Goal: Task Accomplishment & Management: Use online tool/utility

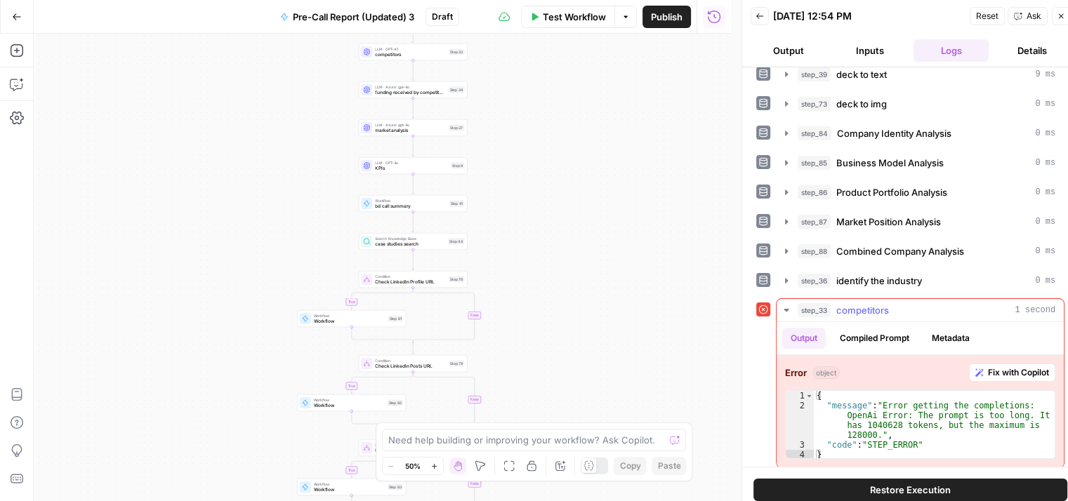
scroll to position [16, 0]
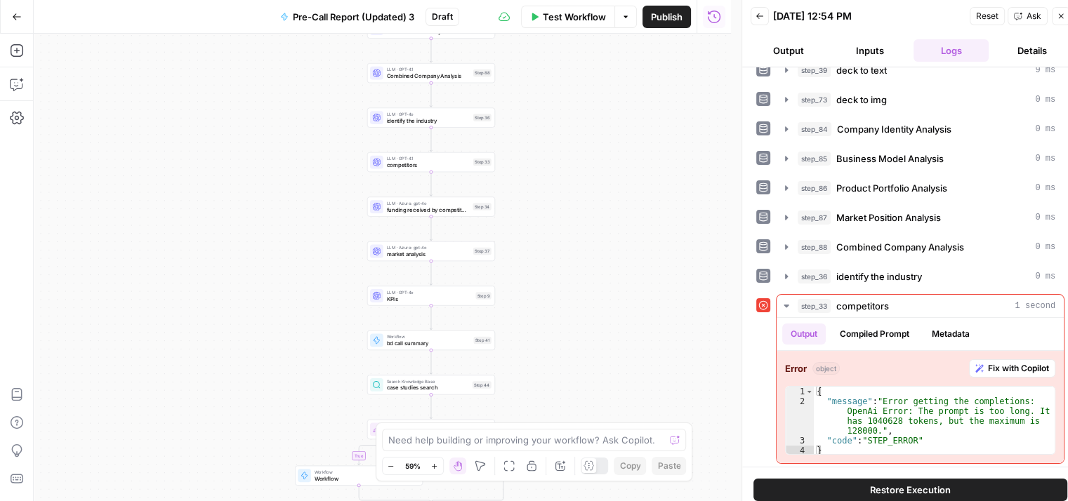
drag, startPoint x: 525, startPoint y: 152, endPoint x: 579, endPoint y: 276, distance: 135.5
click at [579, 276] on div "true true true false false false Workflow Set Inputs Inputs Workflow deck to te…" at bounding box center [382, 268] width 697 height 468
drag, startPoint x: 565, startPoint y: 219, endPoint x: 562, endPoint y: 303, distance: 83.6
click at [562, 303] on div "true true true false false false Workflow Set Inputs Inputs Workflow deck to te…" at bounding box center [382, 268] width 697 height 468
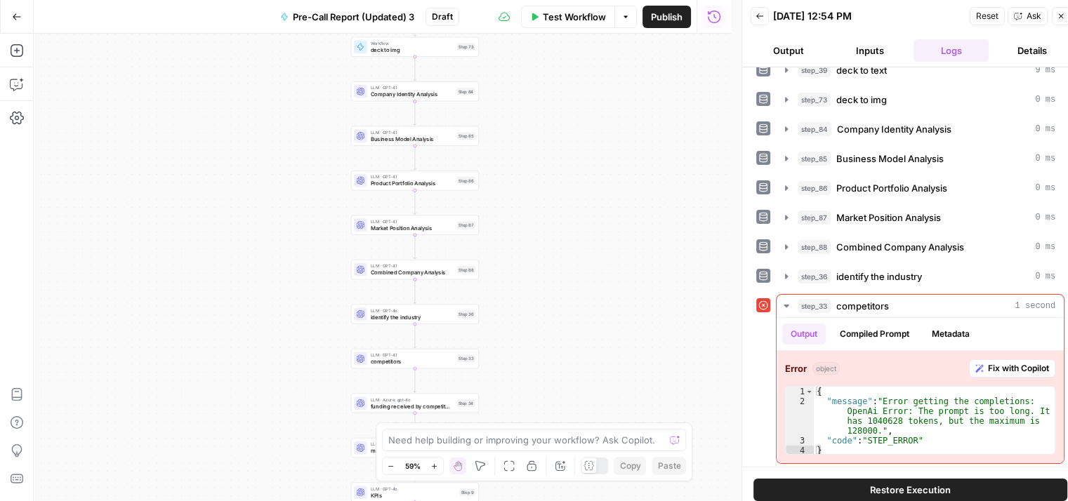
drag, startPoint x: 571, startPoint y: 199, endPoint x: 559, endPoint y: 310, distance: 110.9
click at [559, 310] on div "true true true false false false Workflow Set Inputs Inputs Workflow deck to te…" at bounding box center [382, 268] width 697 height 468
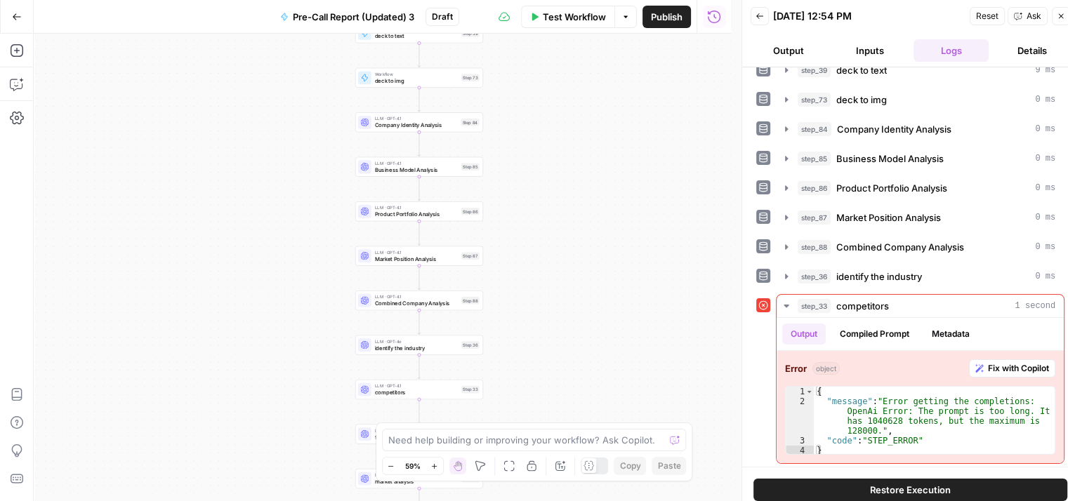
drag, startPoint x: 560, startPoint y: 217, endPoint x: 564, endPoint y: 249, distance: 31.9
click at [564, 249] on div "true true true false false false Workflow Set Inputs Inputs Workflow deck to te…" at bounding box center [382, 268] width 697 height 468
click at [423, 126] on span "Company Identity Analysis" at bounding box center [415, 126] width 83 height 8
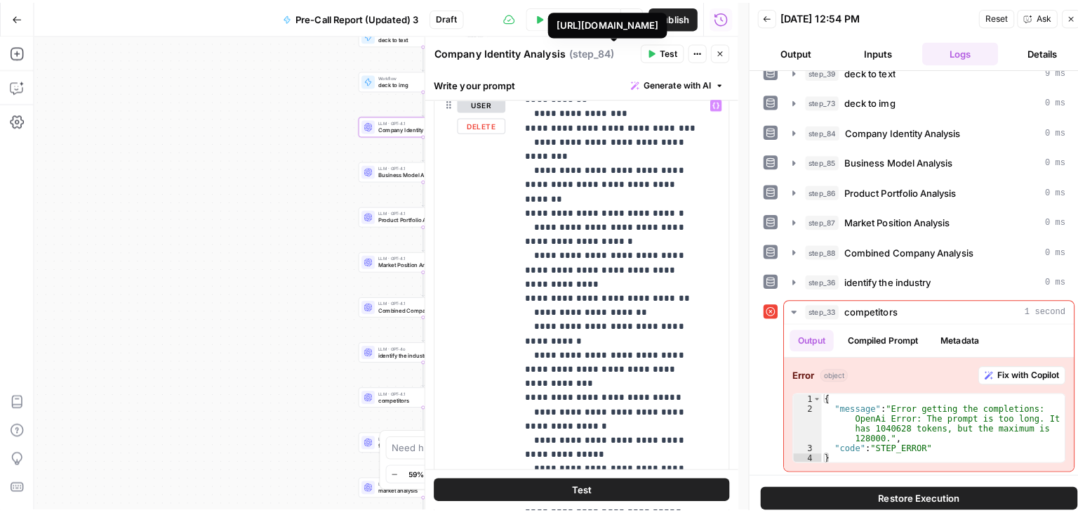
scroll to position [492, 0]
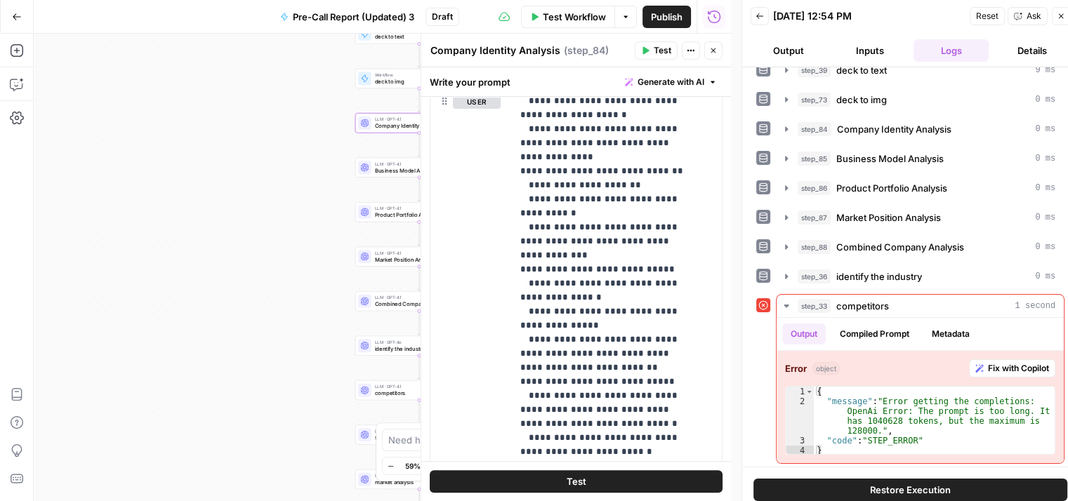
click at [718, 48] on button "Close" at bounding box center [713, 50] width 18 height 18
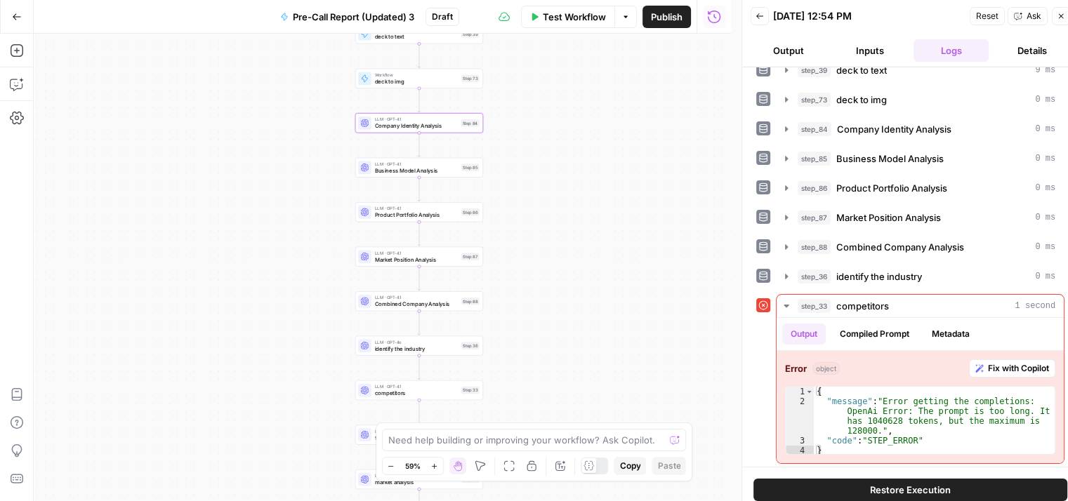
click at [26, 16] on button "Go Back" at bounding box center [16, 16] width 25 height 25
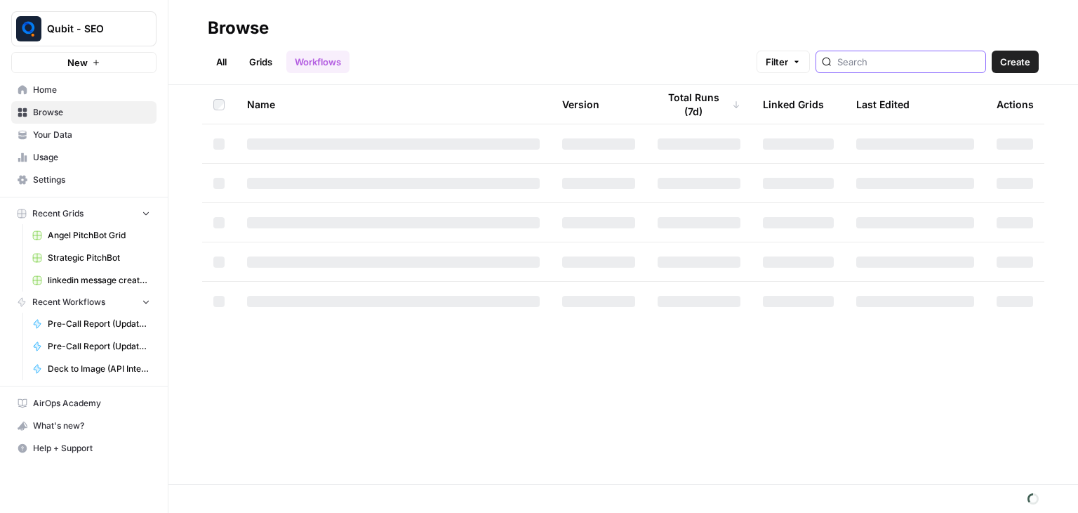
click at [880, 58] on input "search" at bounding box center [909, 62] width 143 height 14
click at [907, 54] on div at bounding box center [901, 62] width 171 height 22
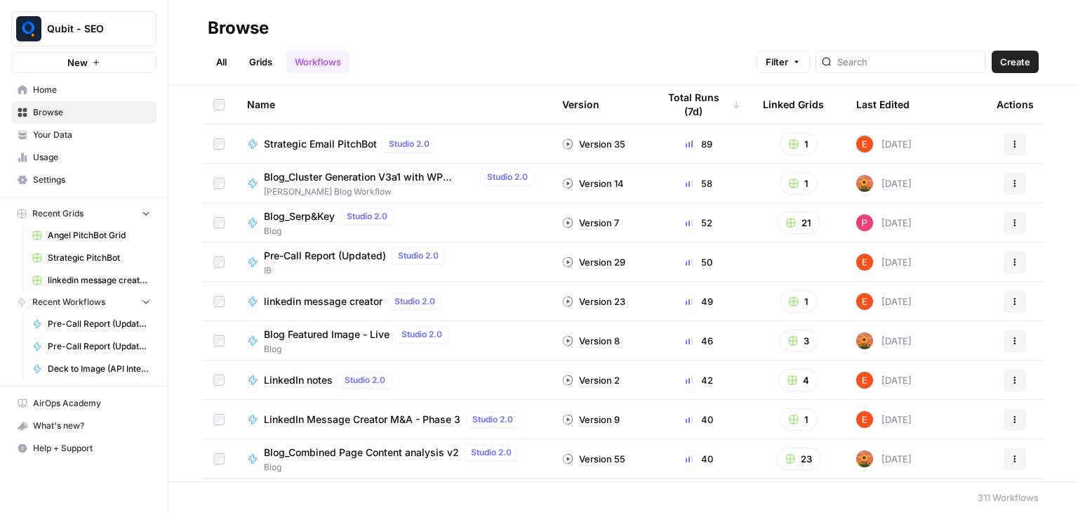
click at [323, 259] on span "Pre-Call Report (Updated)" at bounding box center [325, 256] width 122 height 14
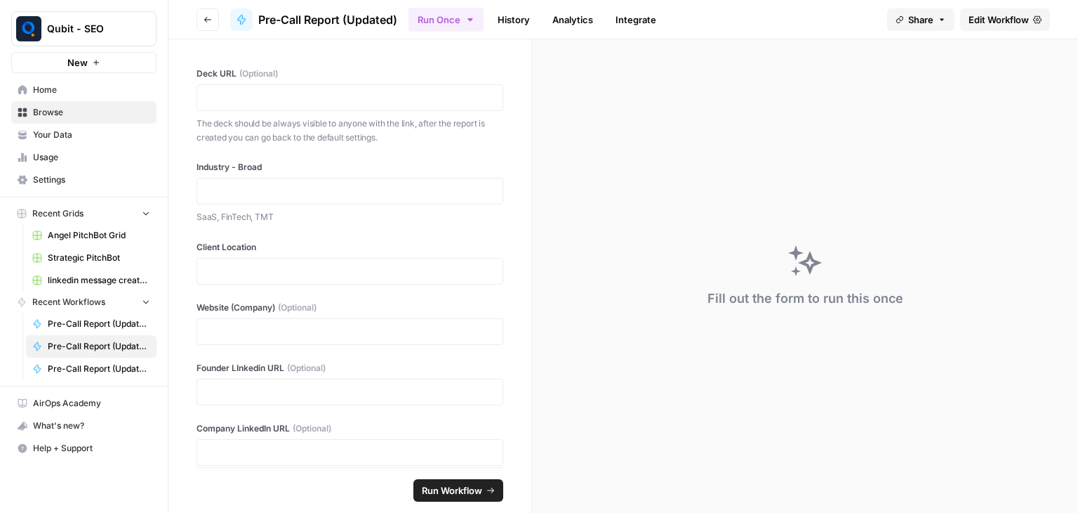
click at [1008, 14] on span "Edit Workflow" at bounding box center [999, 20] width 60 height 14
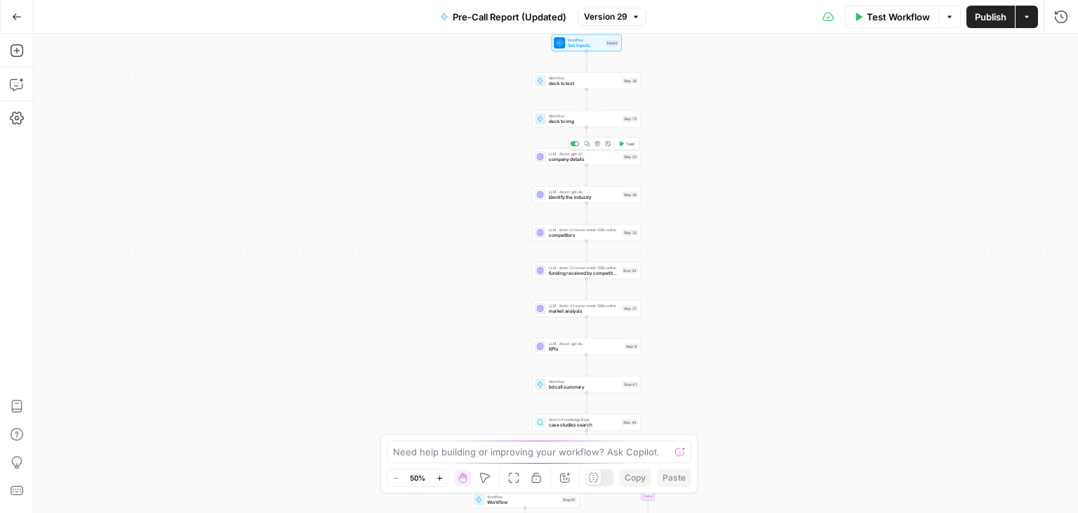
click at [593, 159] on span "company details" at bounding box center [584, 159] width 71 height 7
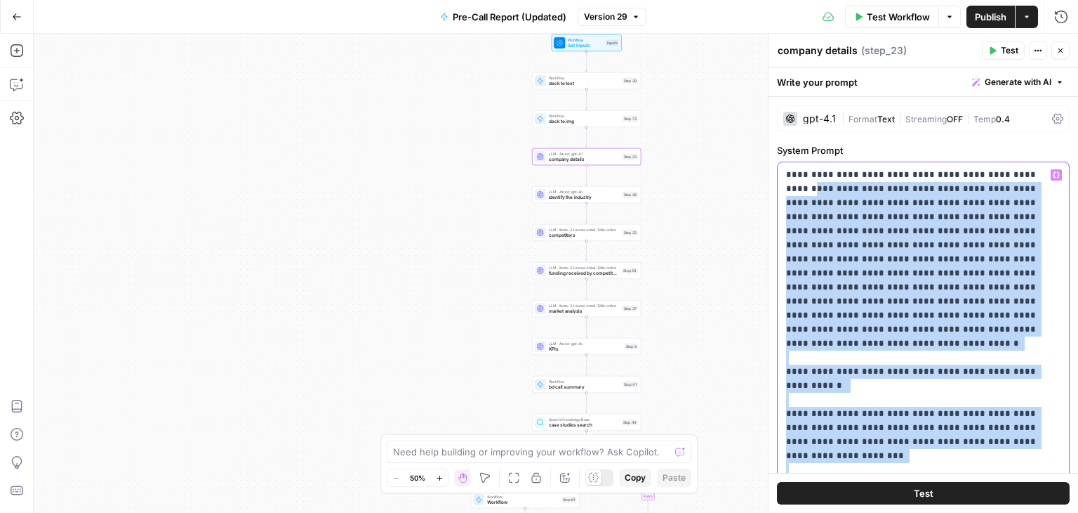
drag, startPoint x: 850, startPoint y: 231, endPoint x: 789, endPoint y: -61, distance: 298.2
click at [789, 0] on html "Qubit - SEO New Home Browse Your Data Usage Settings Recent Grids Angel PitchBo…" at bounding box center [539, 256] width 1078 height 513
click at [736, 93] on div "true true true false false false Workflow Set Inputs Inputs Workflow deck to te…" at bounding box center [556, 273] width 1045 height 479
click at [1058, 51] on icon "button" at bounding box center [1061, 50] width 8 height 8
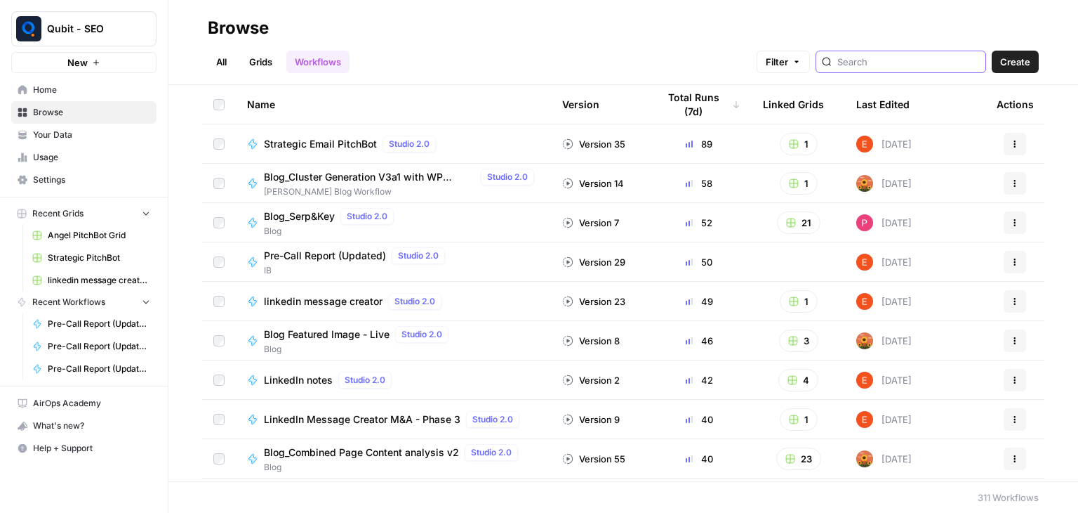
click at [882, 62] on input "search" at bounding box center [909, 62] width 143 height 14
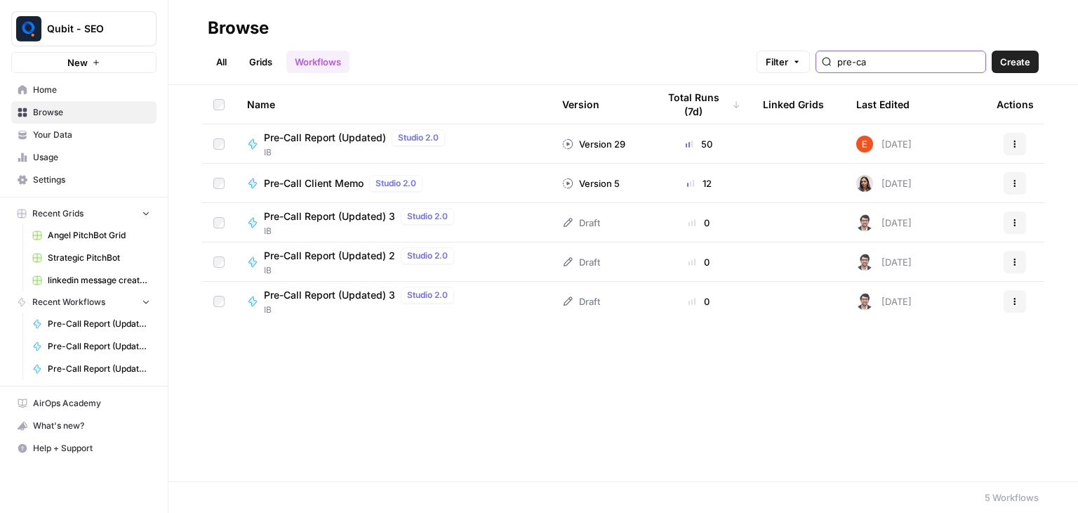
type input "pre-ca"
click at [374, 223] on div "Pre-Call Report (Updated) 3 Studio 2.0" at bounding box center [362, 216] width 196 height 17
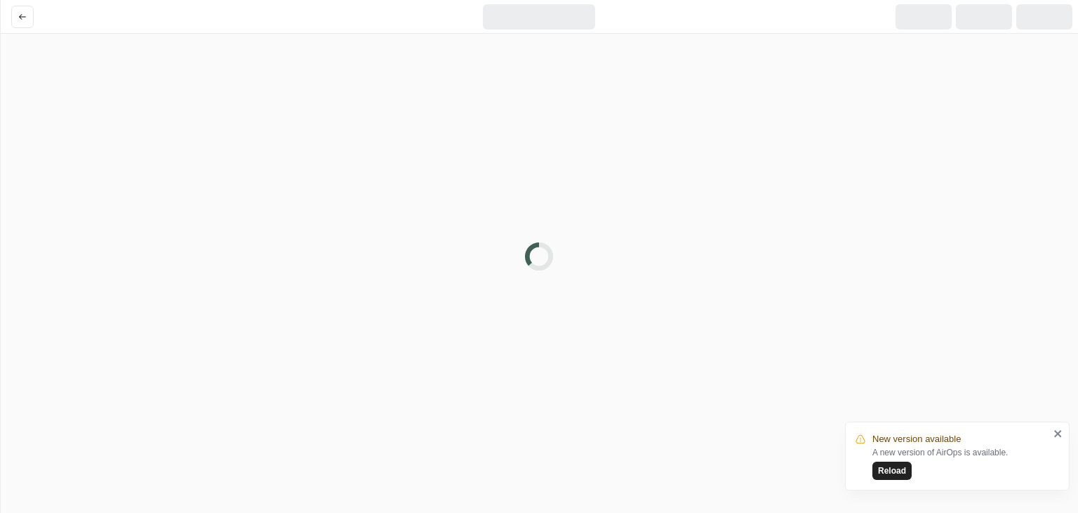
click at [737, 511] on div at bounding box center [539, 256] width 1078 height 513
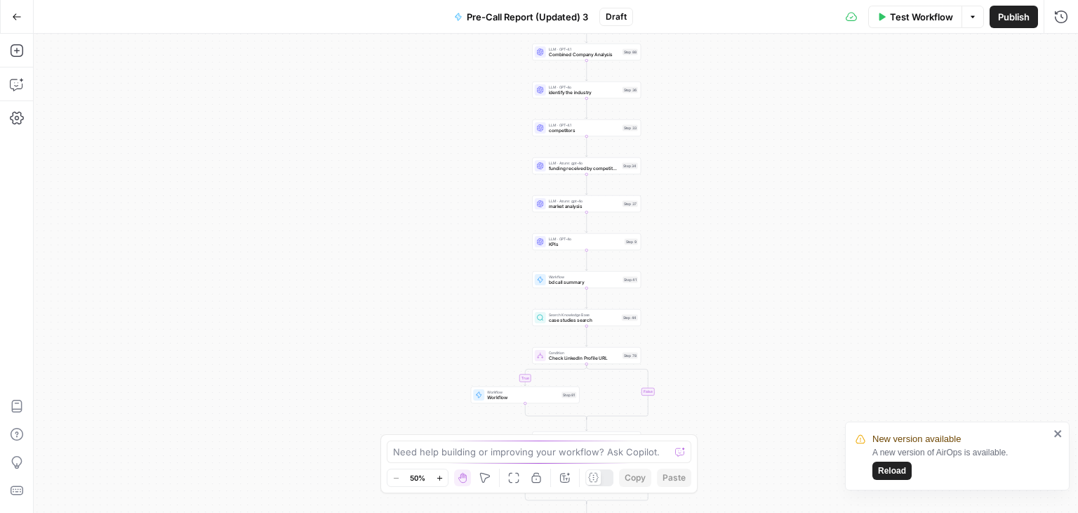
click at [883, 470] on span "Reload" at bounding box center [892, 470] width 28 height 13
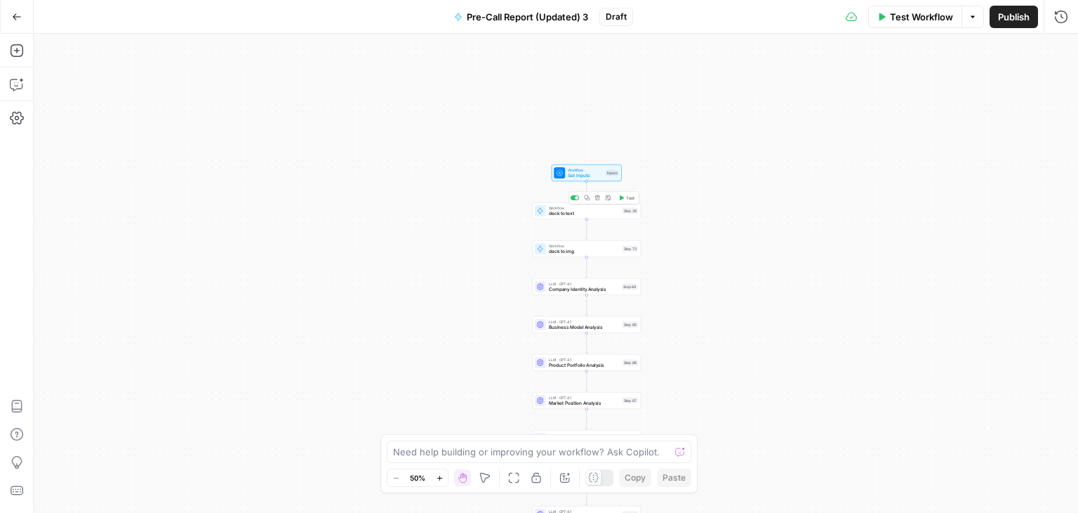
click at [560, 213] on span "deck to text" at bounding box center [584, 213] width 71 height 7
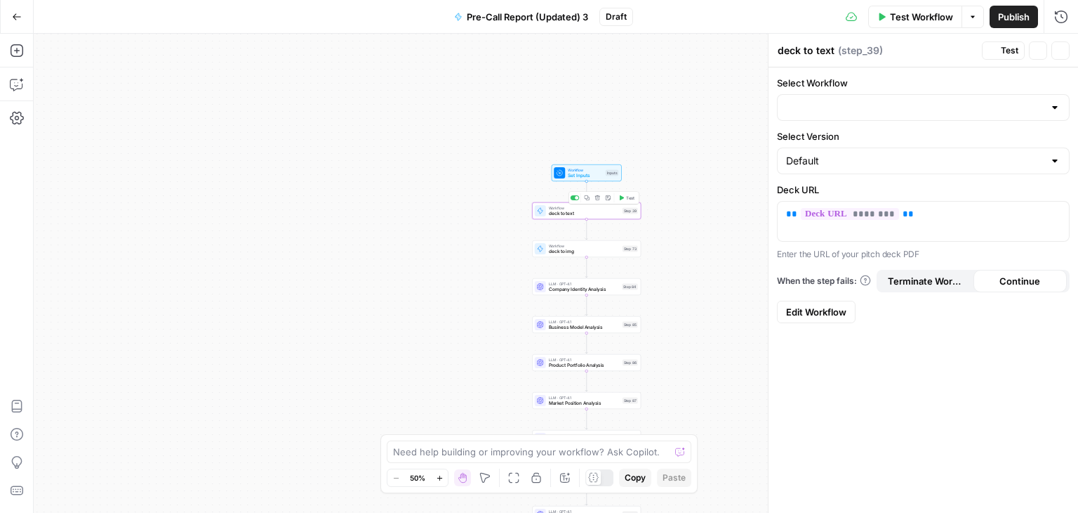
type input "Deck to Text"
click at [576, 202] on div "Copy step Delete step Add Note Test" at bounding box center [604, 198] width 71 height 13
click at [577, 202] on div "Copy step Delete step Add Note Test" at bounding box center [604, 198] width 71 height 13
click at [597, 199] on icon "button" at bounding box center [598, 198] width 6 height 6
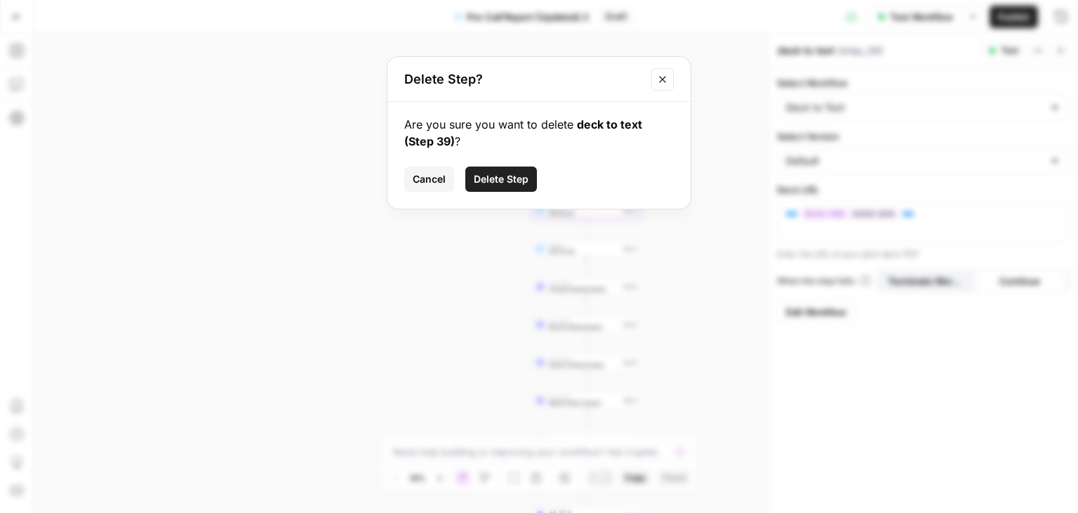
click at [501, 183] on span "Delete Step" at bounding box center [501, 179] width 55 height 14
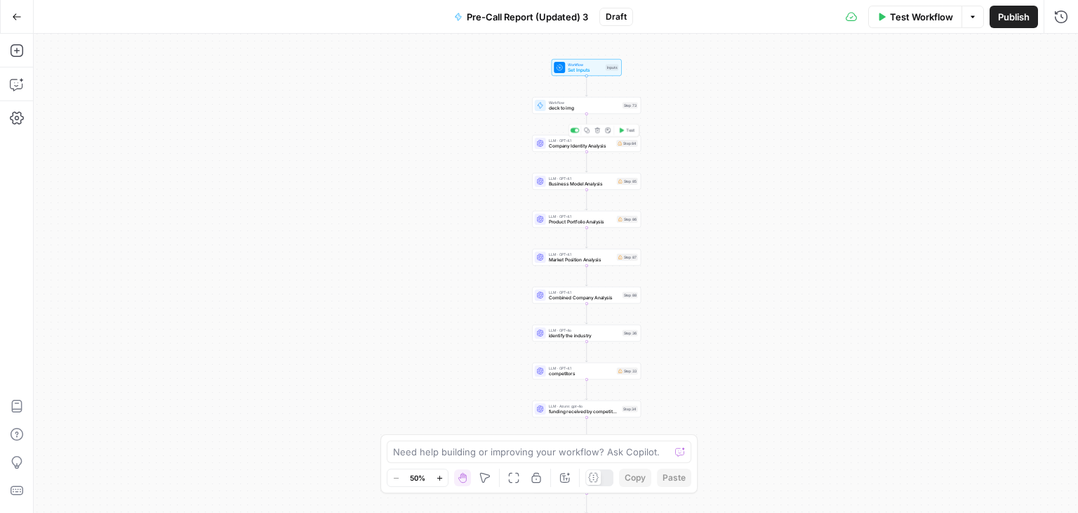
click at [587, 143] on span "Company Identity Analysis" at bounding box center [581, 146] width 65 height 7
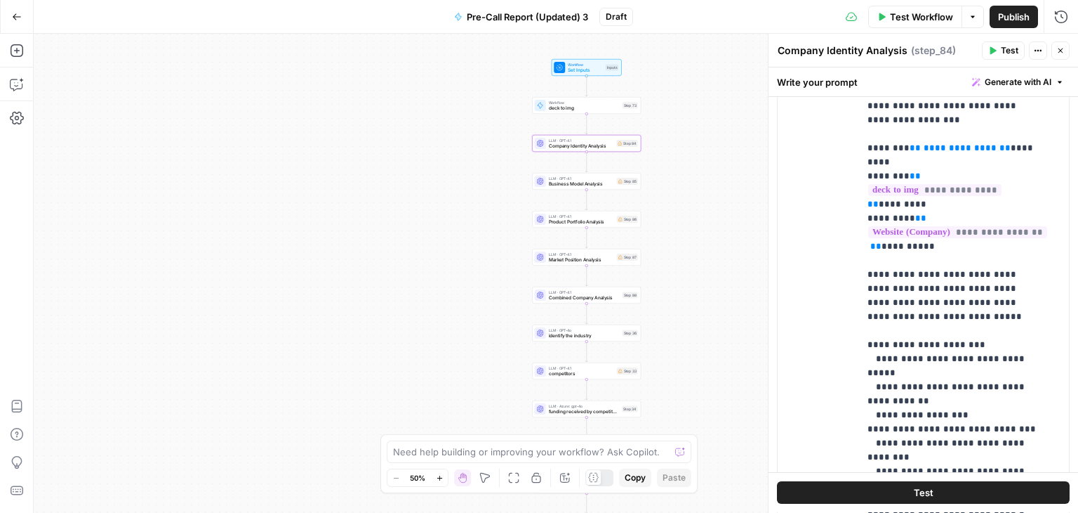
scroll to position [251, 0]
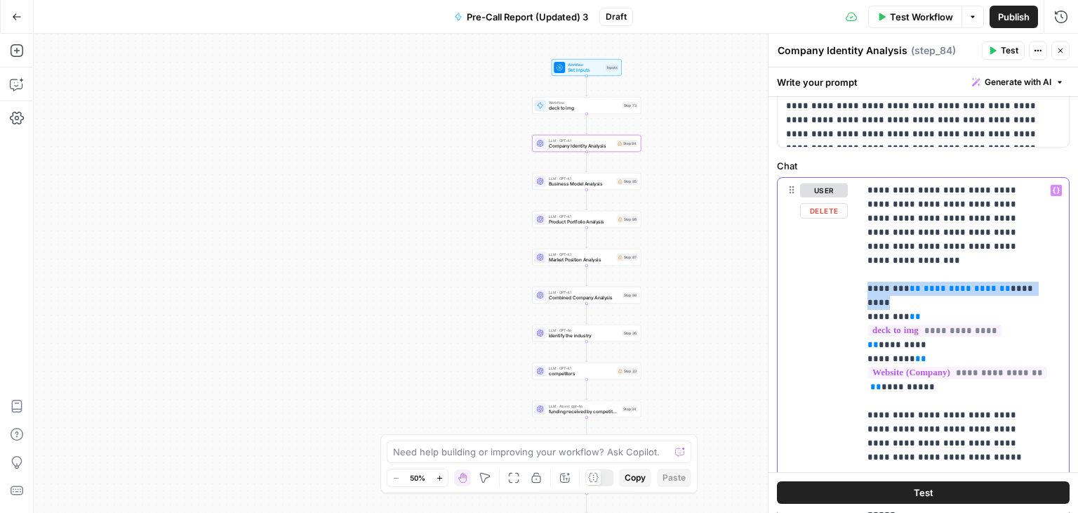
drag, startPoint x: 860, startPoint y: 275, endPoint x: 1052, endPoint y: 274, distance: 191.7
click at [1052, 274] on div "**********" at bounding box center [958, 464] width 199 height 572
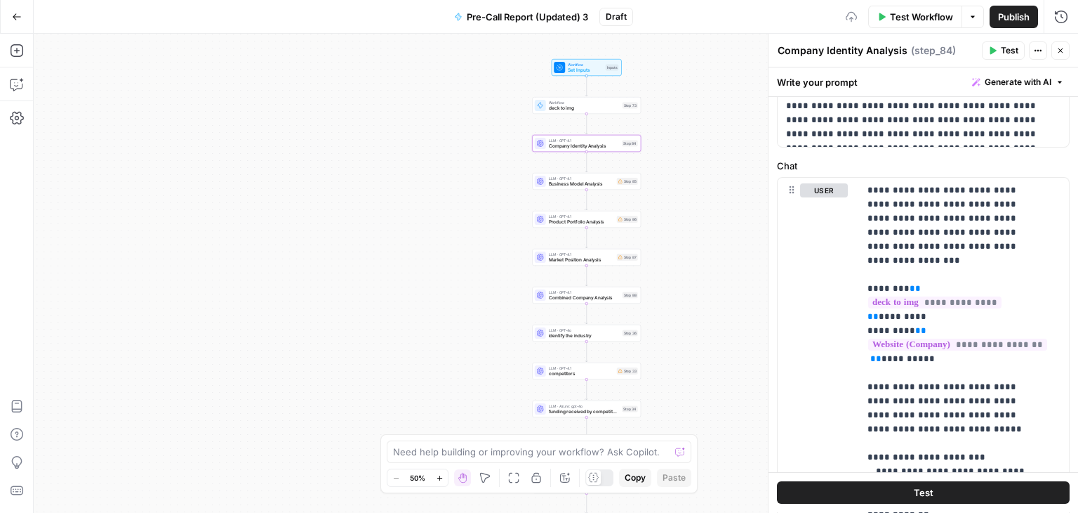
click at [560, 181] on span "Business Model Analysis" at bounding box center [581, 183] width 65 height 7
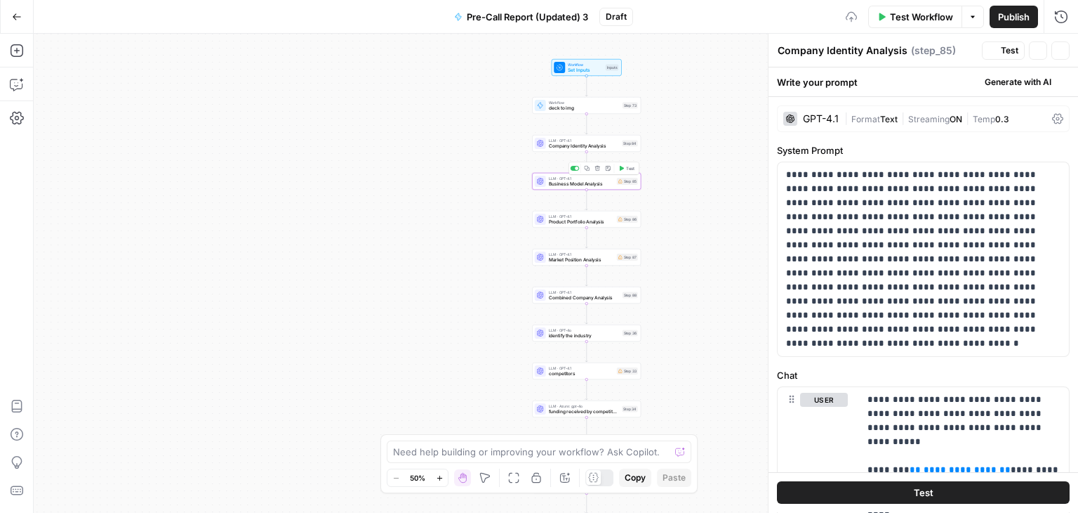
type textarea "Business Model Analysis"
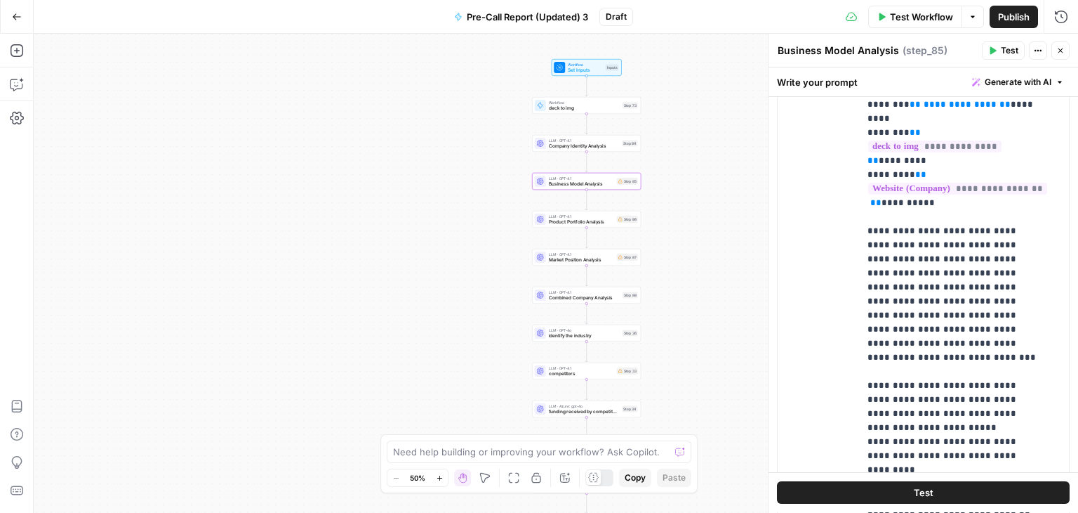
scroll to position [211, 0]
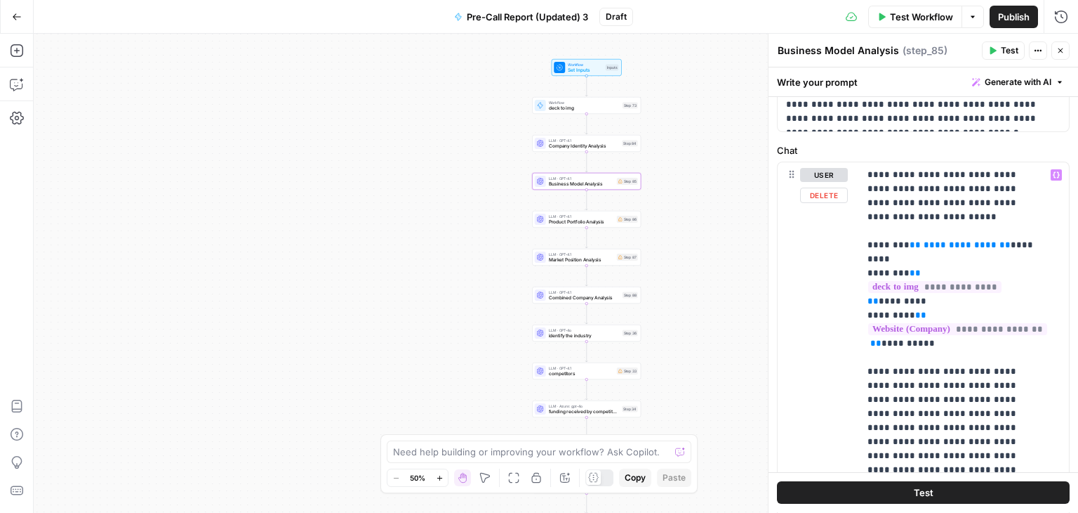
drag, startPoint x: 857, startPoint y: 239, endPoint x: 945, endPoint y: 245, distance: 88.0
click at [945, 245] on div "**********" at bounding box center [923, 464] width 291 height 605
drag, startPoint x: 865, startPoint y: 244, endPoint x: 1036, endPoint y: 242, distance: 171.3
click at [1036, 242] on div "**********" at bounding box center [964, 448] width 210 height 572
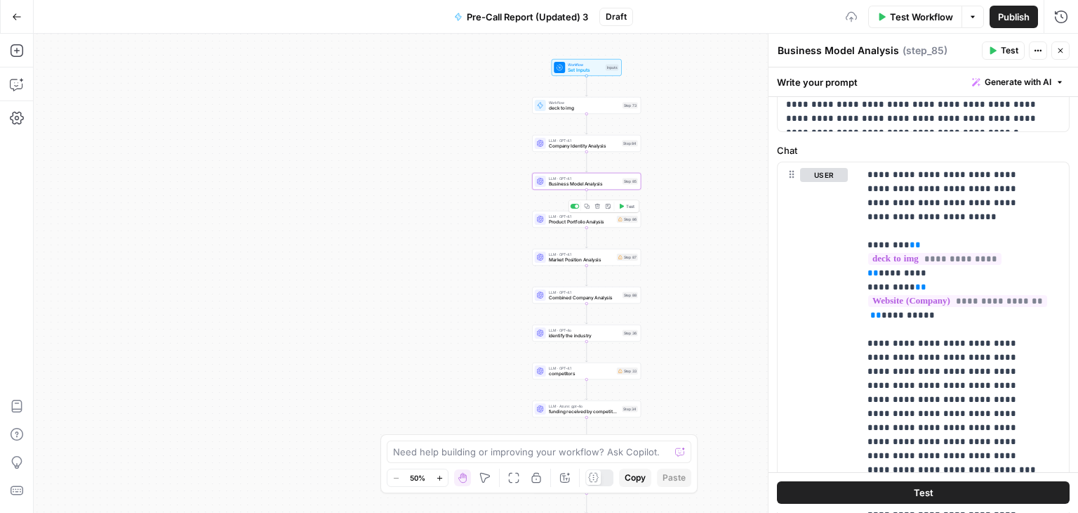
click at [570, 220] on span "Product Portfolio Analysis" at bounding box center [581, 221] width 65 height 7
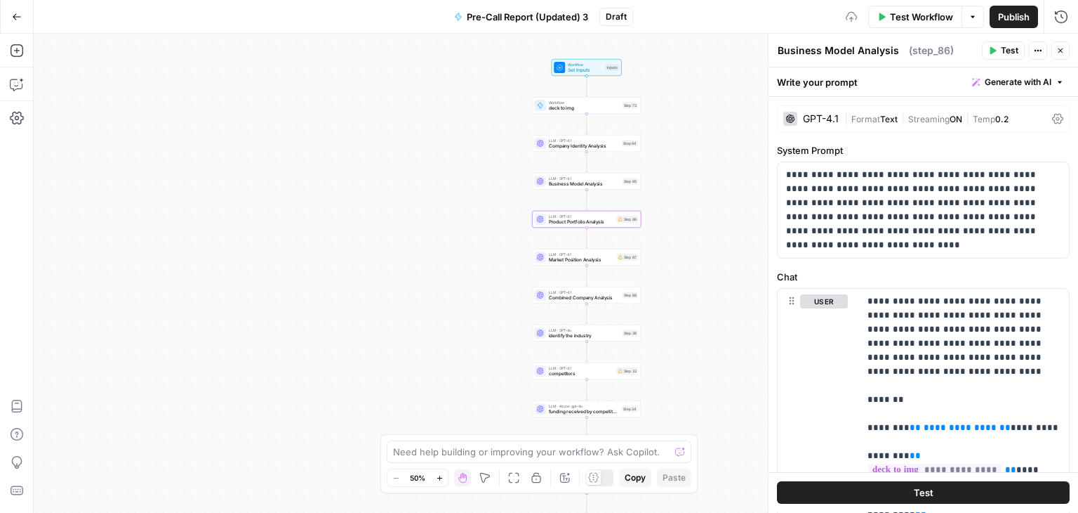
type textarea "Product Portfolio Analysis"
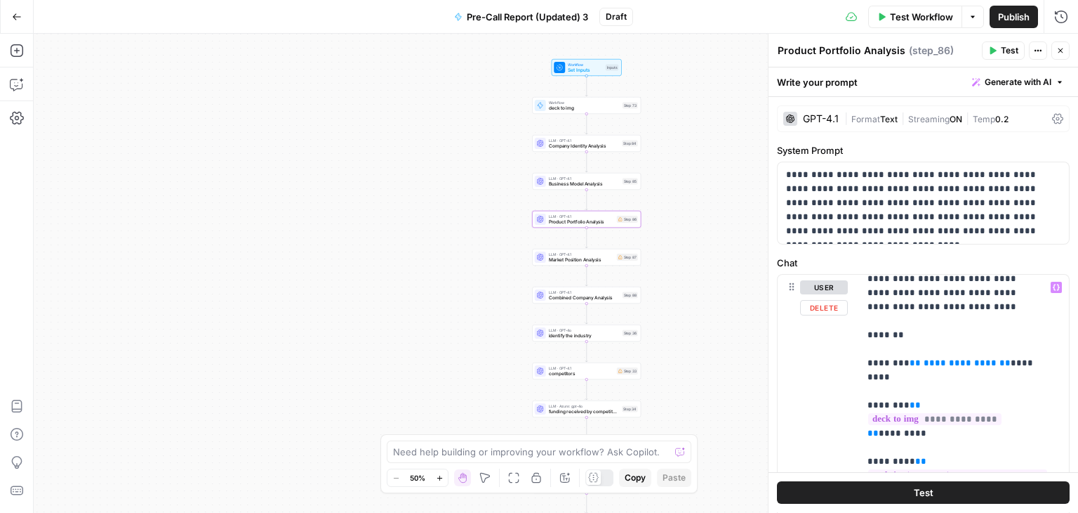
scroll to position [85, 0]
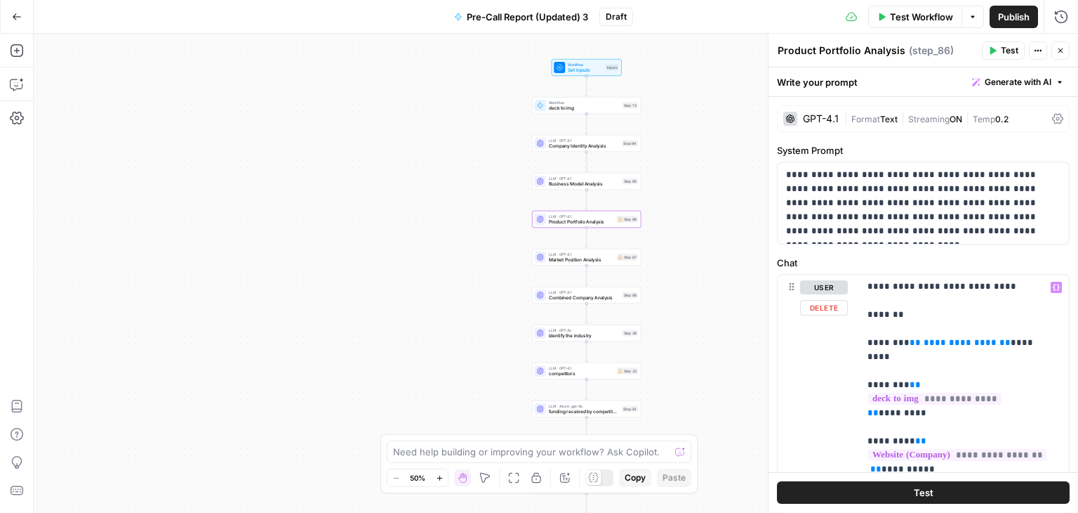
drag, startPoint x: 873, startPoint y: 343, endPoint x: 1032, endPoint y: 343, distance: 158.7
drag, startPoint x: 1036, startPoint y: 343, endPoint x: 866, endPoint y: 344, distance: 169.9
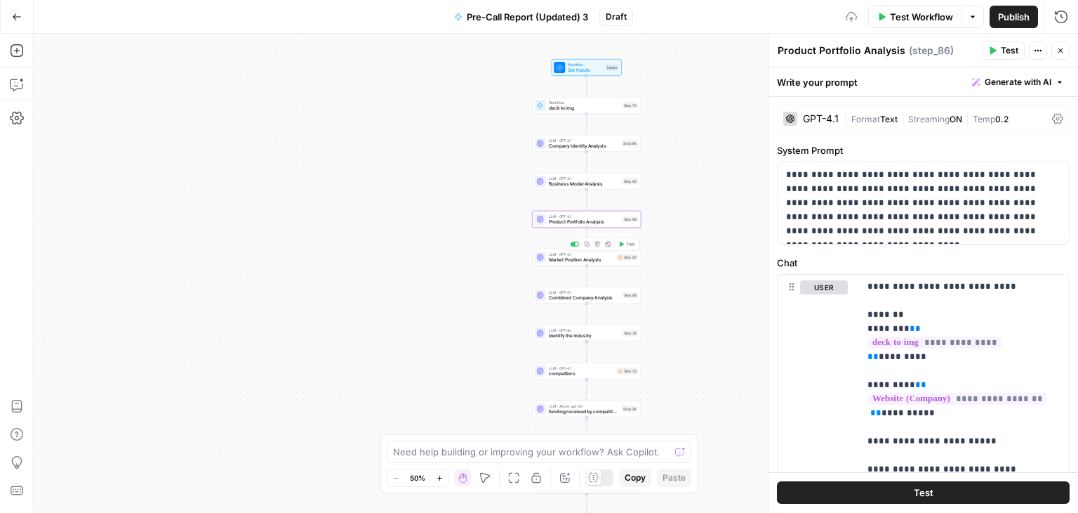
click at [564, 263] on div "LLM · GPT-4.1 Market Position Analysis Step 87 Copy step Delete step Add Note T…" at bounding box center [586, 257] width 109 height 17
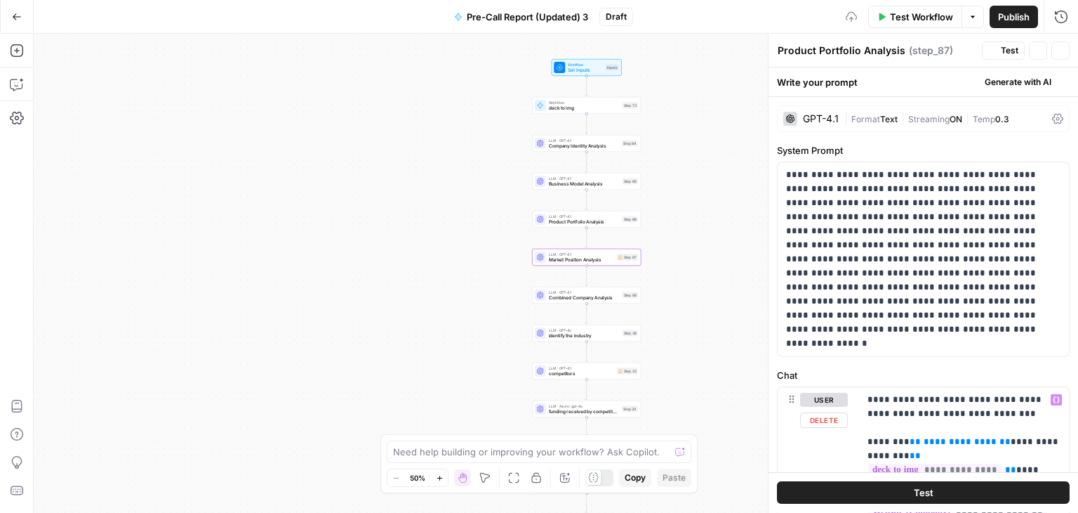
type textarea "Market Position Analysis"
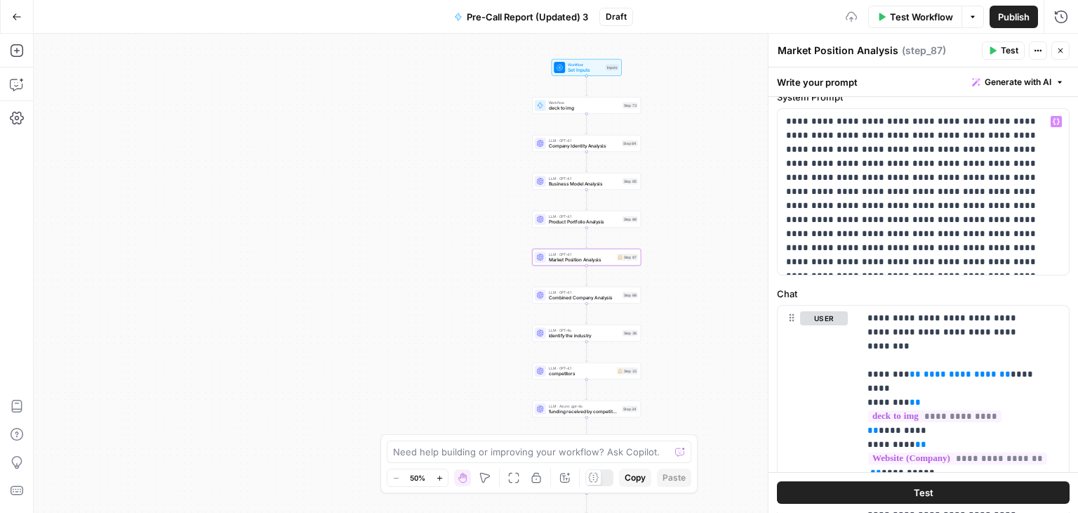
scroll to position [70, 0]
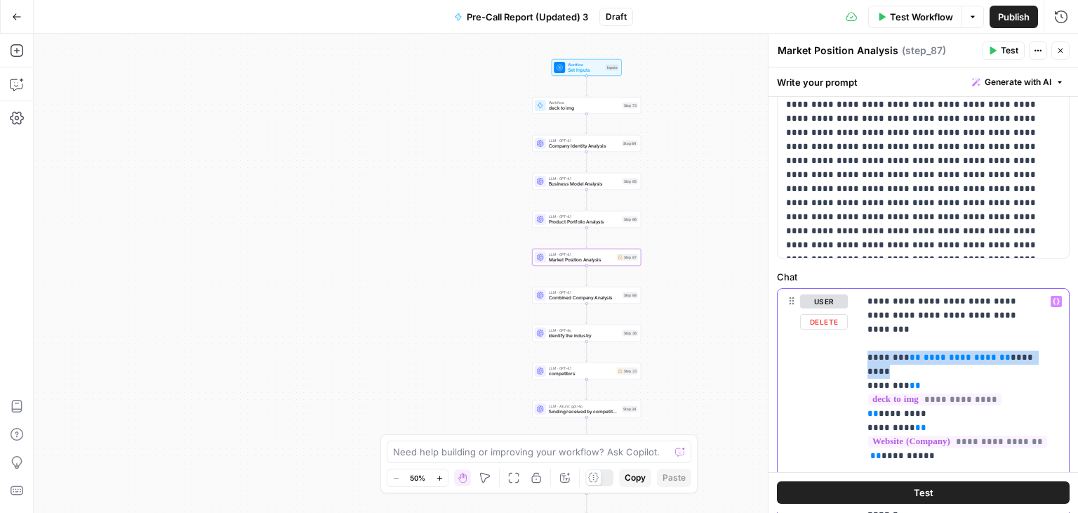
drag, startPoint x: 861, startPoint y: 342, endPoint x: 1048, endPoint y: 342, distance: 186.1
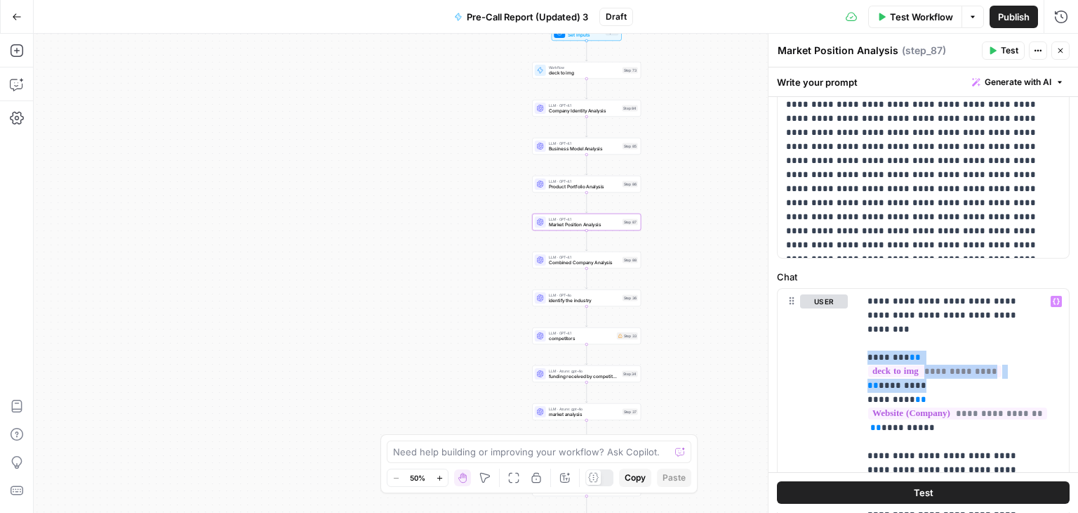
click at [570, 337] on span "competitors" at bounding box center [581, 338] width 65 height 7
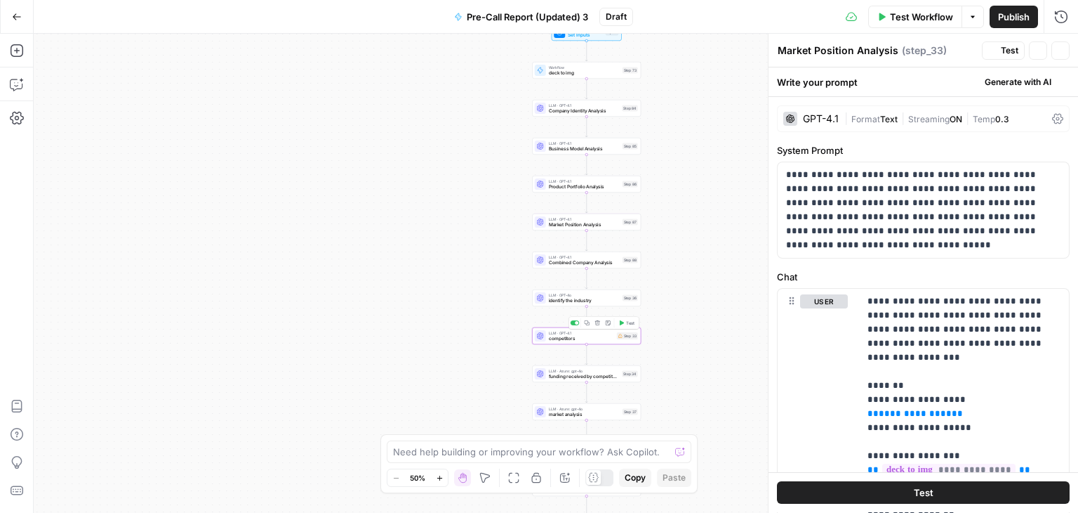
type textarea "competitors"
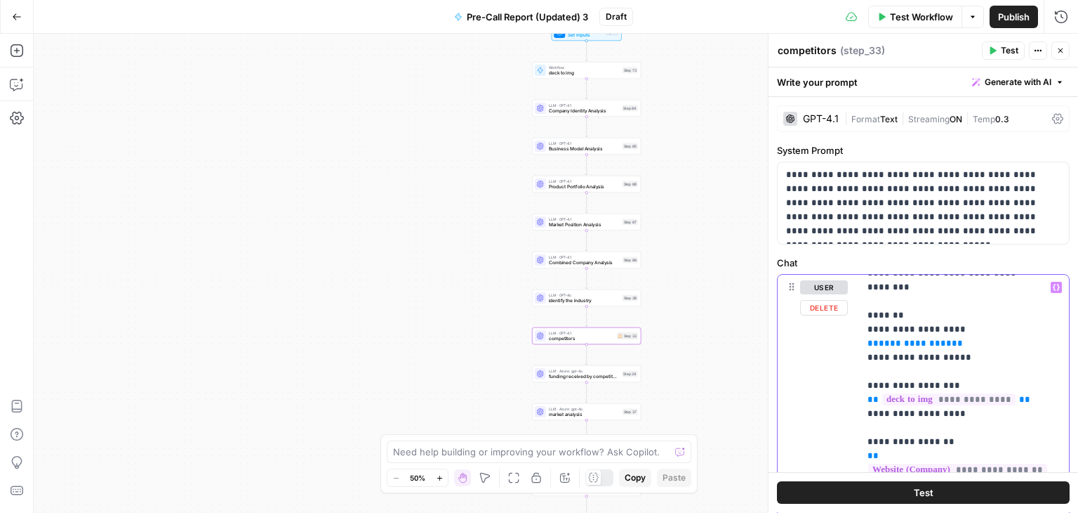
drag, startPoint x: 974, startPoint y: 345, endPoint x: 860, endPoint y: 318, distance: 116.8
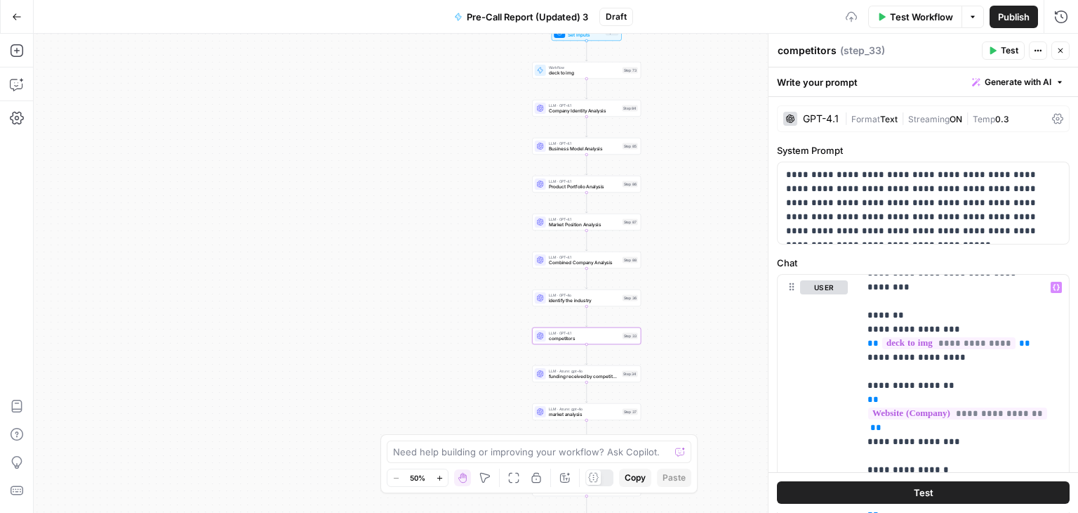
click at [572, 303] on span "identify the industry" at bounding box center [584, 300] width 71 height 7
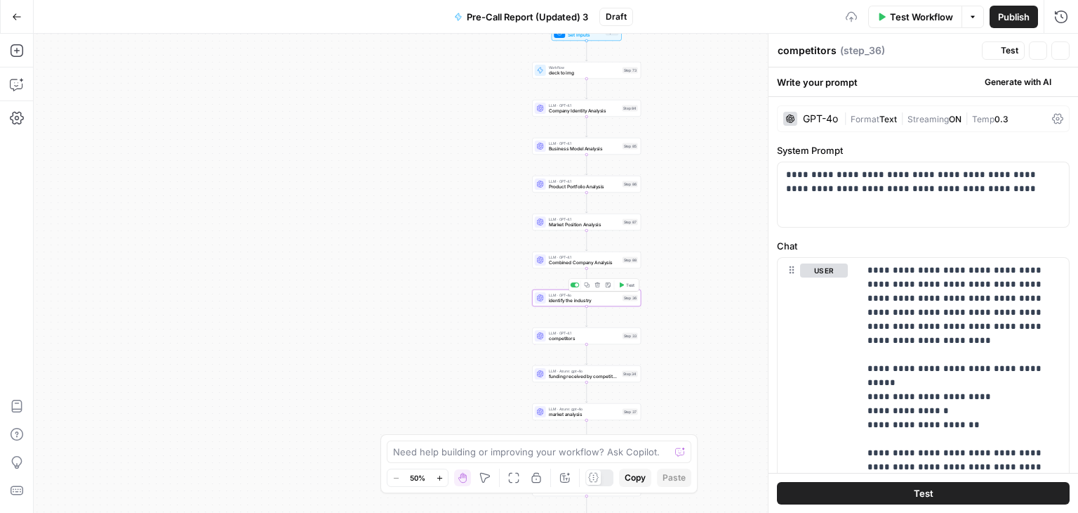
type textarea "identify the industry"
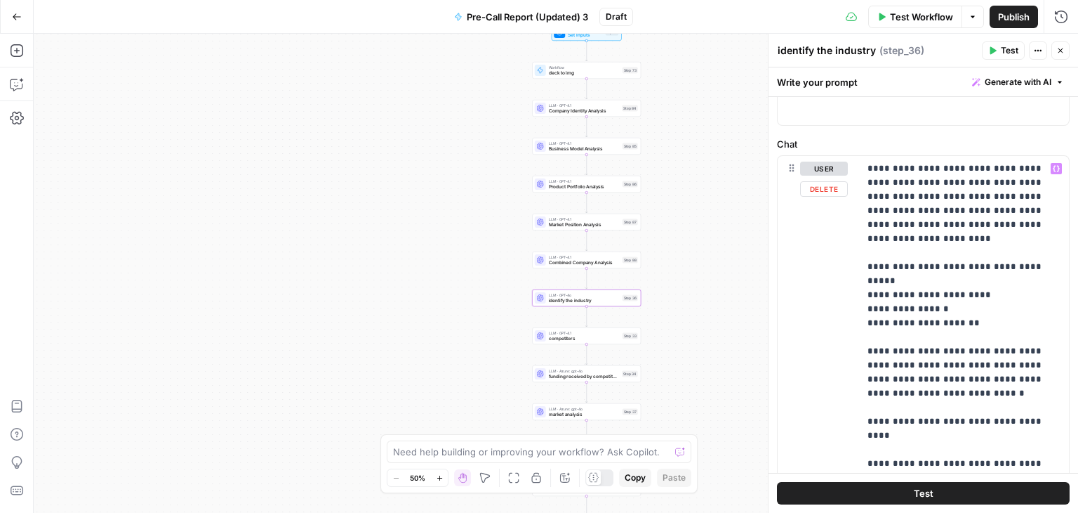
scroll to position [211, 0]
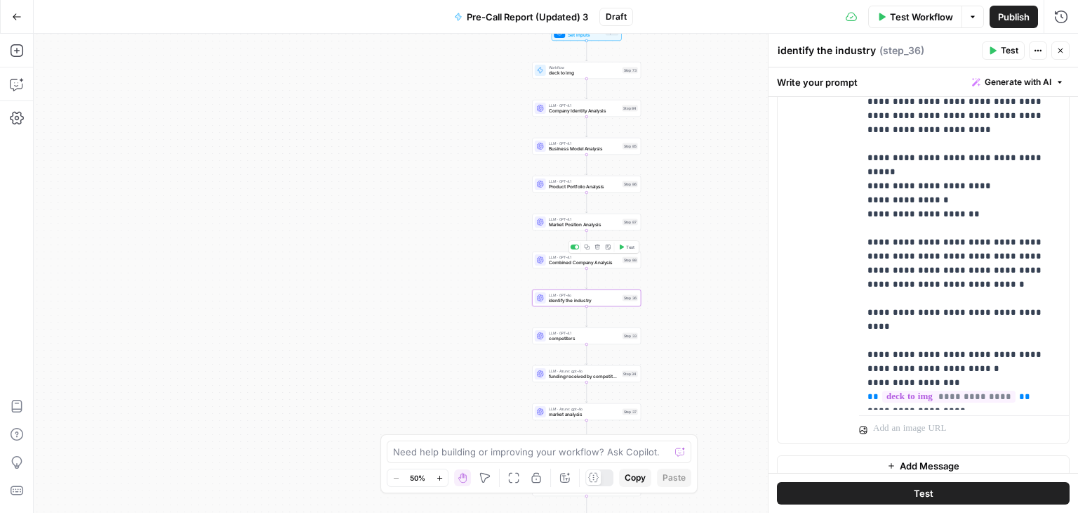
click at [579, 267] on div "true true true false false false Workflow Set Inputs Inputs Workflow deck to im…" at bounding box center [556, 273] width 1045 height 479
click at [567, 225] on span "Market Position Analysis" at bounding box center [584, 224] width 71 height 7
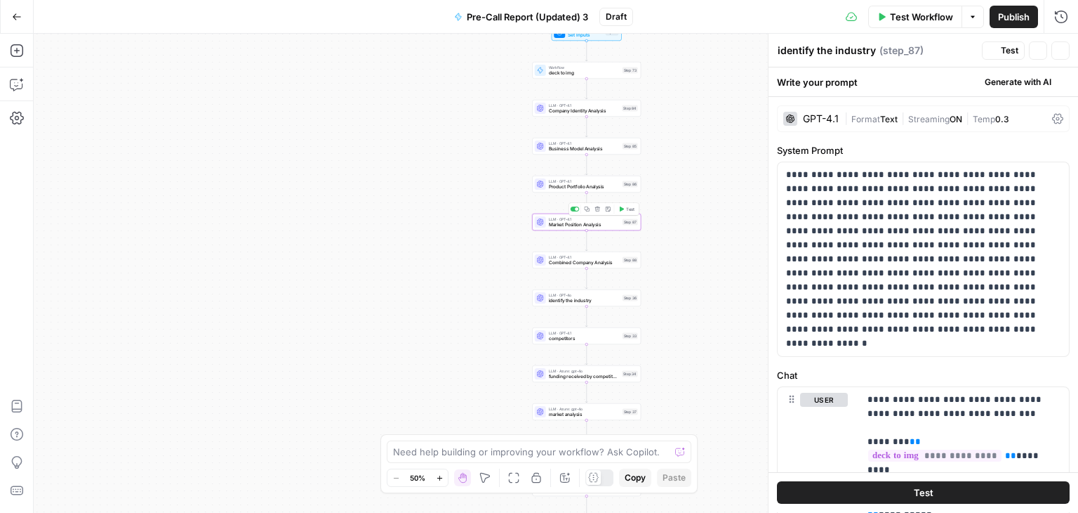
type textarea "Market Position Analysis"
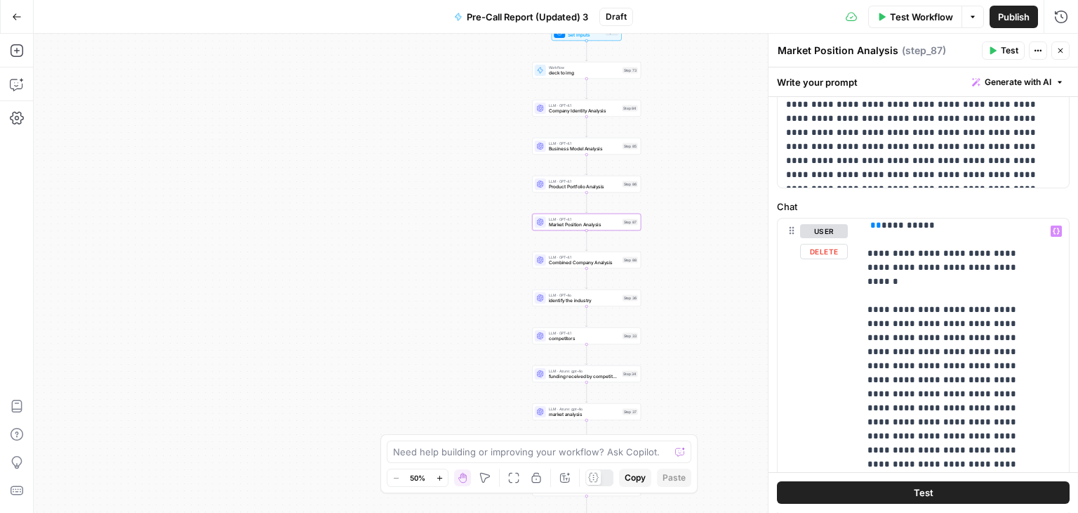
scroll to position [140, 0]
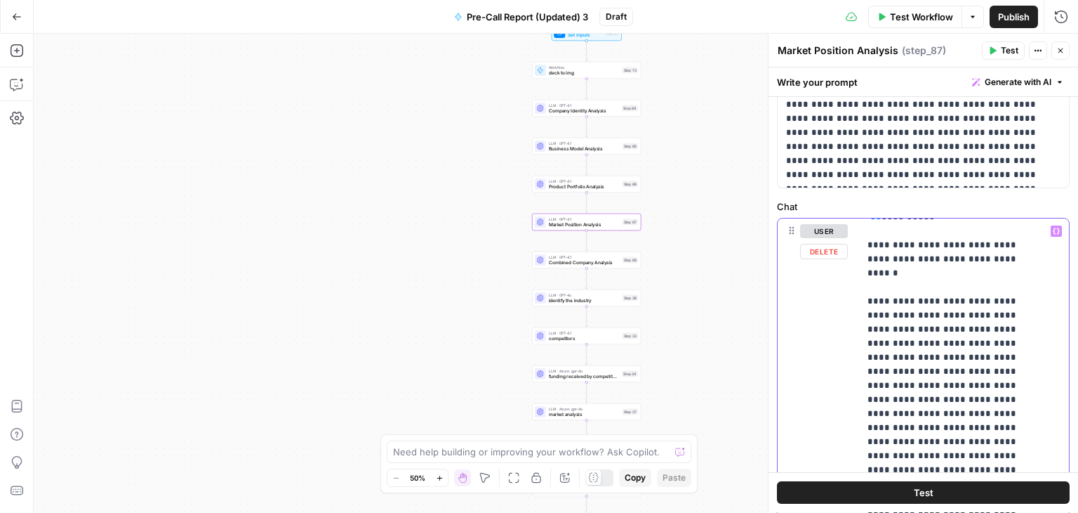
drag, startPoint x: 875, startPoint y: 276, endPoint x: 997, endPoint y: 277, distance: 122.2
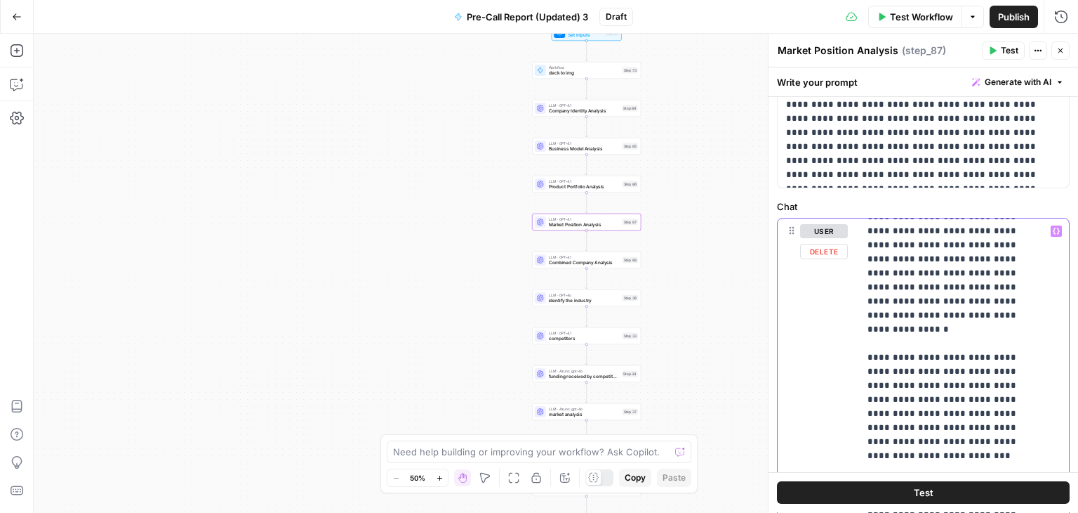
drag, startPoint x: 876, startPoint y: 304, endPoint x: 950, endPoint y: 306, distance: 73.7
click at [950, 306] on p "**********" at bounding box center [954, 511] width 172 height 1137
drag, startPoint x: 878, startPoint y: 390, endPoint x: 963, endPoint y: 399, distance: 86.1
click at [963, 399] on p "**********" at bounding box center [954, 504] width 172 height 1123
click at [968, 399] on p "**********" at bounding box center [954, 504] width 172 height 1123
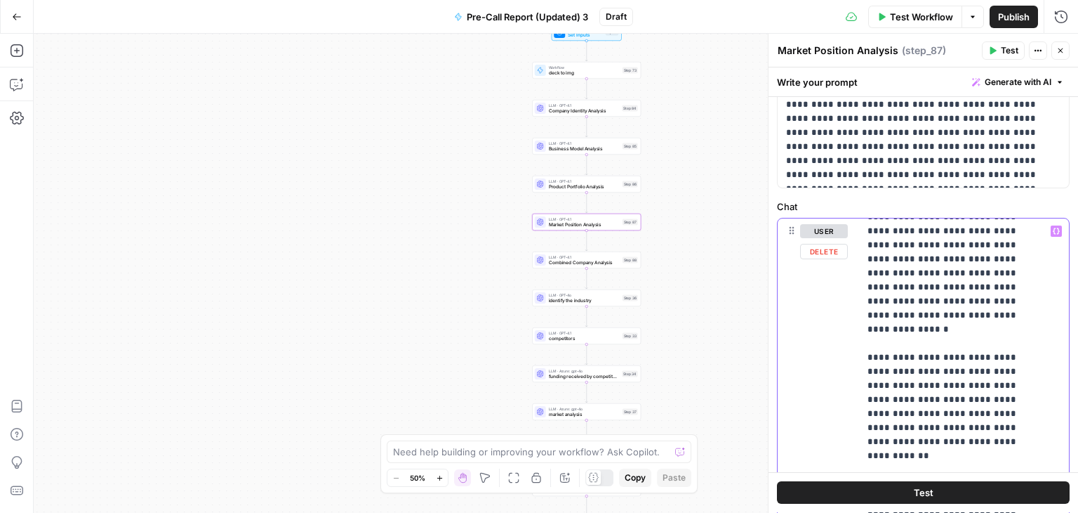
drag, startPoint x: 880, startPoint y: 401, endPoint x: 985, endPoint y: 401, distance: 105.3
click at [985, 401] on p "**********" at bounding box center [954, 504] width 172 height 1123
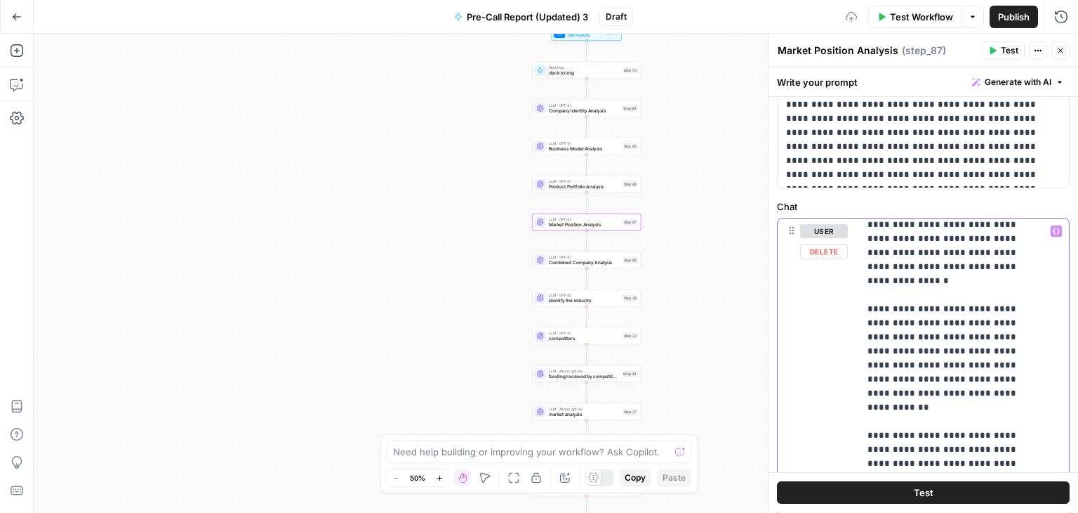
scroll to position [421, 0]
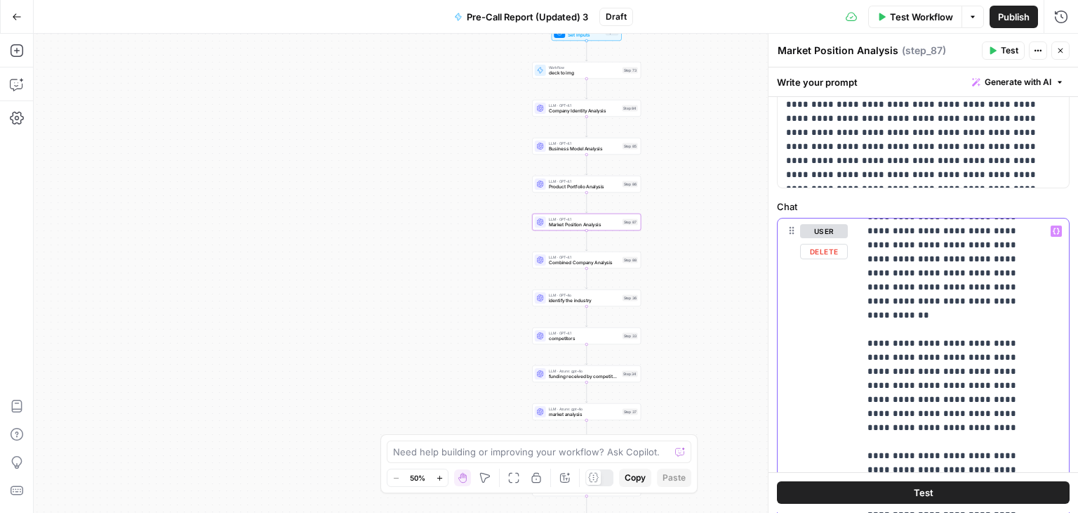
drag, startPoint x: 864, startPoint y: 371, endPoint x: 979, endPoint y: 374, distance: 115.9
click at [979, 374] on div "**********" at bounding box center [958, 504] width 199 height 572
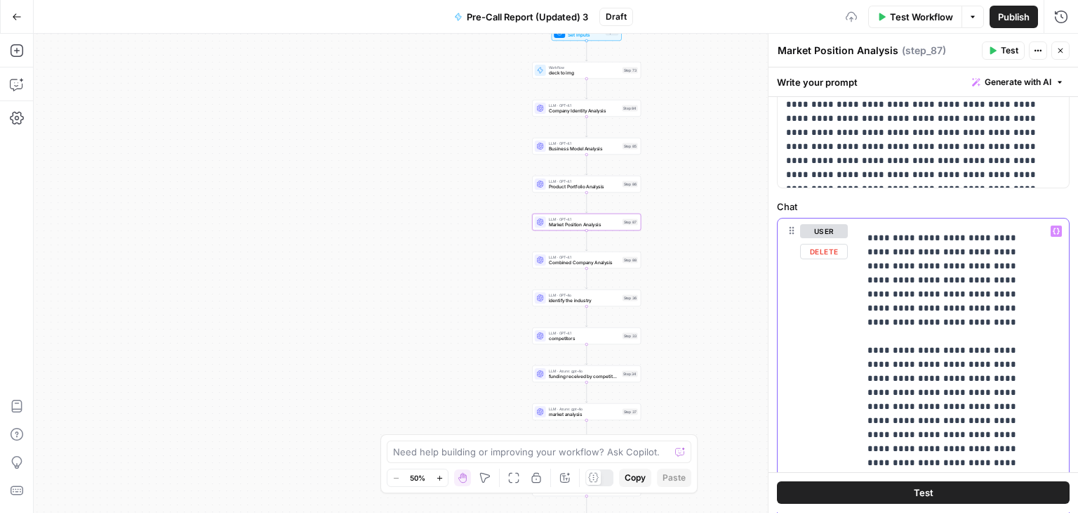
scroll to position [534, 0]
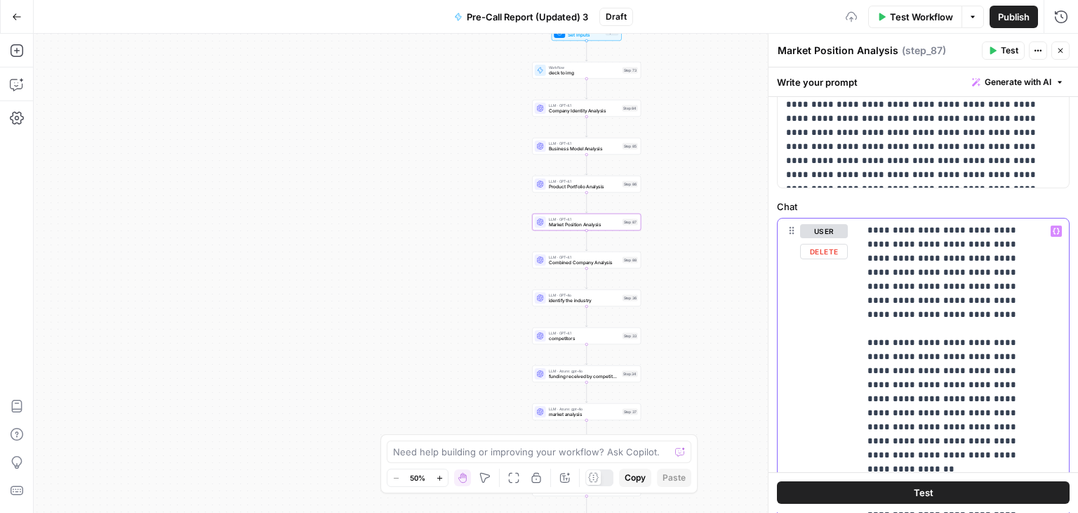
drag, startPoint x: 865, startPoint y: 399, endPoint x: 1008, endPoint y: 394, distance: 143.3
click at [1008, 394] on div "**********" at bounding box center [958, 504] width 199 height 572
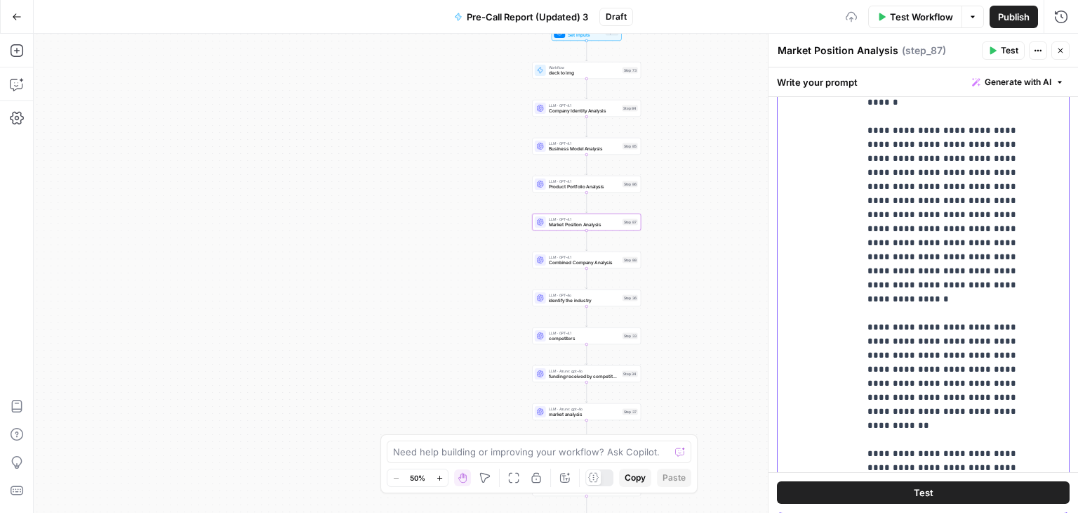
scroll to position [392, 0]
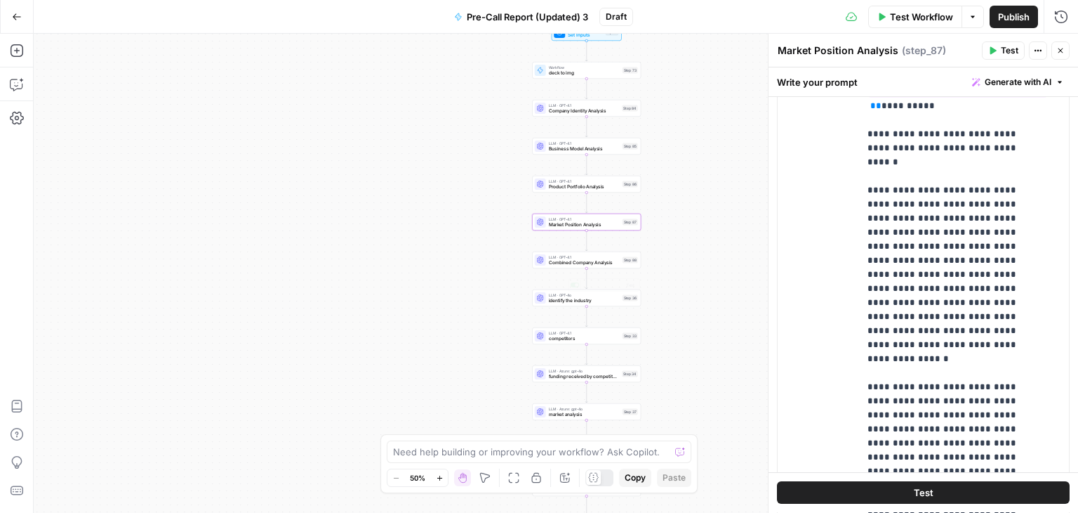
click at [555, 265] on span "Combined Company Analysis" at bounding box center [584, 262] width 71 height 7
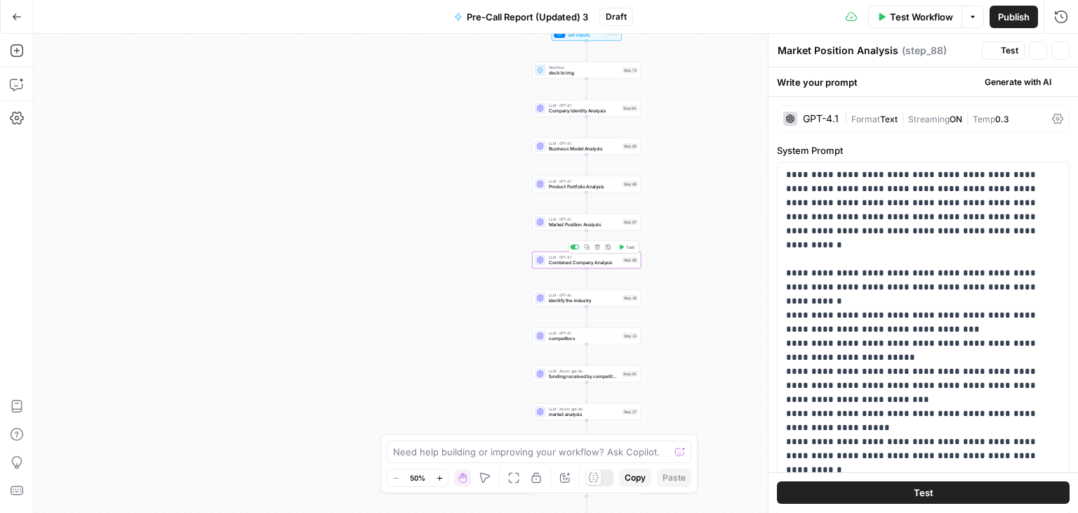
type textarea "Combined Company Analysis"
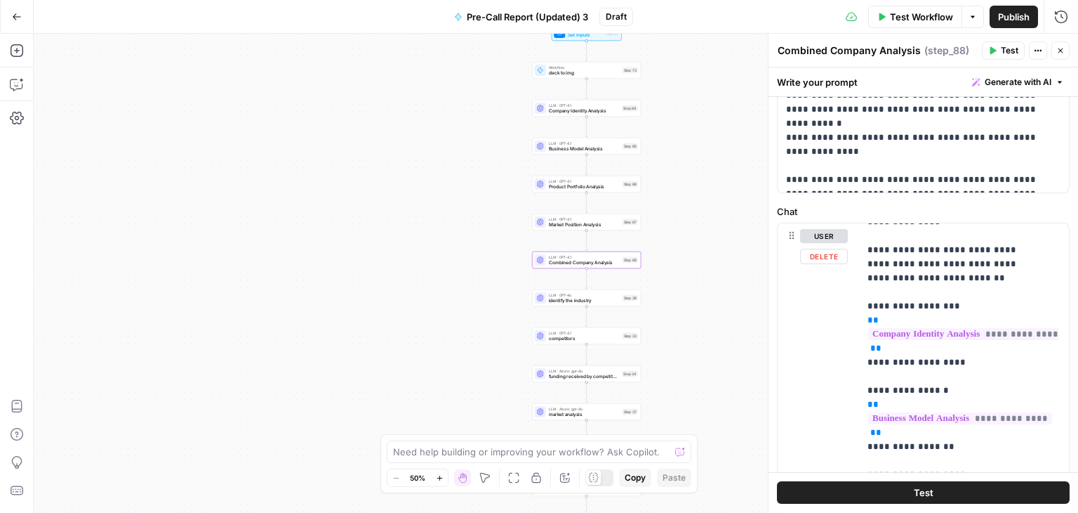
scroll to position [322, 0]
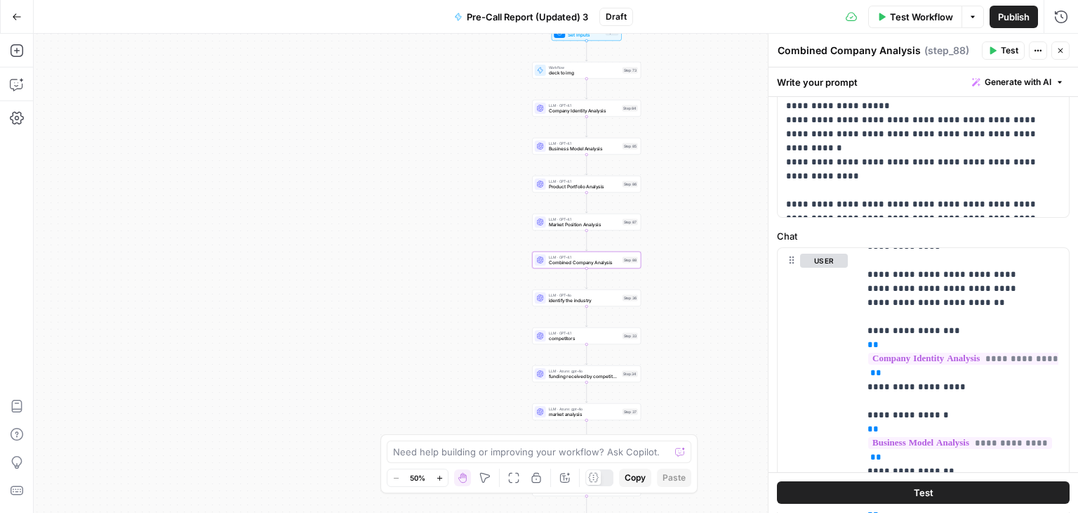
click at [558, 227] on span "Market Position Analysis" at bounding box center [584, 224] width 71 height 7
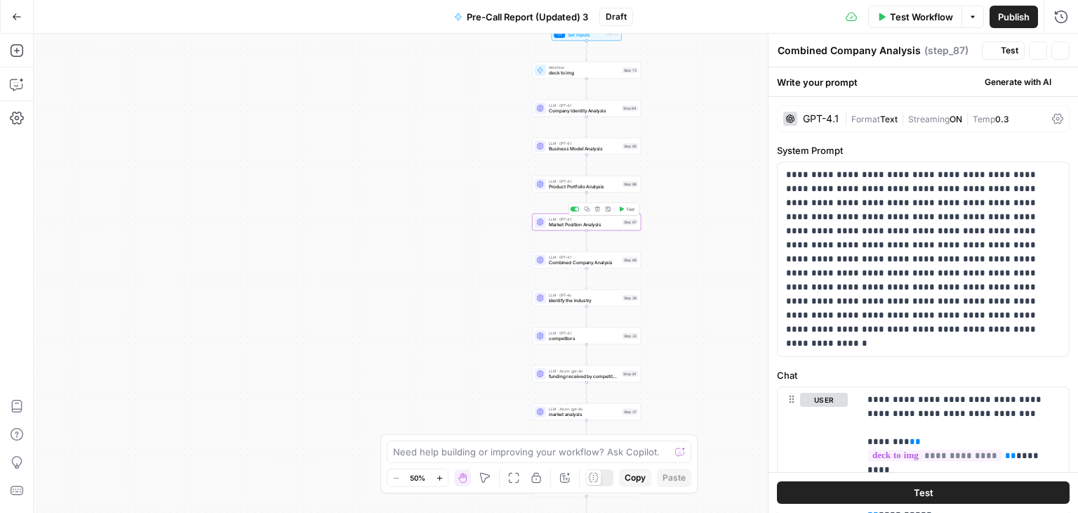
type textarea "Market Position Analysis"
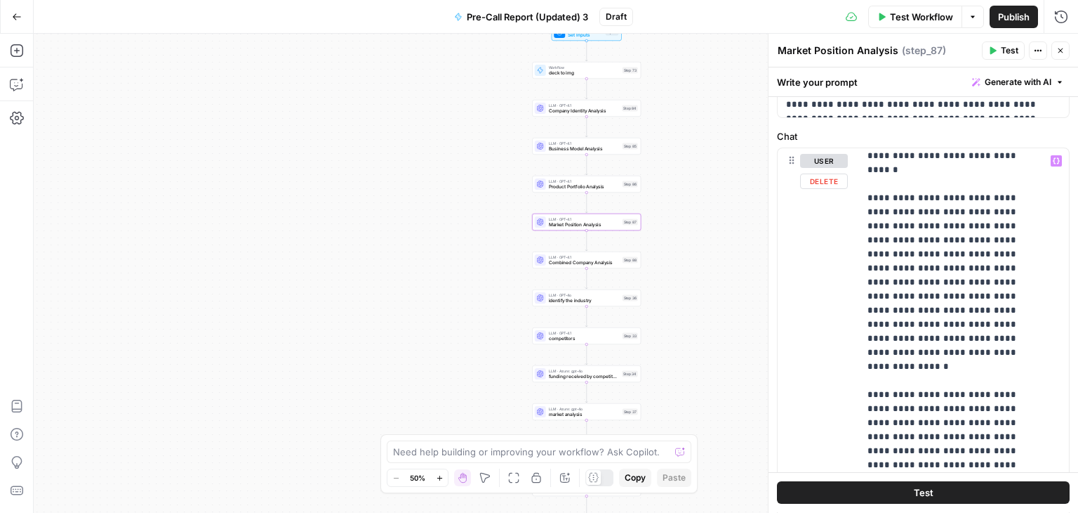
scroll to position [140, 0]
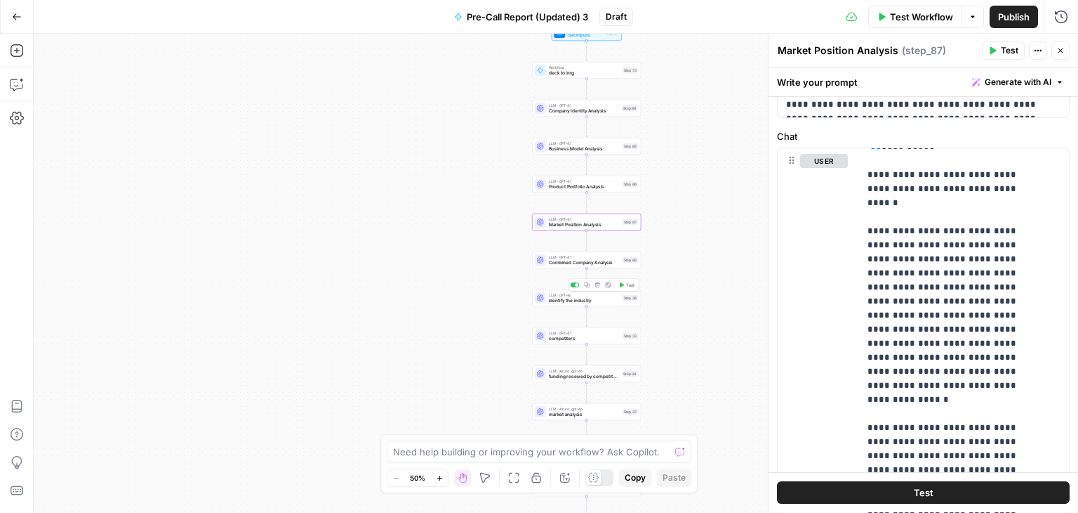
click at [584, 304] on div "LLM · GPT-4o identify the industry Step 36 Copy step Delete step Add Note Test" at bounding box center [586, 297] width 109 height 17
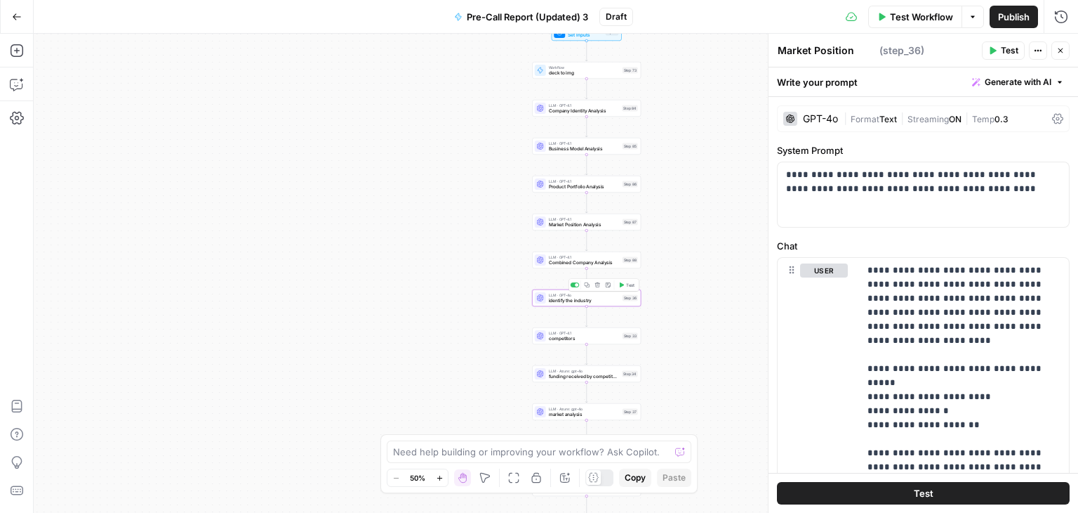
type textarea "identify the industry"
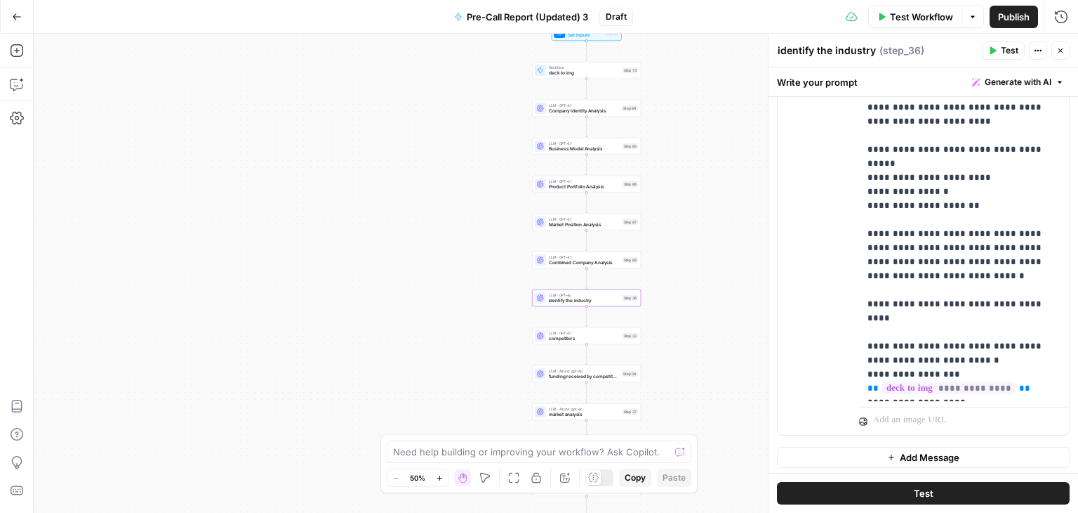
scroll to position [222, 0]
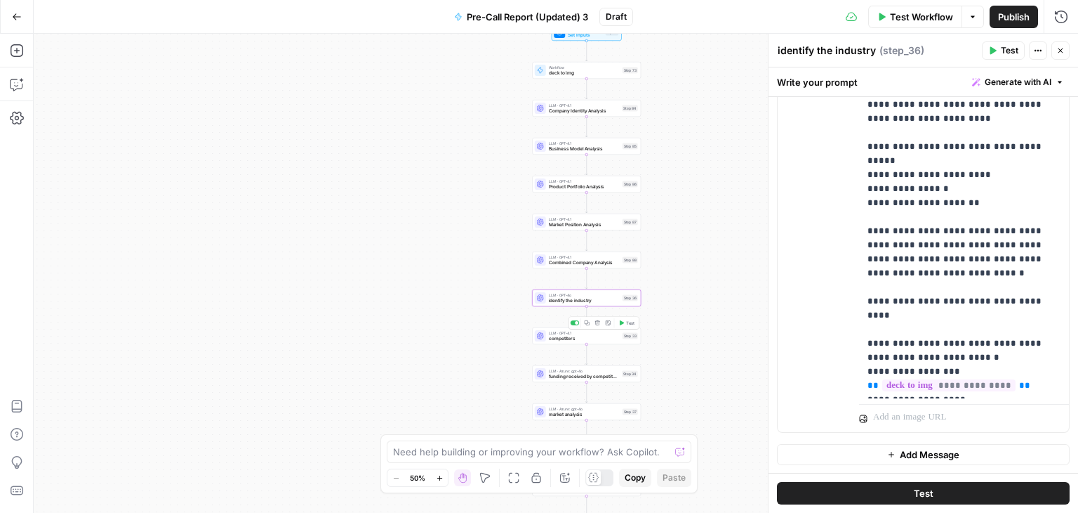
click at [579, 338] on span "competitors" at bounding box center [584, 338] width 71 height 7
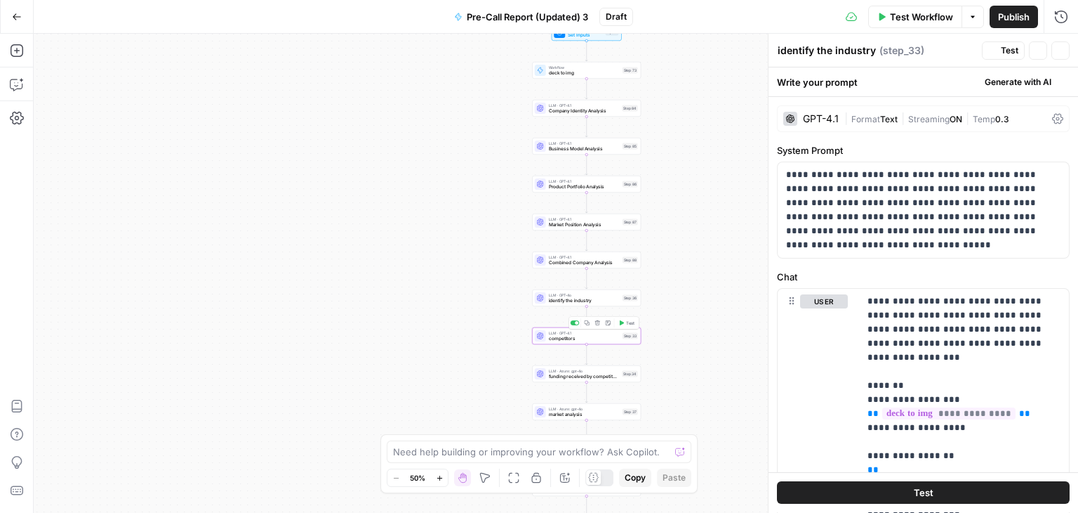
type textarea "competitors"
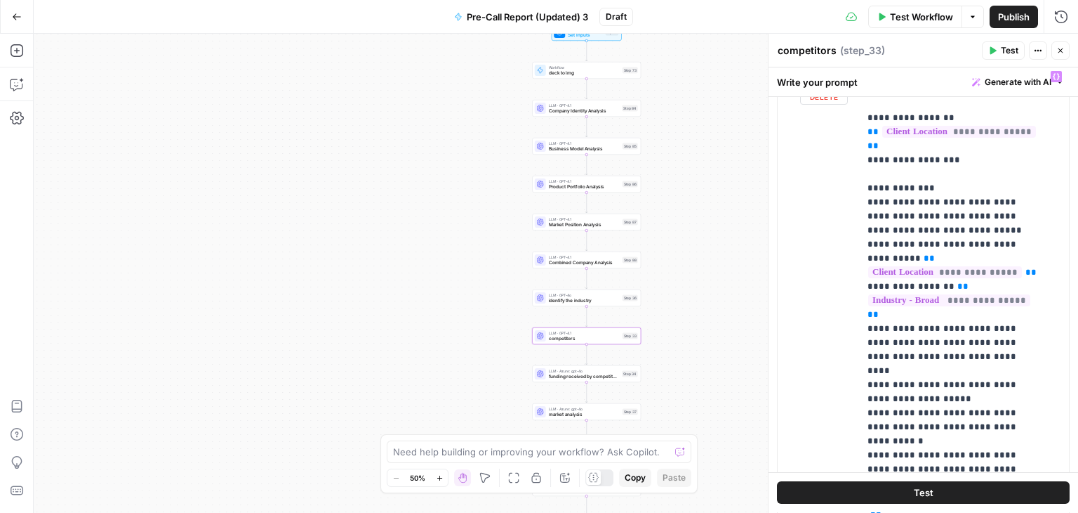
scroll to position [421, 0]
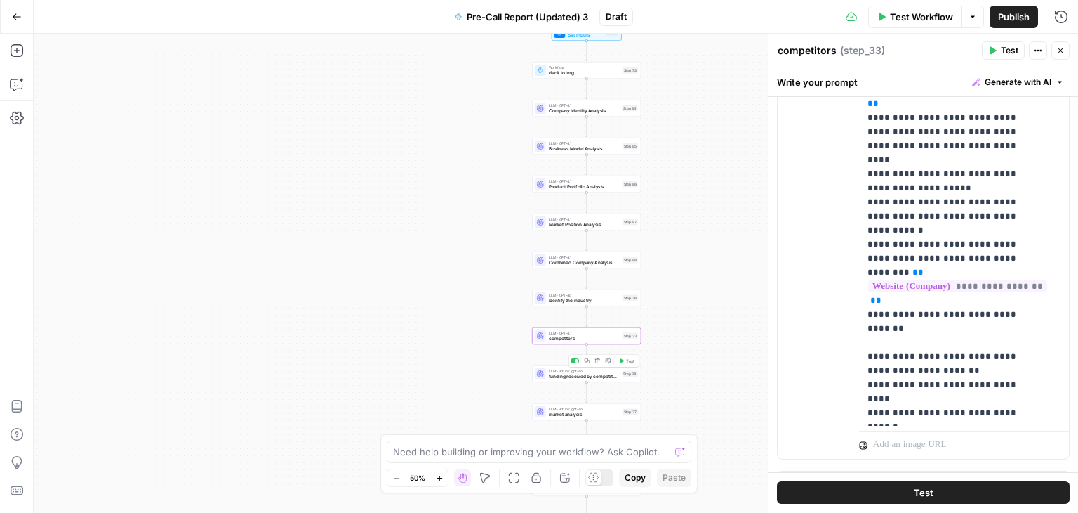
click at [568, 378] on span "funding received by competitors" at bounding box center [584, 376] width 71 height 7
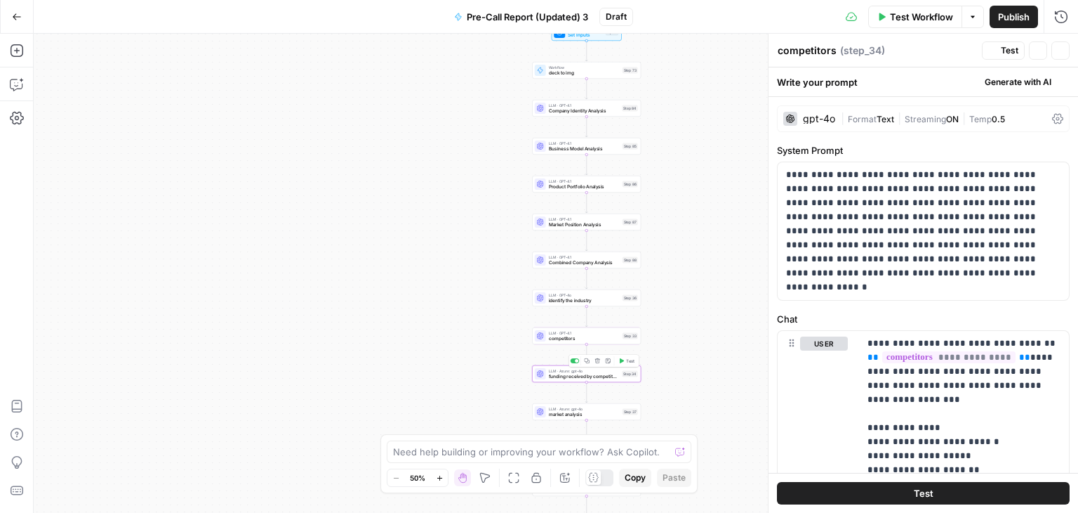
type textarea "funding received by competitors"
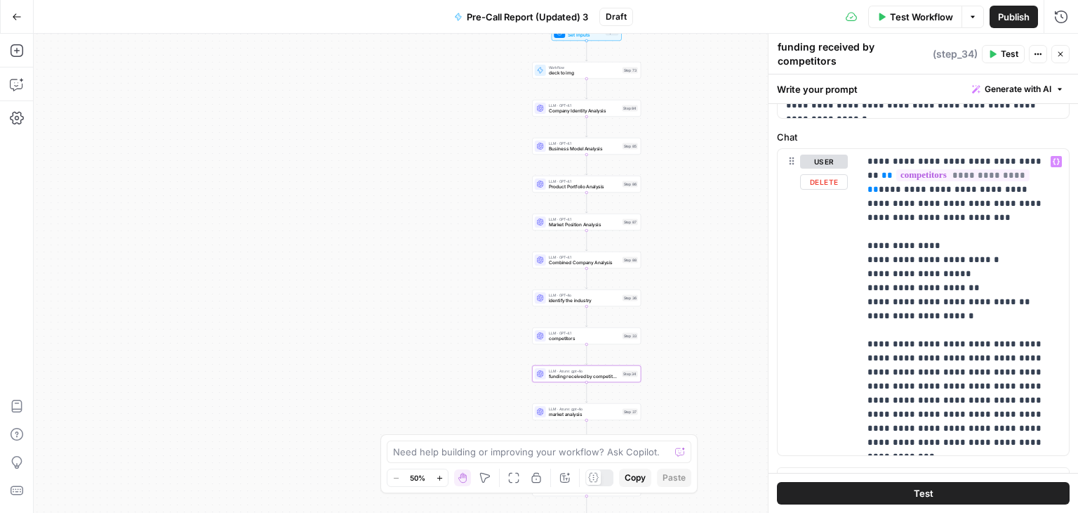
scroll to position [197, 0]
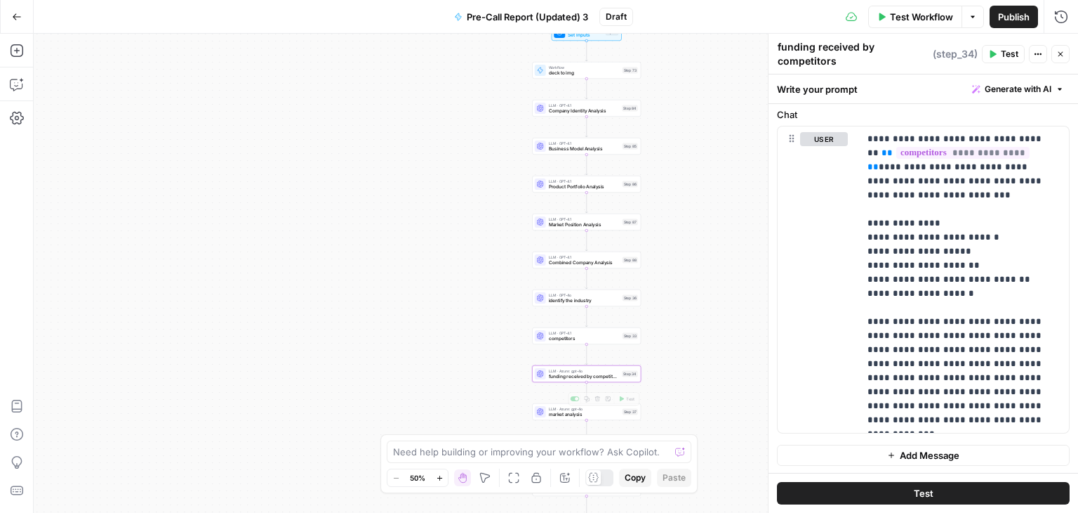
click at [583, 418] on div "LLM · Azure: gpt-4o market analysis Step 37 Copy step Delete step Add Note Test" at bounding box center [586, 411] width 109 height 17
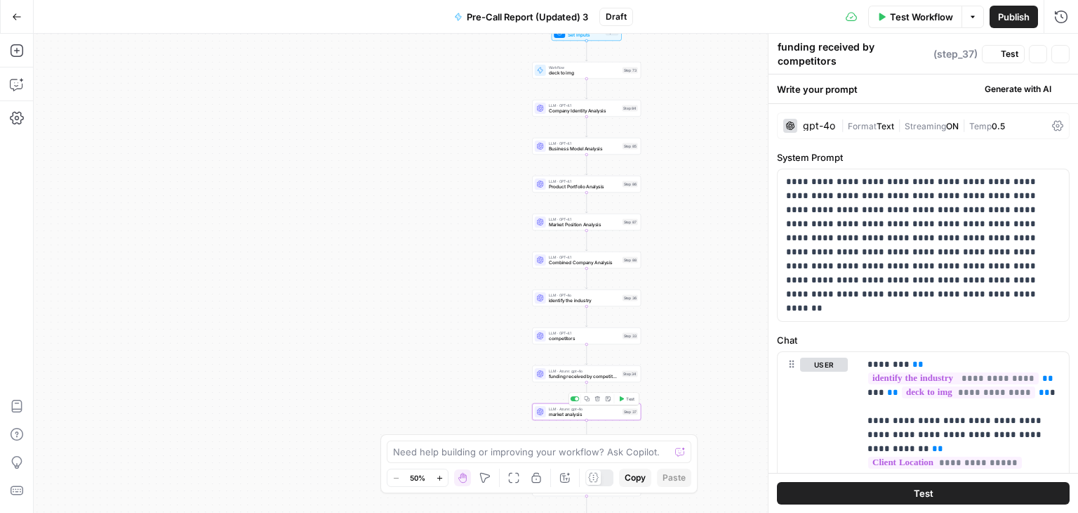
type textarea "market analysis"
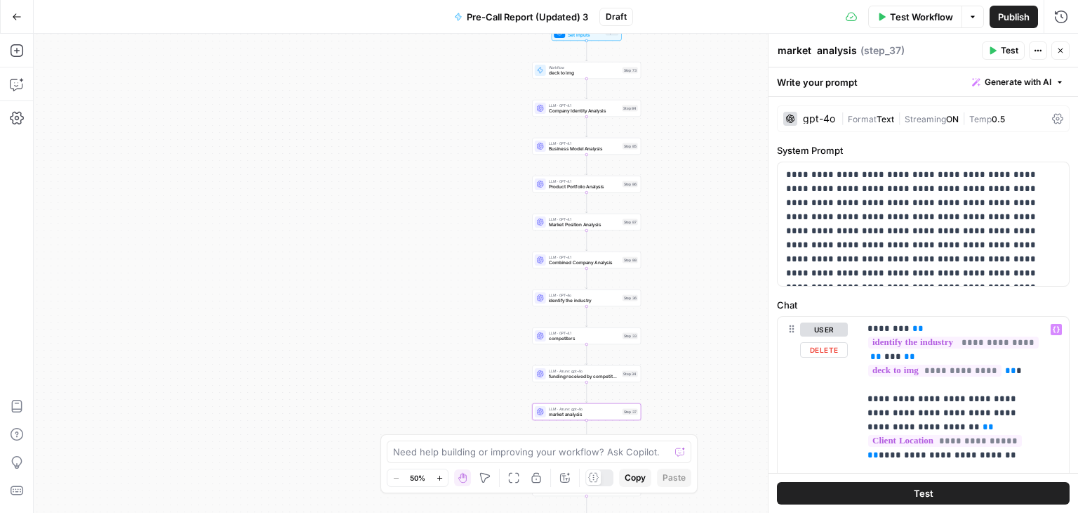
scroll to position [0, 0]
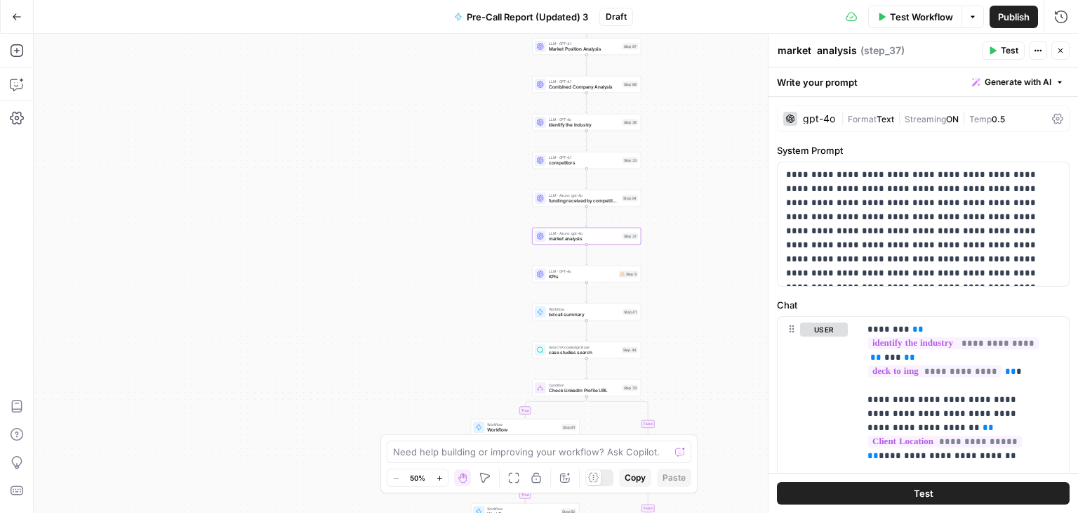
click at [572, 279] on span "KPIs" at bounding box center [582, 276] width 67 height 7
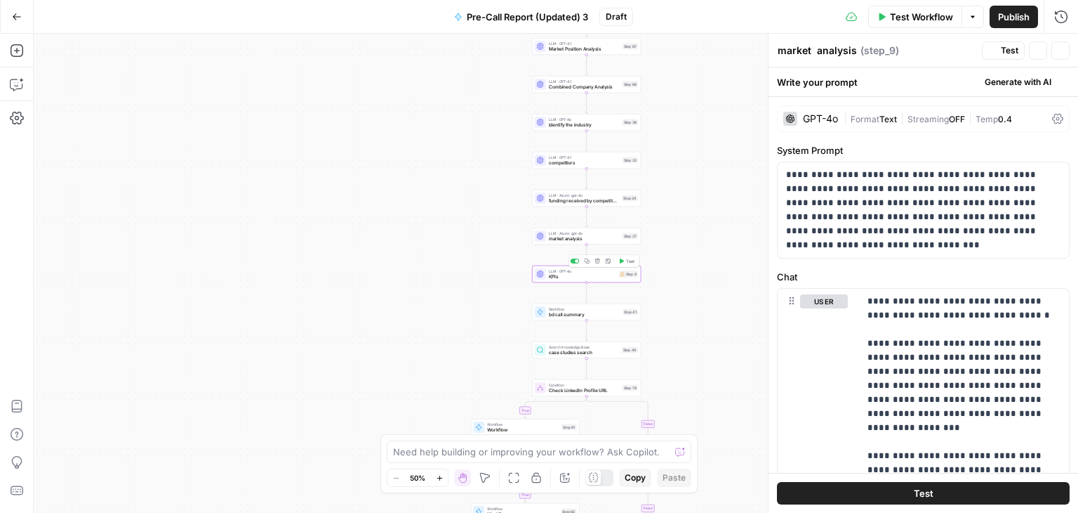
type textarea "KPIs"
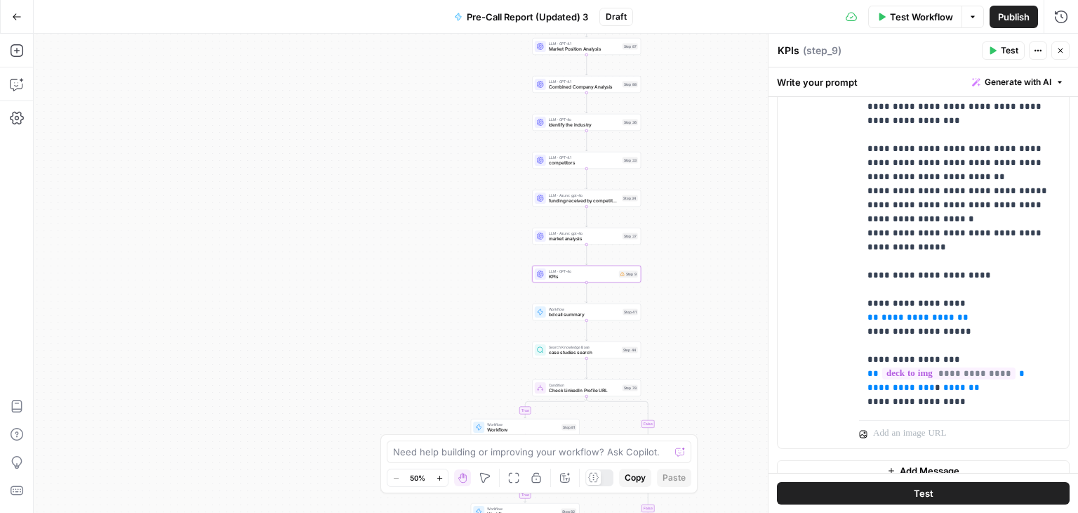
scroll to position [308, 0]
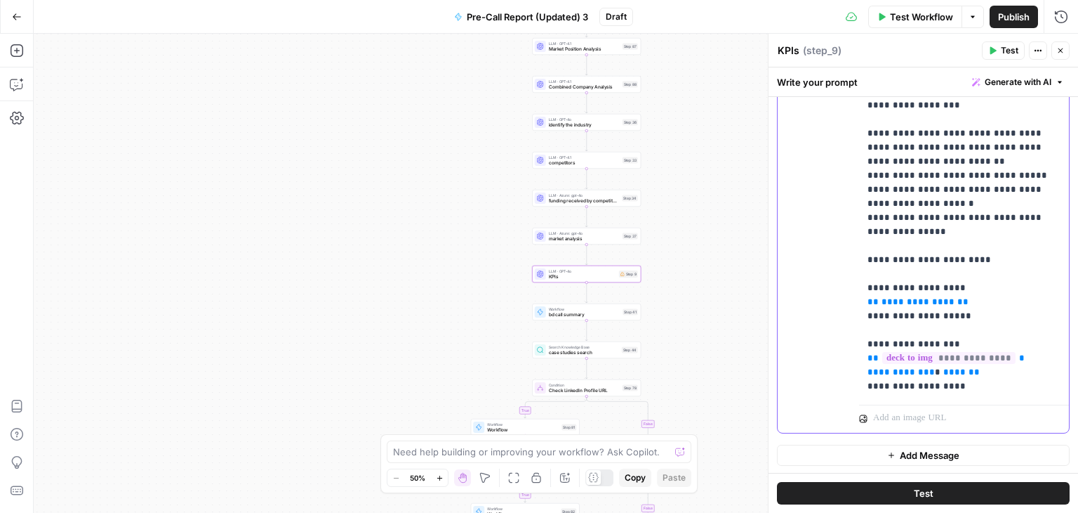
drag, startPoint x: 973, startPoint y: 310, endPoint x: 845, endPoint y: 296, distance: 128.5
click at [845, 296] on div "**********" at bounding box center [923, 199] width 291 height 466
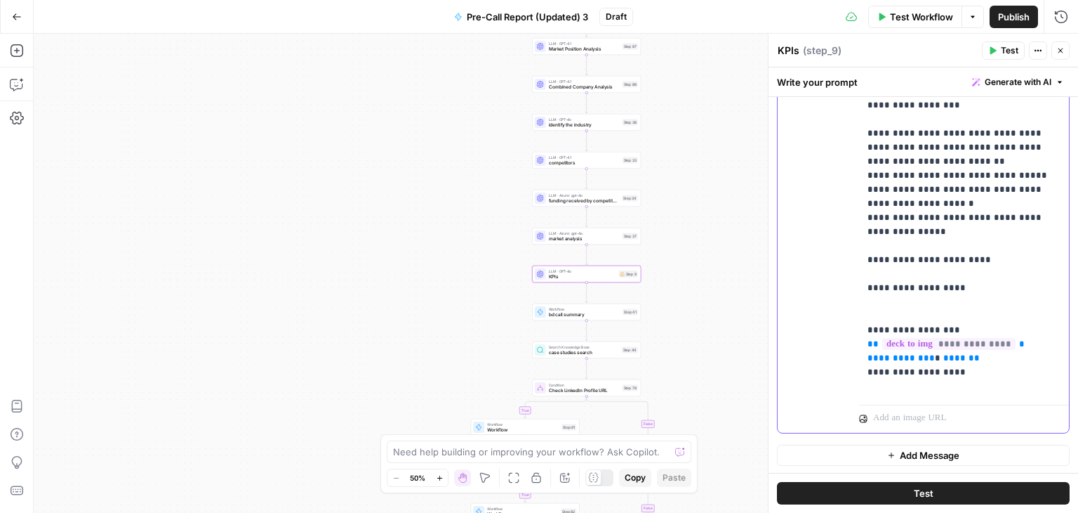
scroll to position [294, 0]
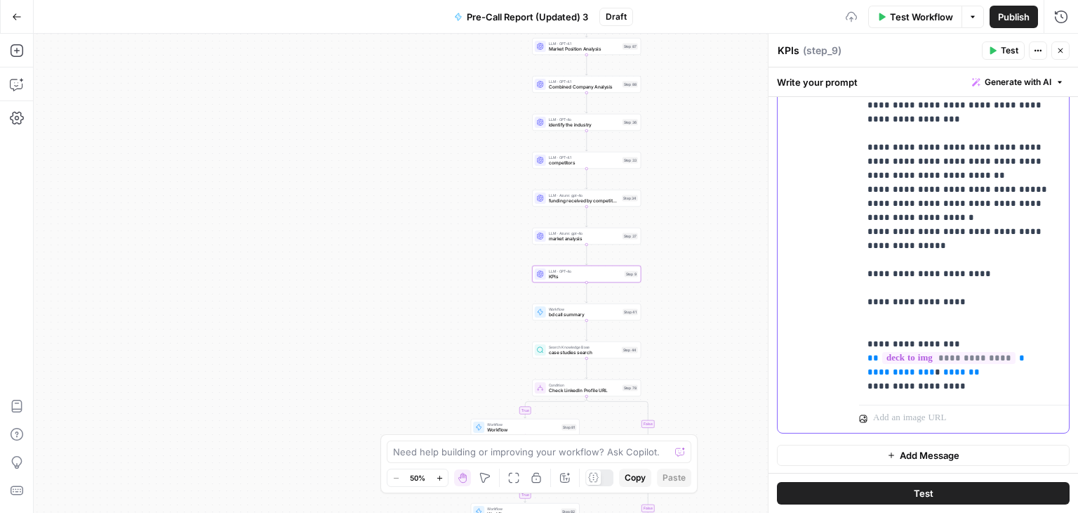
drag, startPoint x: 977, startPoint y: 301, endPoint x: 854, endPoint y: 300, distance: 122.9
click at [854, 300] on div "**********" at bounding box center [923, 206] width 291 height 452
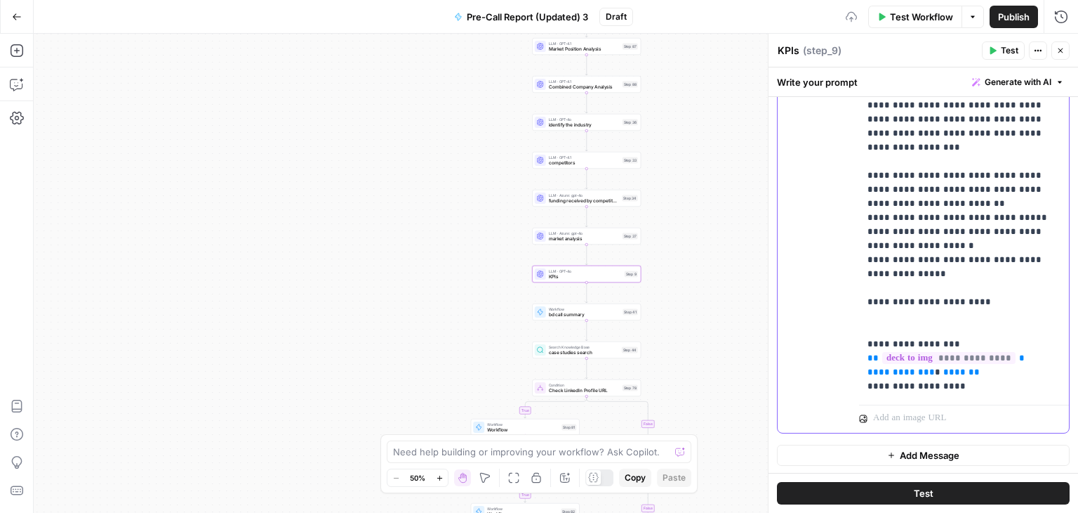
scroll to position [252, 0]
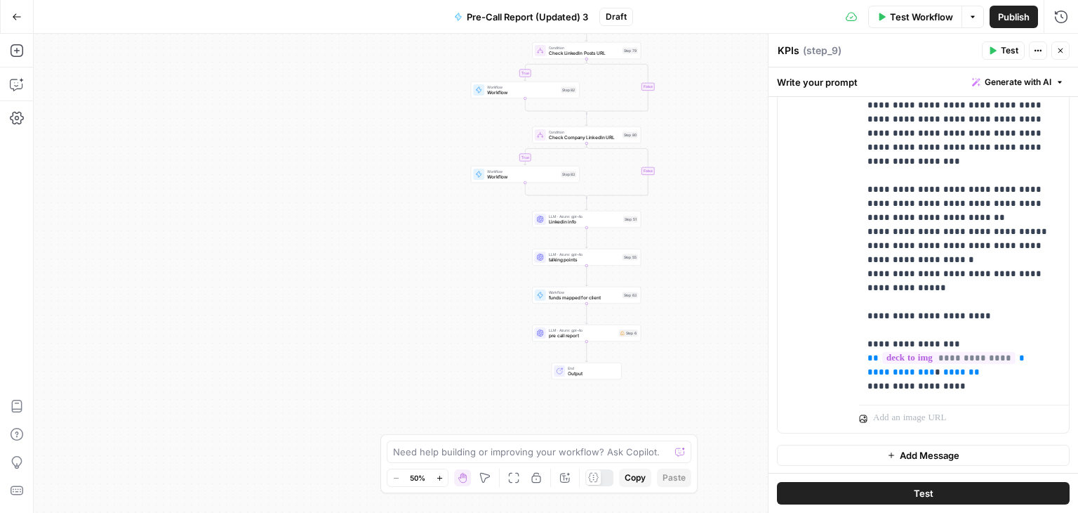
click at [606, 343] on div "true true true false false false Workflow Set Inputs Inputs Workflow deck to im…" at bounding box center [556, 273] width 1045 height 479
click at [615, 338] on span "pre call report" at bounding box center [582, 335] width 67 height 7
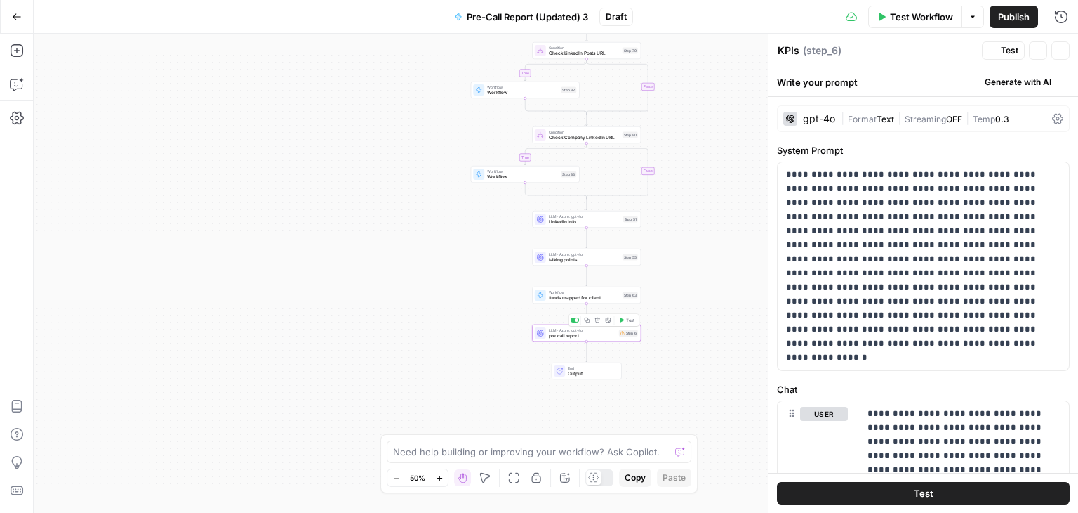
type textarea "pre call report"
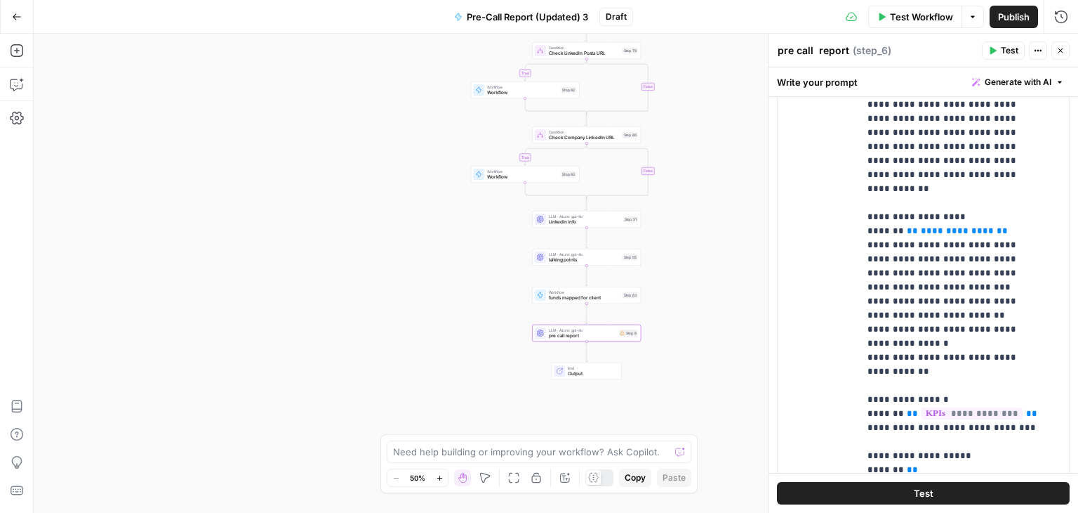
scroll to position [442, 0]
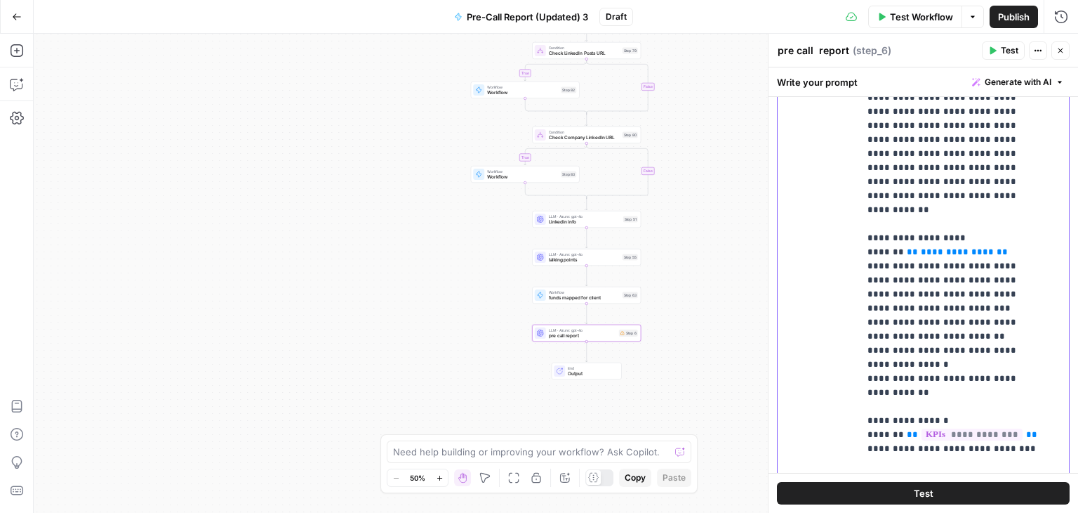
drag, startPoint x: 1003, startPoint y: 208, endPoint x: 904, endPoint y: 213, distance: 99.9
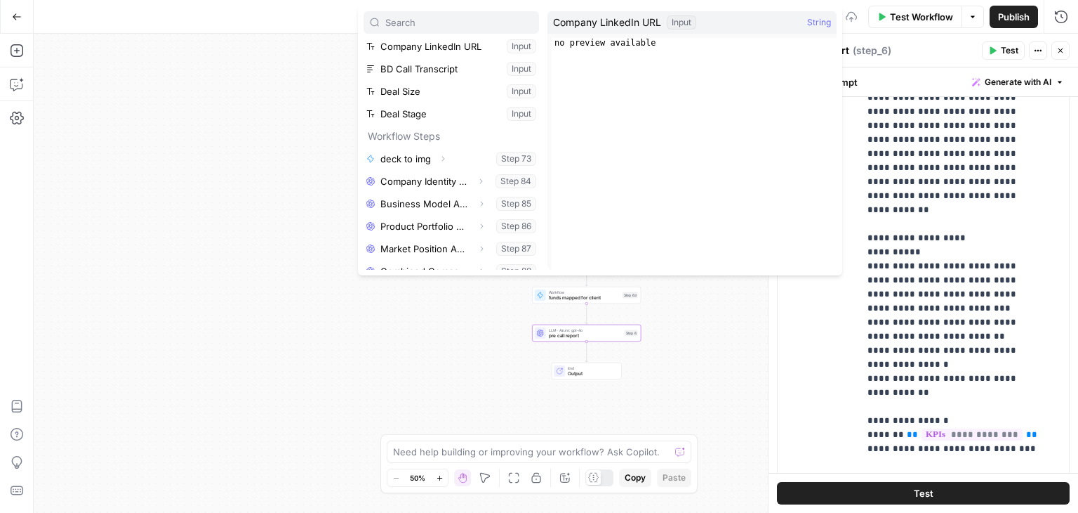
scroll to position [140, 0]
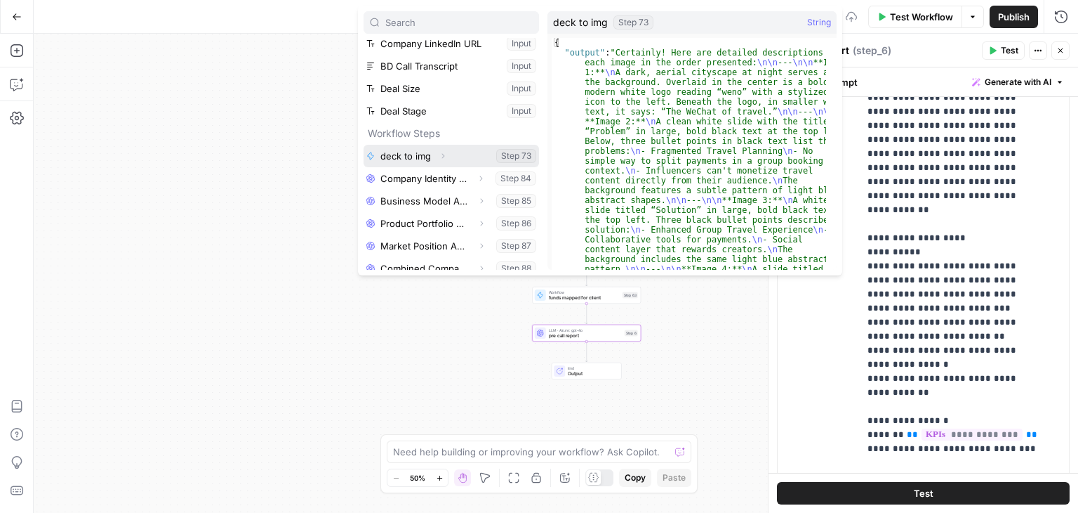
click at [463, 146] on button "Select variable deck to img" at bounding box center [452, 156] width 176 height 22
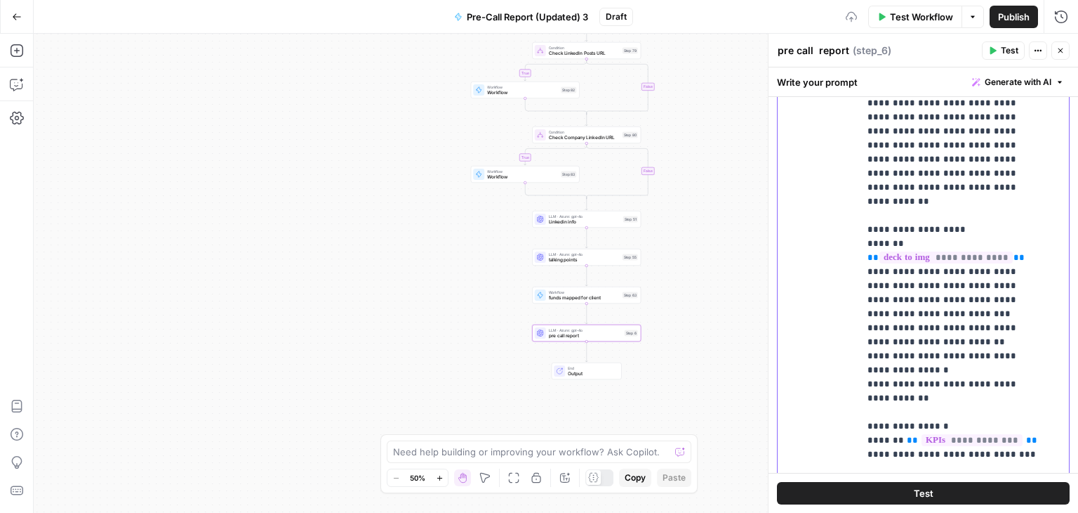
scroll to position [0, 0]
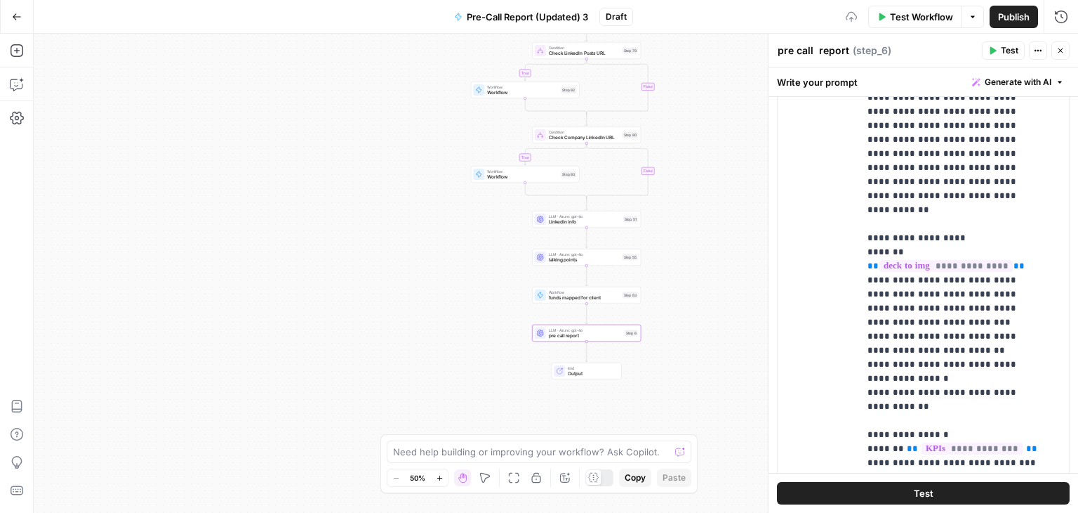
click at [716, 349] on div "true true true false false false Workflow Set Inputs Inputs Workflow deck to im…" at bounding box center [556, 273] width 1045 height 479
click at [563, 256] on span "talking points" at bounding box center [584, 259] width 71 height 7
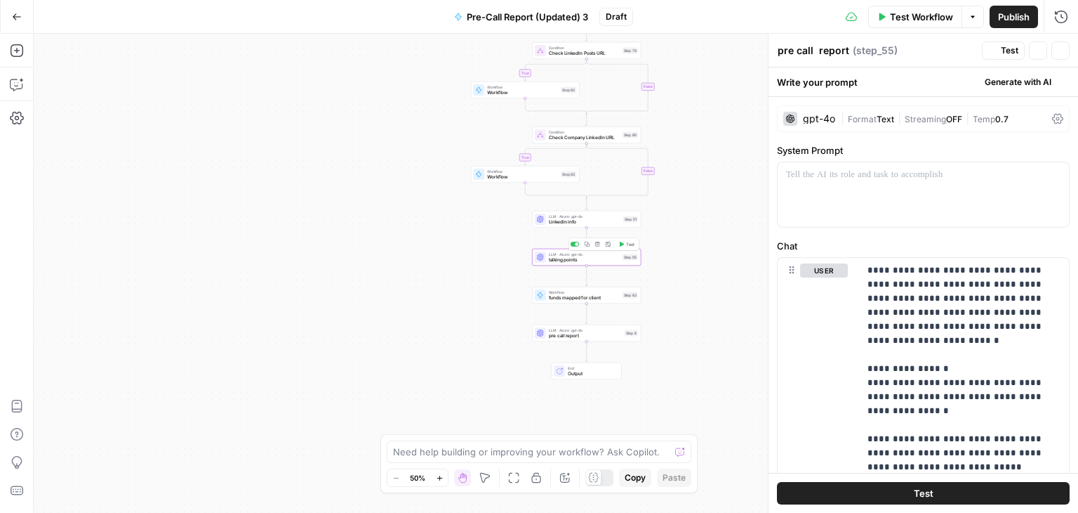
type textarea "talking points"
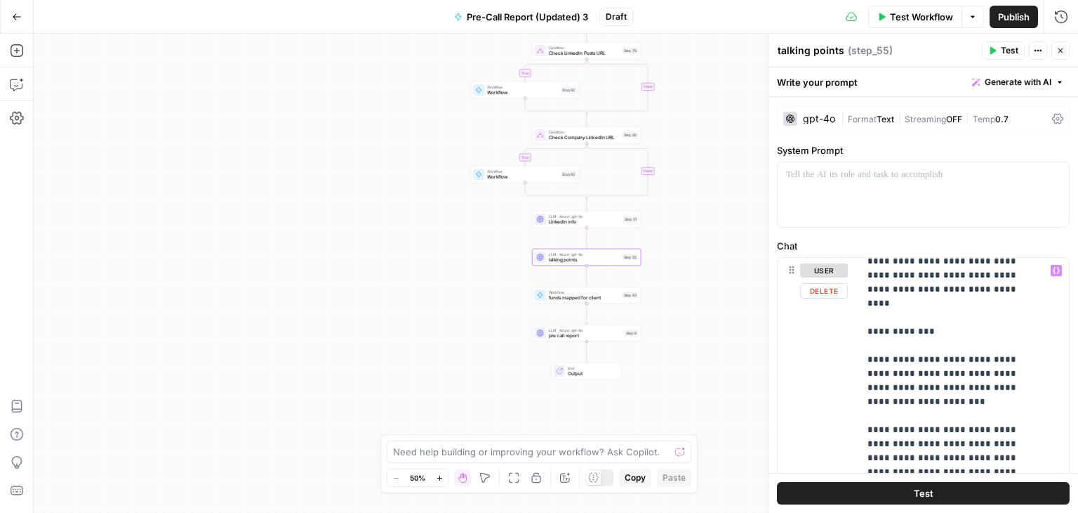
scroll to position [352, 0]
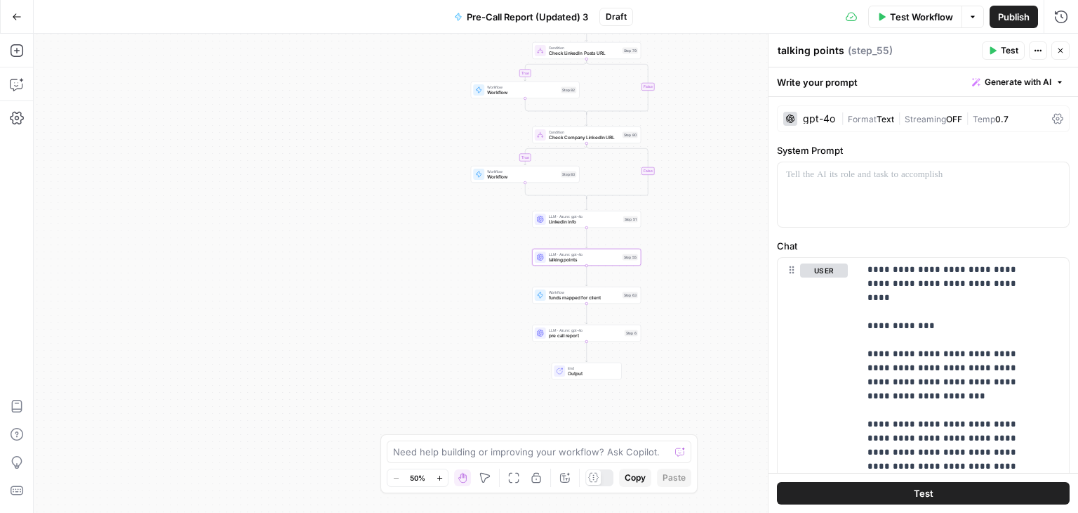
click at [548, 222] on div "LLM · Azure: gpt-4o Linkedin info Step 51 Copy step Delete step Add Note Test" at bounding box center [586, 219] width 103 height 12
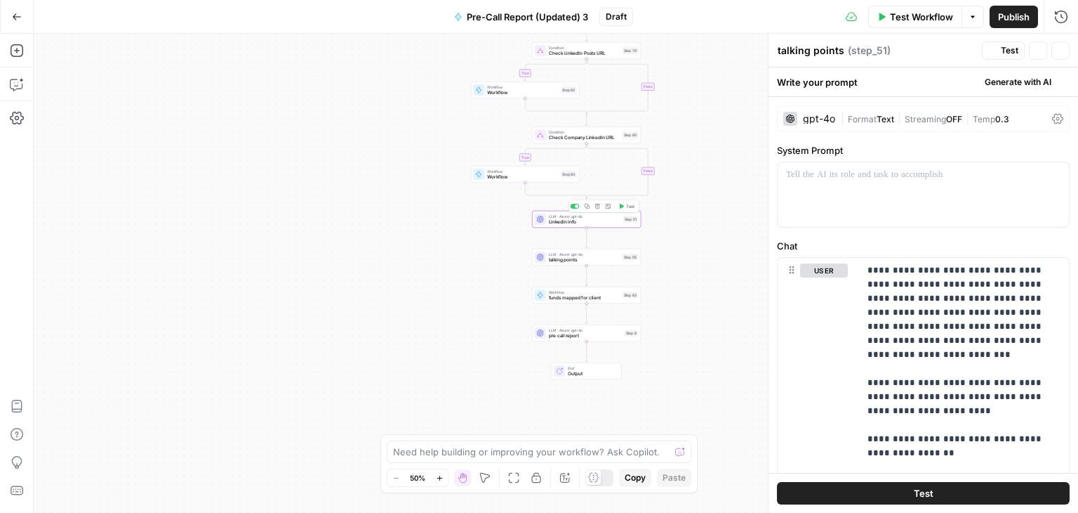
type textarea "Linkedin info"
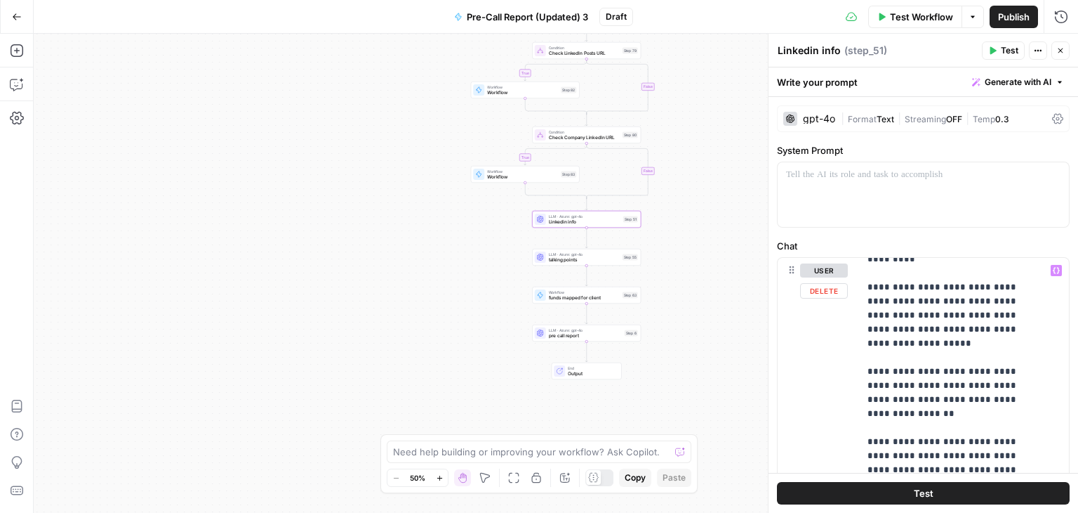
scroll to position [0, 0]
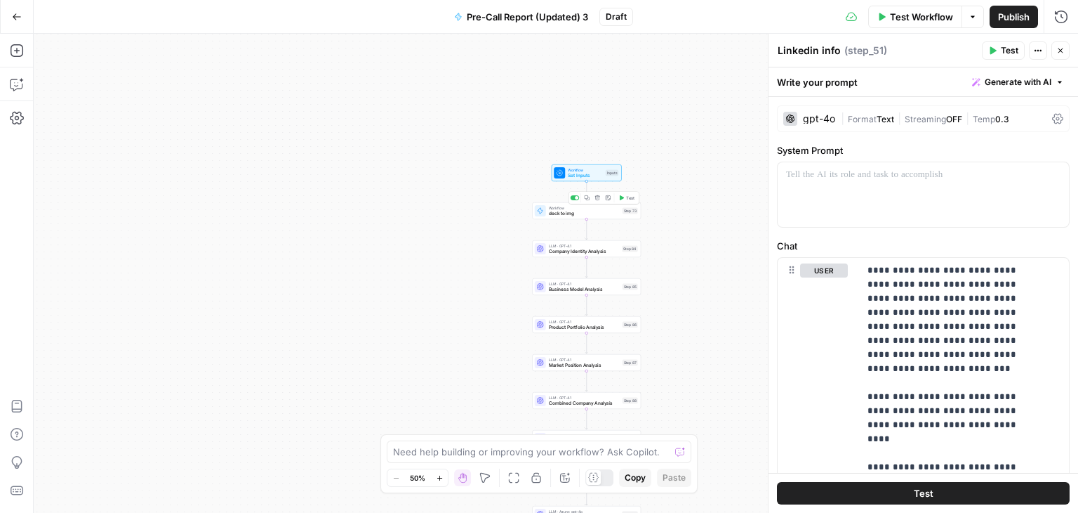
click at [590, 218] on div "Workflow deck to img Step 73 Copy step Delete step Add Note Test" at bounding box center [586, 210] width 109 height 17
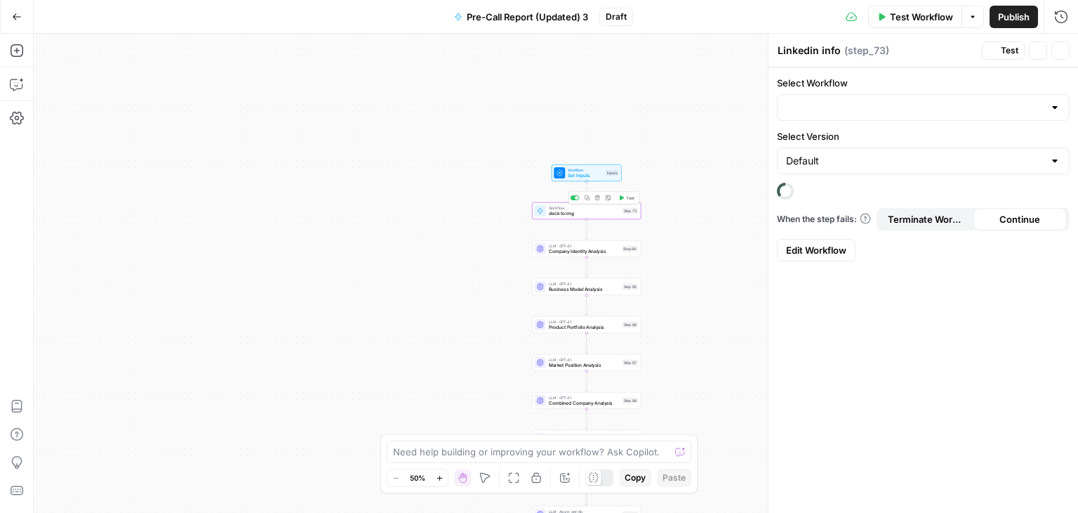
type textarea "deck to img"
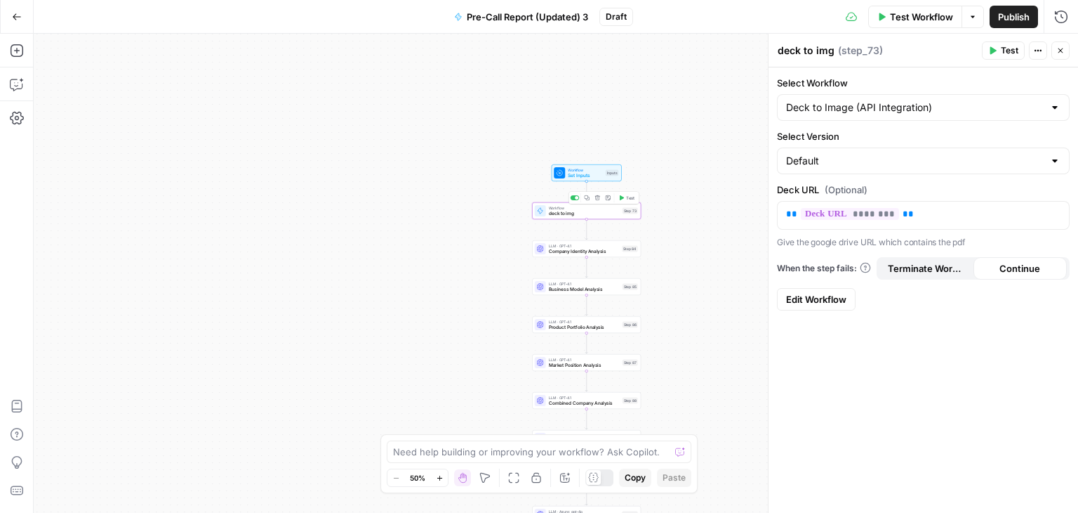
type input "Deck to Image (API Integration)"
click at [628, 456] on textarea at bounding box center [531, 451] width 277 height 14
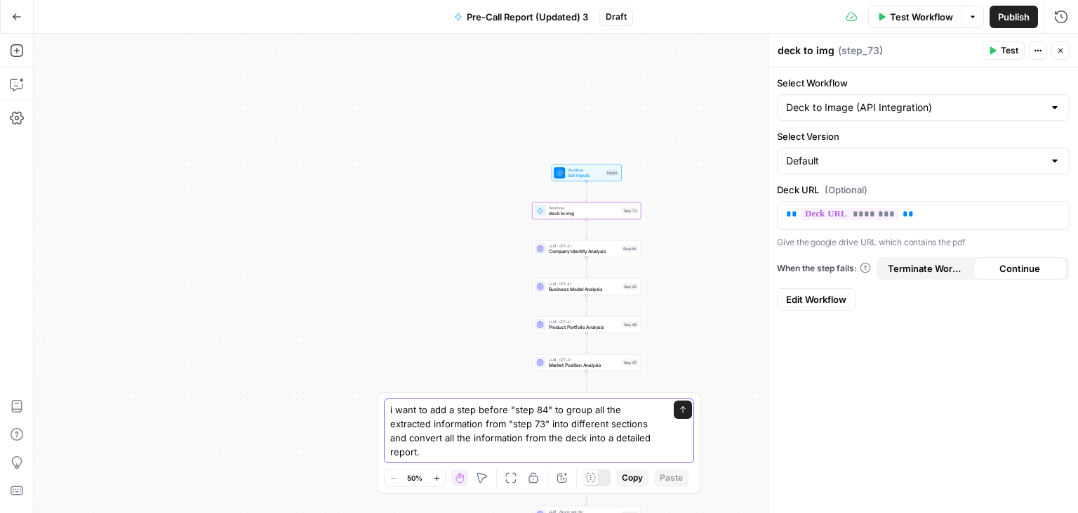
type textarea "i want to add a step before "step 84" to group all the extracted information fr…"
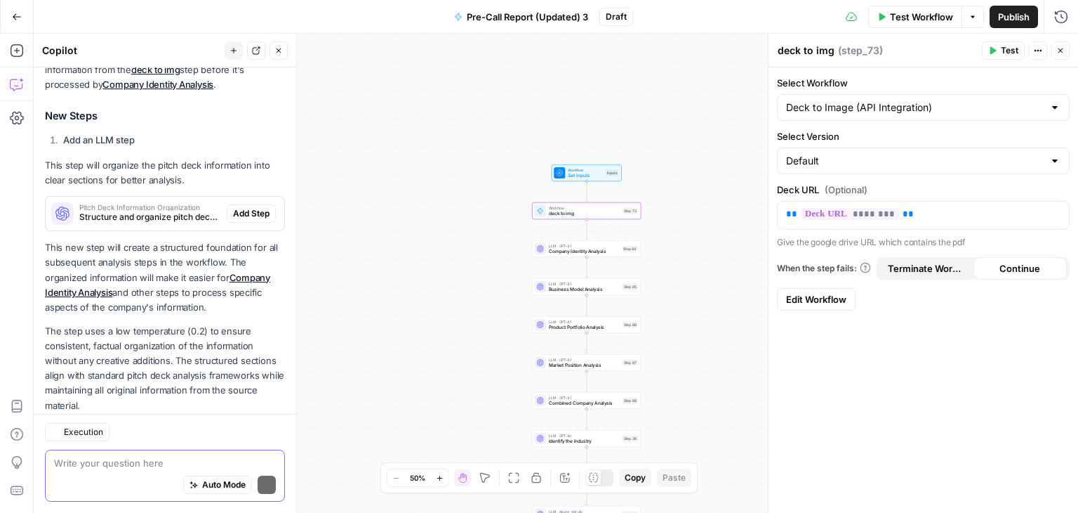
scroll to position [265, 0]
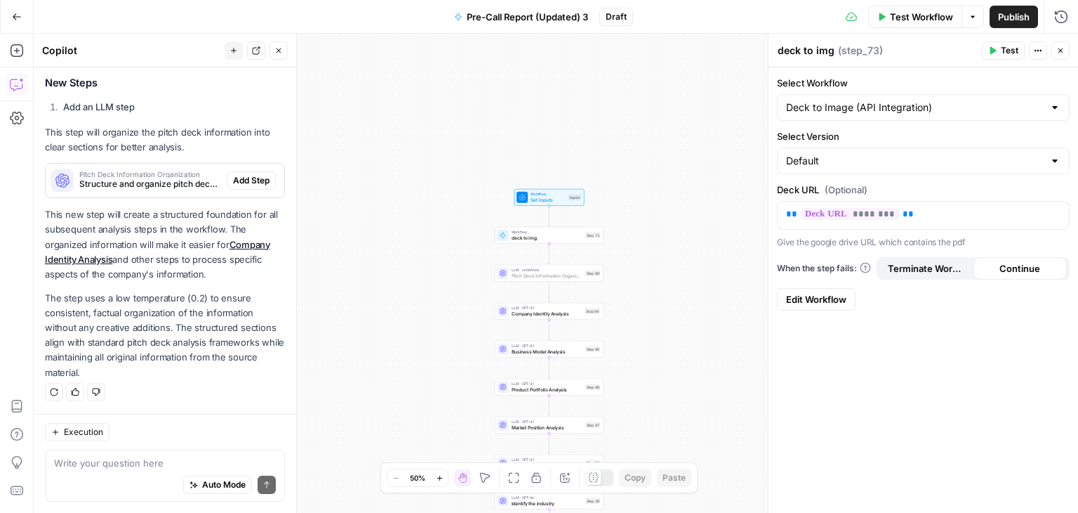
click at [227, 189] on button "Add Step" at bounding box center [251, 180] width 49 height 18
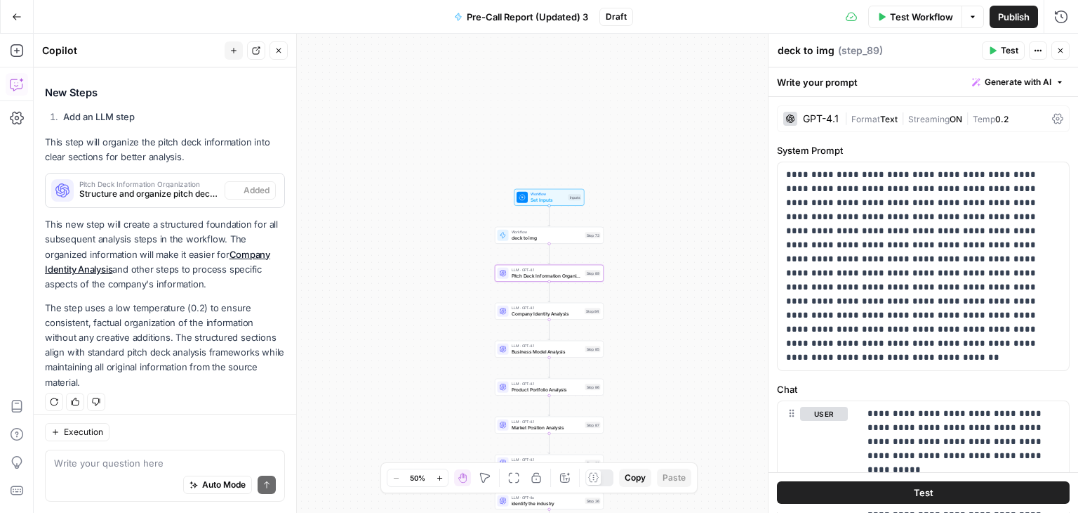
type textarea "Pitch Deck Information Organization"
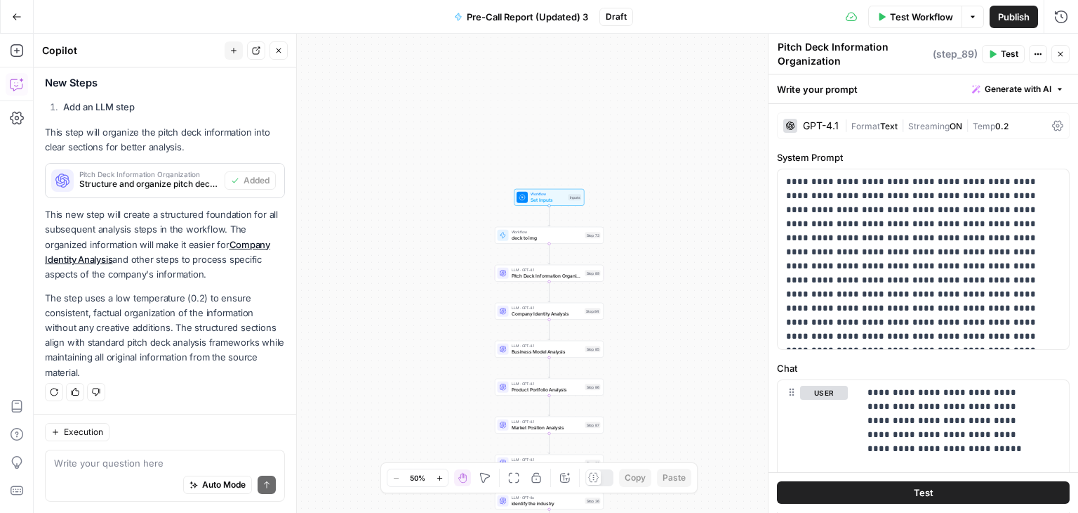
scroll to position [70, 0]
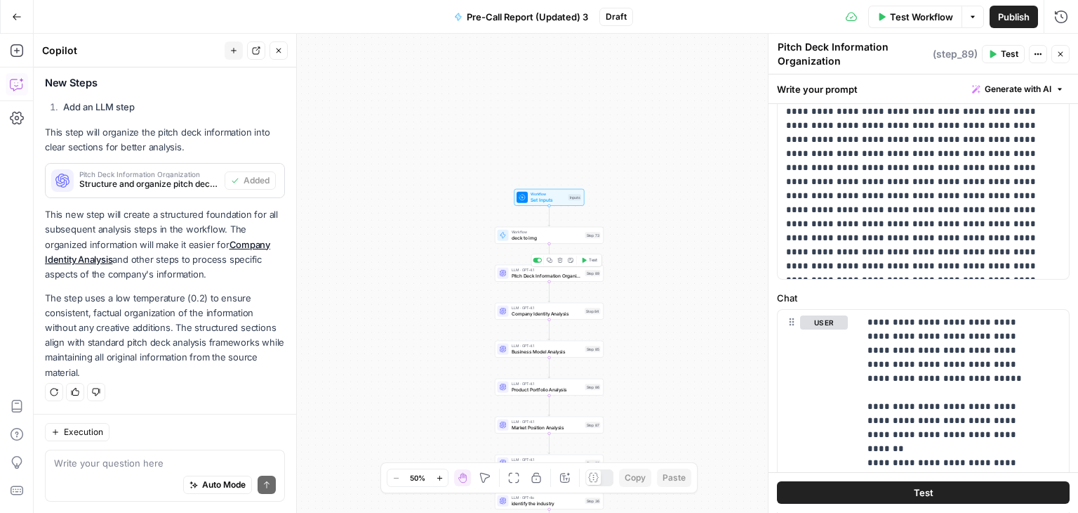
click at [543, 278] on span "Pitch Deck Information Organization" at bounding box center [547, 275] width 71 height 7
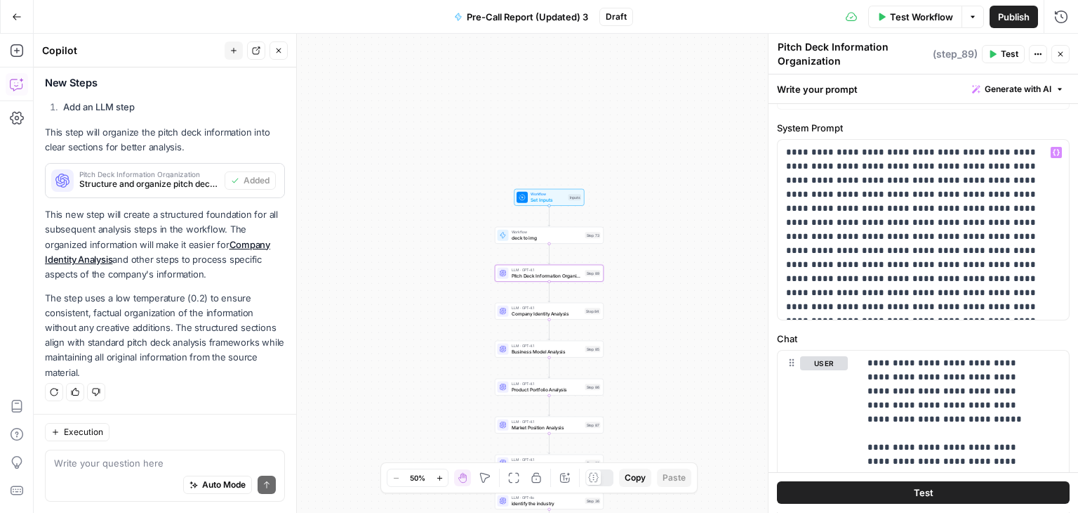
scroll to position [0, 0]
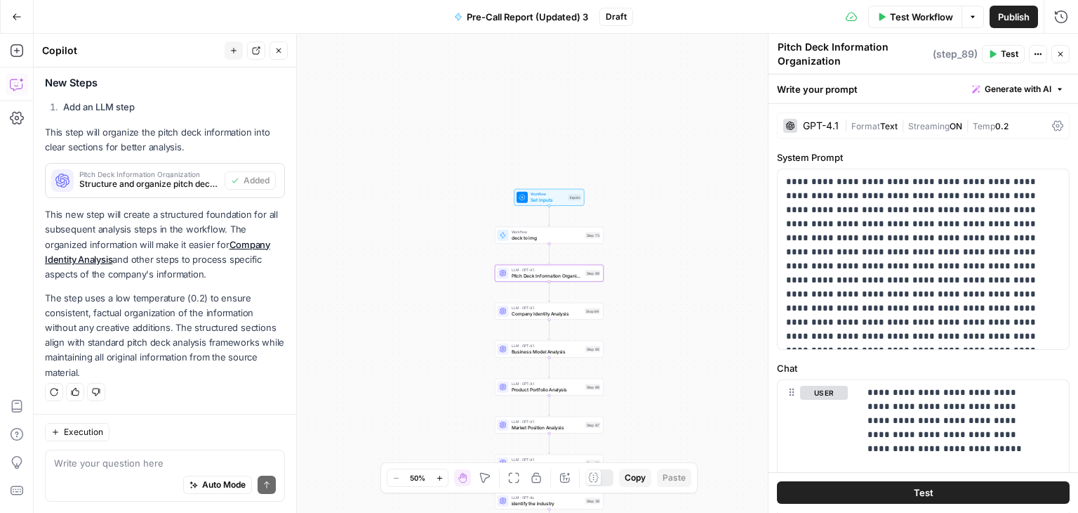
click at [1052, 126] on icon at bounding box center [1057, 126] width 11 height 11
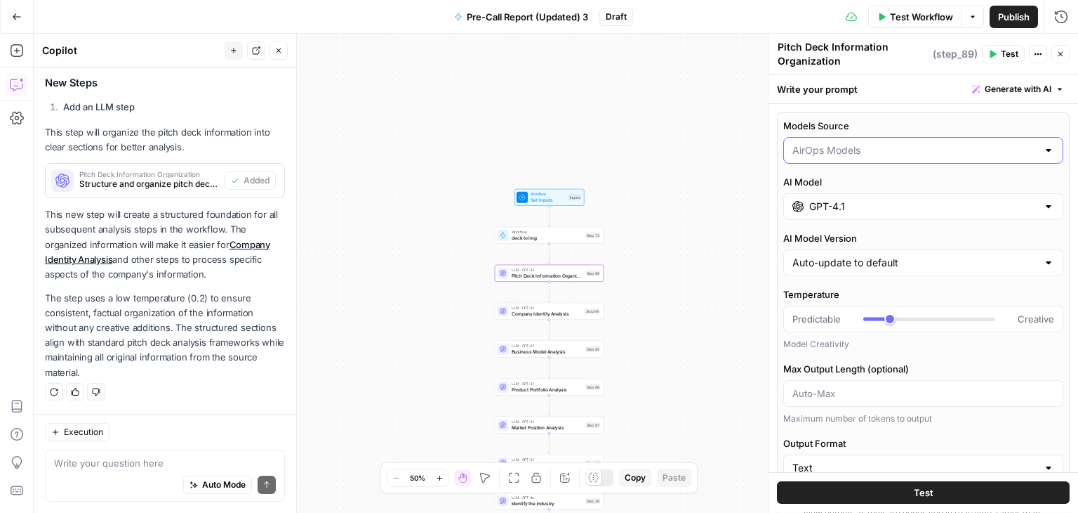
click at [908, 150] on input "Models Source" at bounding box center [915, 150] width 245 height 14
click at [913, 204] on span "My Models" at bounding box center [915, 204] width 240 height 14
type input "My Models"
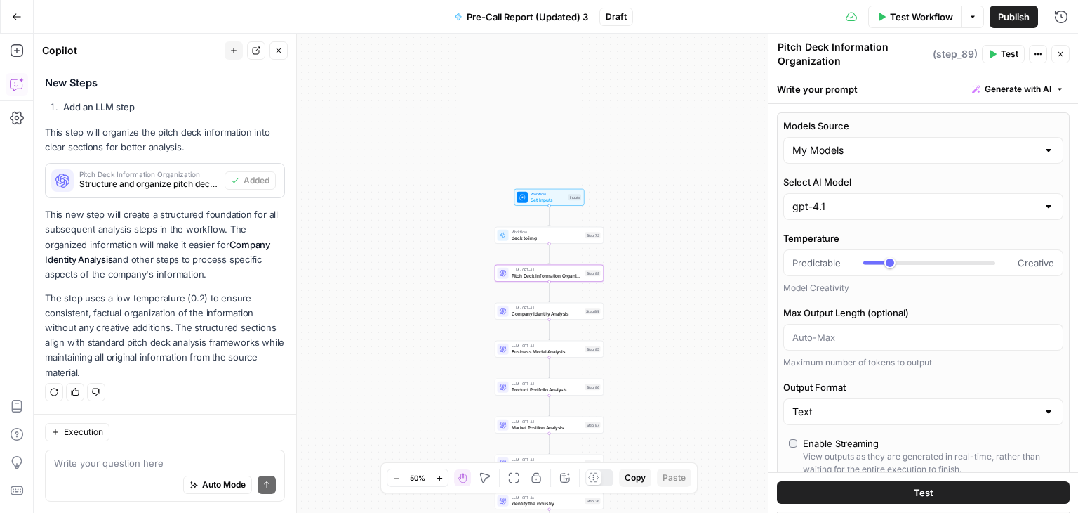
click at [834, 60] on textarea "Pitch Deck Information Organization" at bounding box center [854, 54] width 152 height 28
click at [847, 63] on textarea "Pitch Deck Information Organization" at bounding box center [854, 54] width 152 height 28
drag, startPoint x: 847, startPoint y: 63, endPoint x: 833, endPoint y: 51, distance: 18.4
click at [833, 51] on textarea "Pitch Deck Information Organization" at bounding box center [854, 54] width 152 height 28
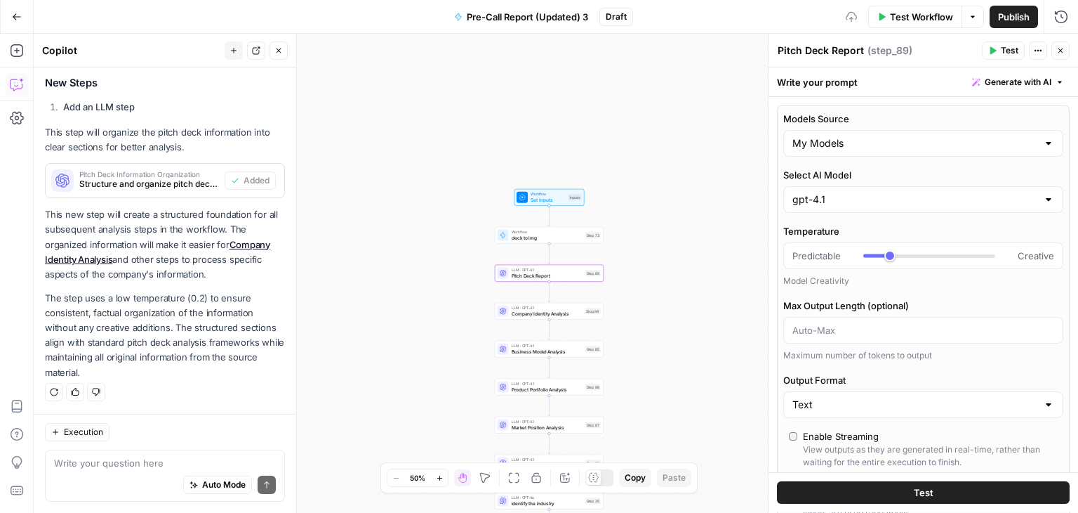
type textarea "Pitch Deck Report"
click at [662, 145] on div "true true true false false false Workflow Set Inputs Inputs Workflow deck to im…" at bounding box center [556, 273] width 1045 height 479
click at [510, 322] on div "true true true false false false Workflow Set Inputs Inputs Workflow deck to im…" at bounding box center [556, 273] width 1045 height 479
click at [512, 315] on div "LLM · GPT-4.1 Company Identity Analysis Step 84 Copy step Delete step Add Note …" at bounding box center [552, 311] width 103 height 12
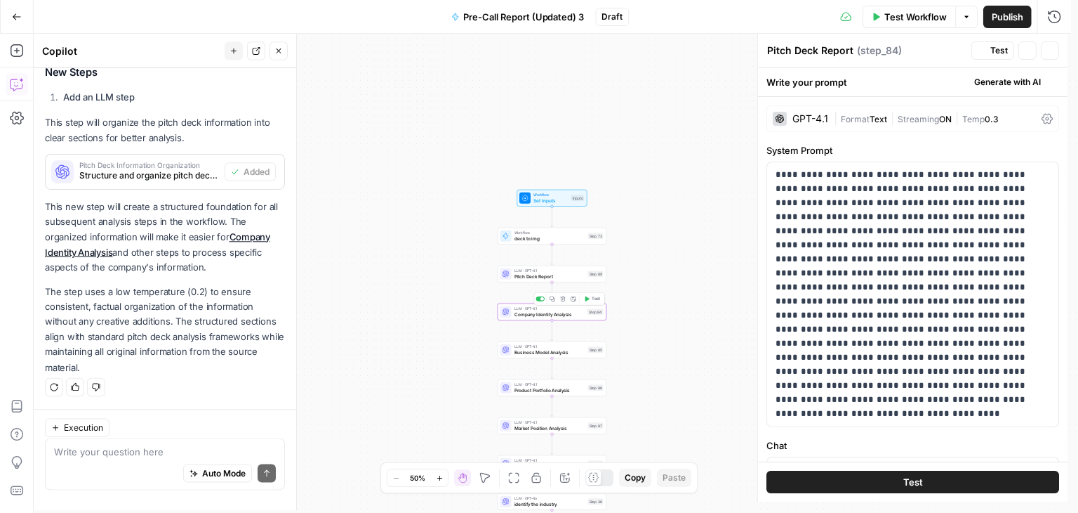
type textarea "Company Identity Analysis"
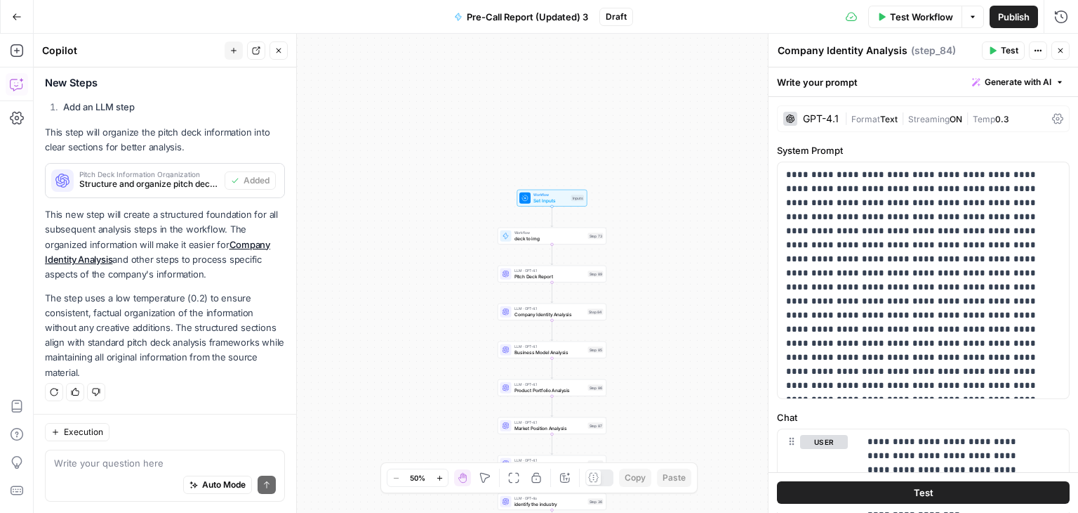
scroll to position [287, 0]
click at [282, 49] on icon "button" at bounding box center [279, 50] width 8 height 8
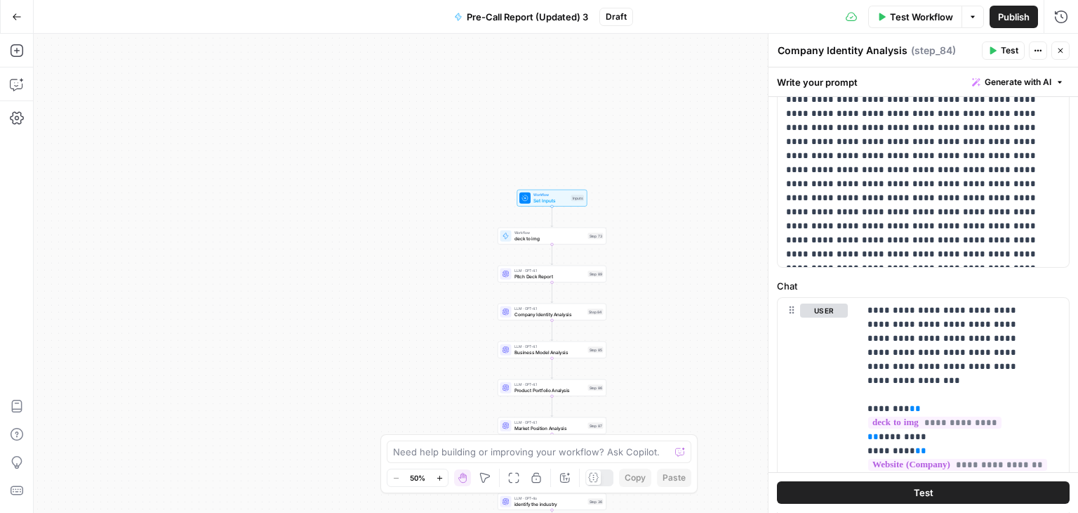
scroll to position [211, 0]
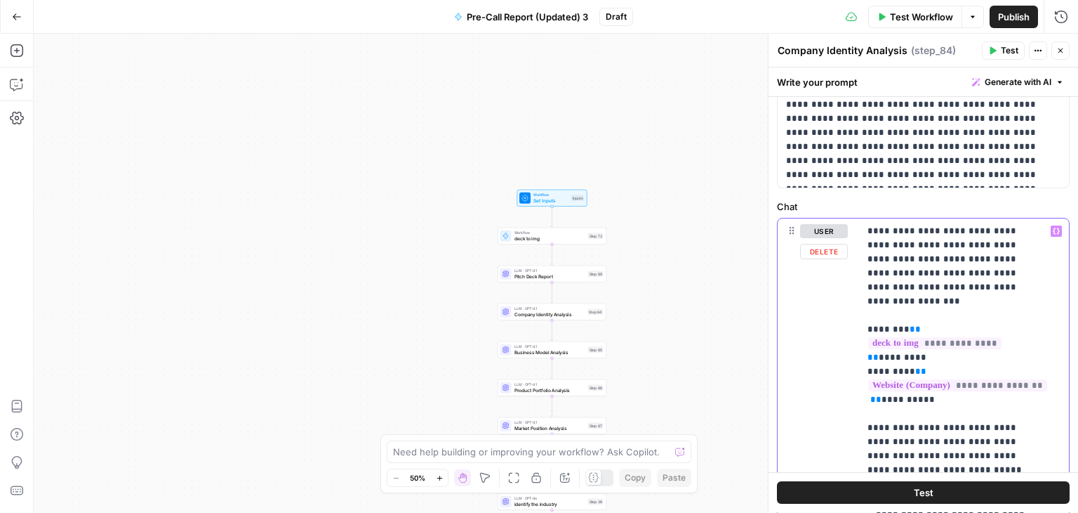
drag, startPoint x: 935, startPoint y: 341, endPoint x: 862, endPoint y: 315, distance: 77.5
click at [862, 315] on div "**********" at bounding box center [964, 504] width 210 height 572
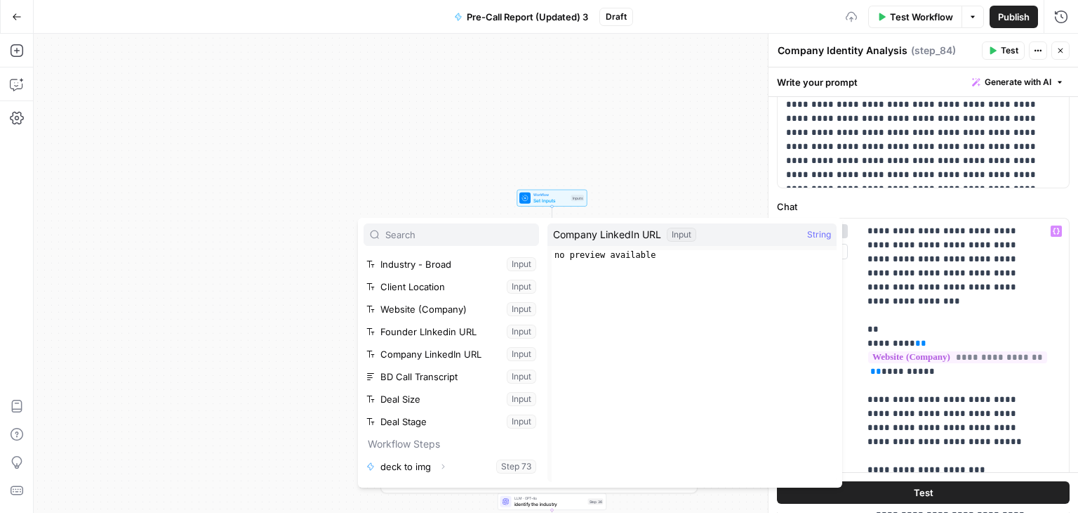
scroll to position [60, 0]
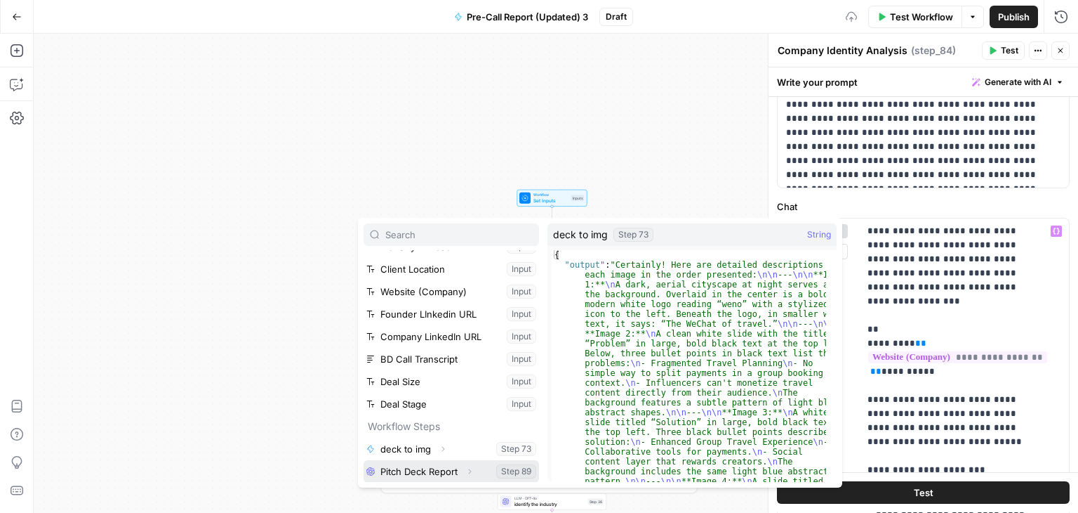
click at [469, 467] on icon "button" at bounding box center [469, 471] width 8 height 8
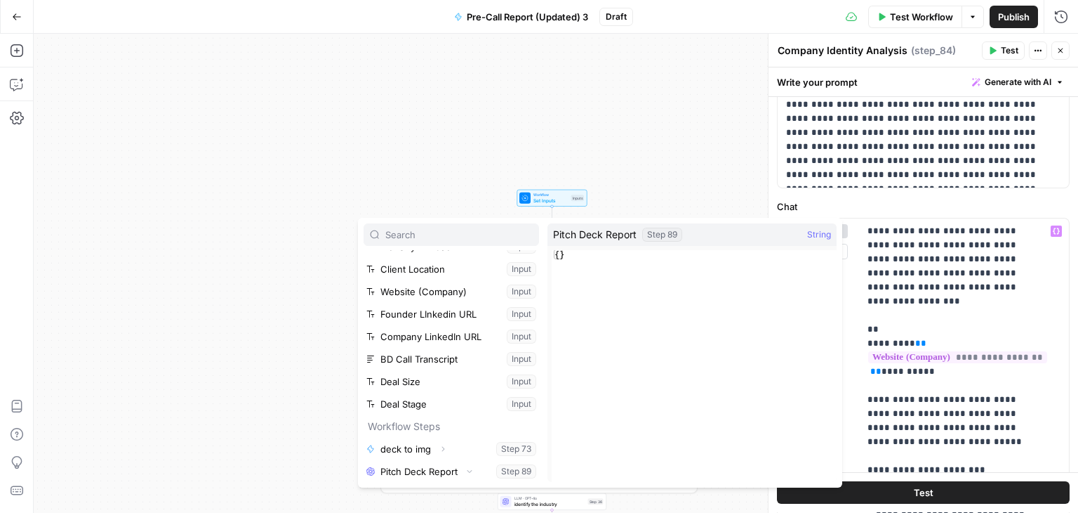
click at [729, 232] on div "Pitch Deck Report Step 89 String" at bounding box center [692, 234] width 289 height 22
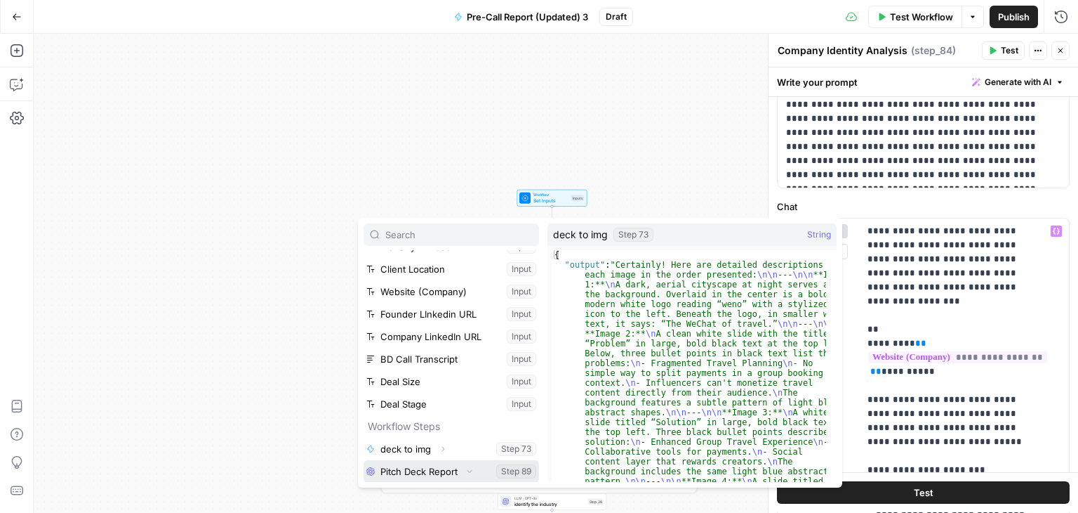
click at [461, 470] on button "Collapse" at bounding box center [470, 471] width 18 height 18
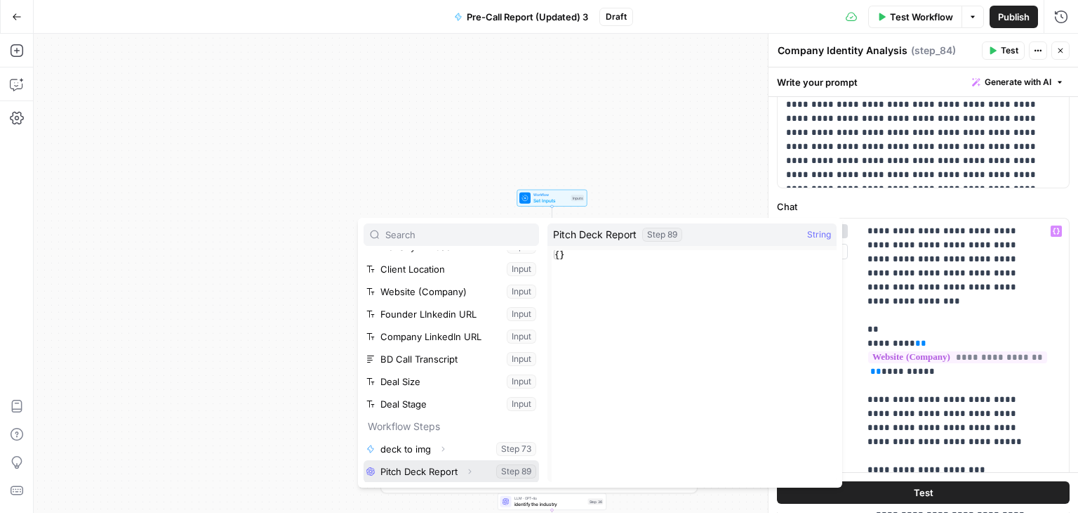
click at [453, 463] on button "Select variable Pitch Deck Report" at bounding box center [452, 471] width 176 height 22
click at [453, 463] on div "Need help building or improving your workflow? Ask Copilot. Zoom Out 50% Zoom I…" at bounding box center [539, 463] width 317 height 59
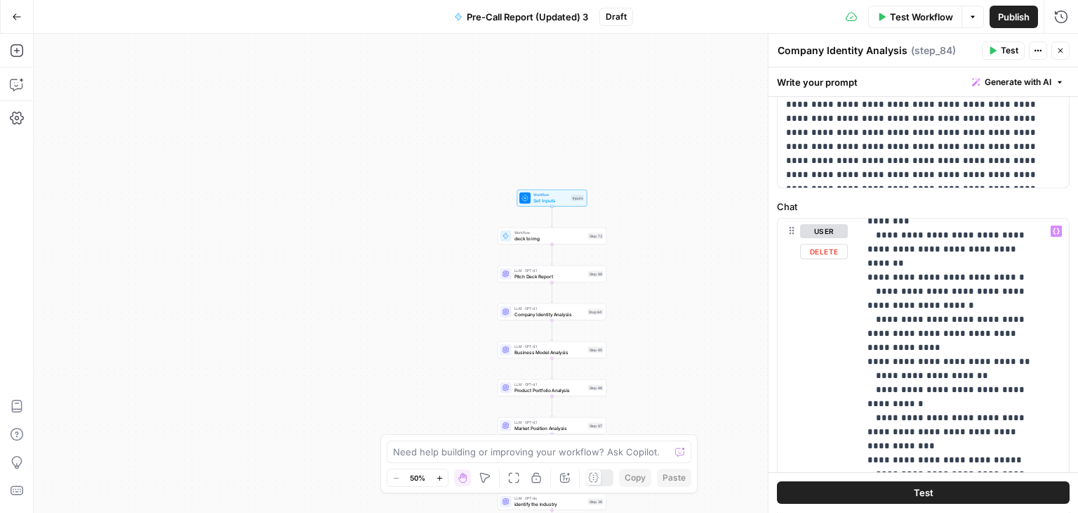
scroll to position [422, 0]
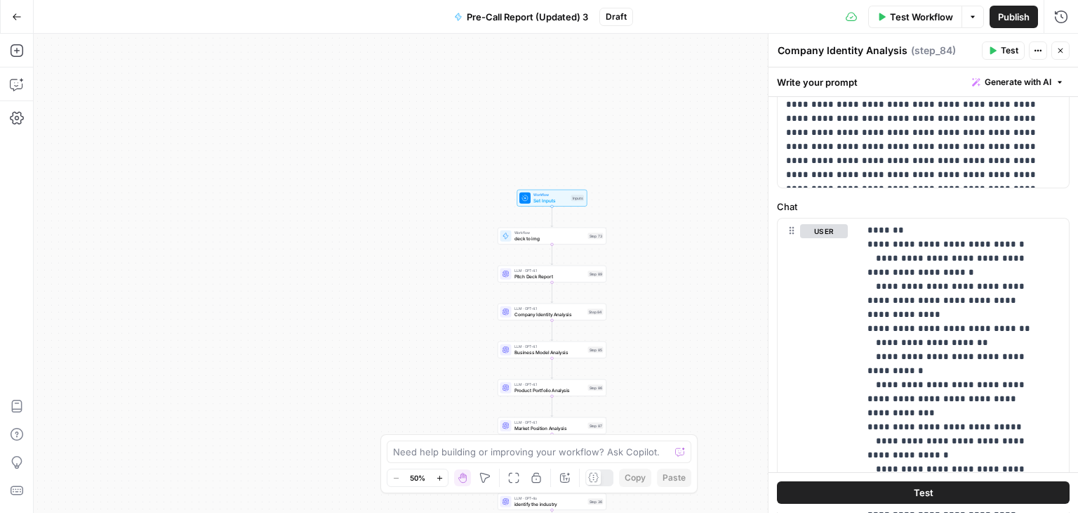
click at [558, 359] on div "true true true false false false Workflow Set Inputs Inputs Workflow deck to im…" at bounding box center [556, 273] width 1045 height 479
click at [553, 274] on span "Pitch Deck Report" at bounding box center [550, 275] width 71 height 7
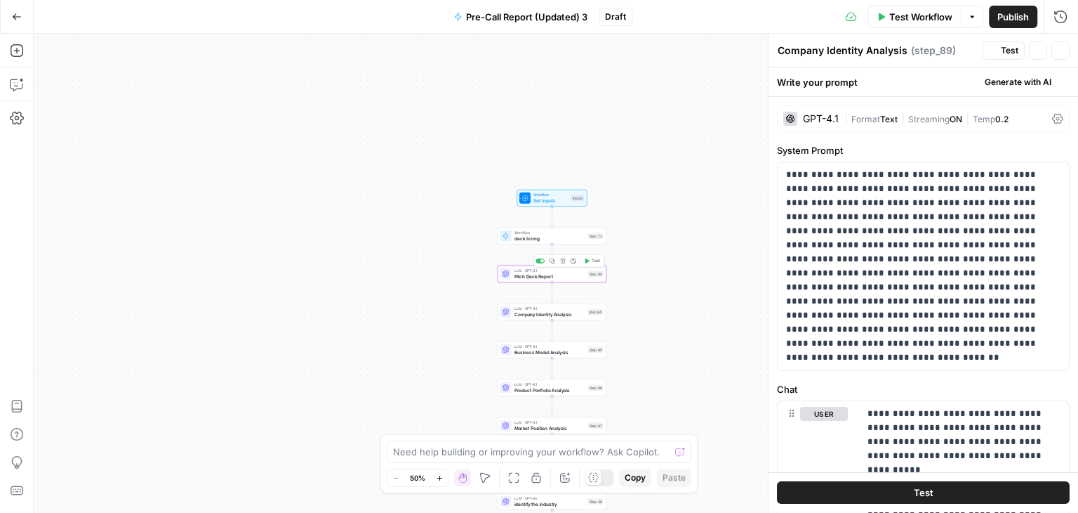
type textarea "Pitch Deck Report"
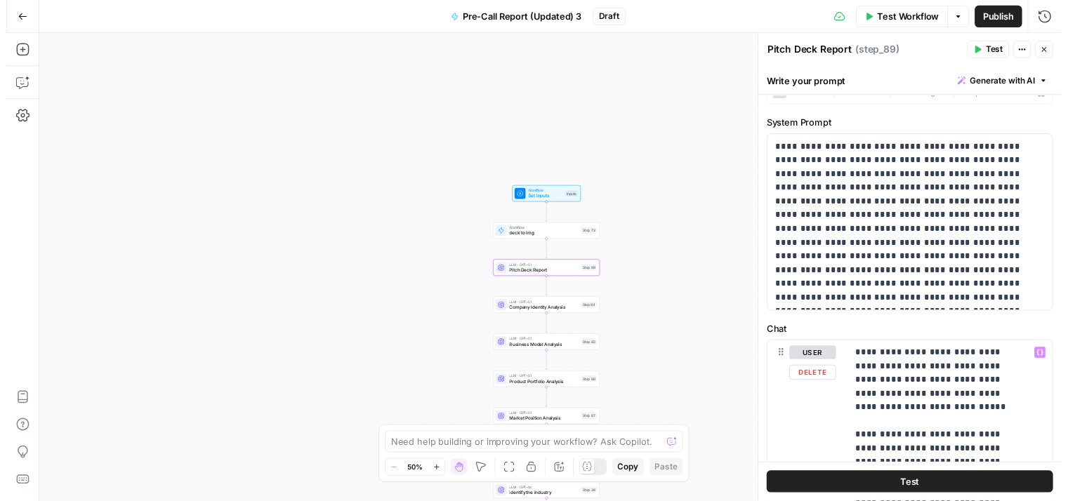
scroll to position [0, 0]
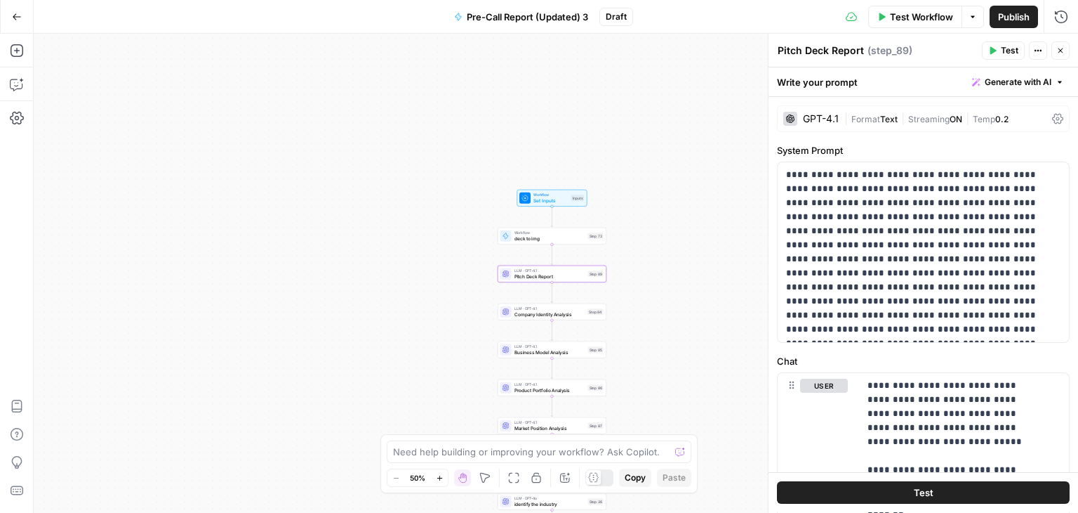
click at [1007, 53] on span "Test" at bounding box center [1010, 50] width 18 height 13
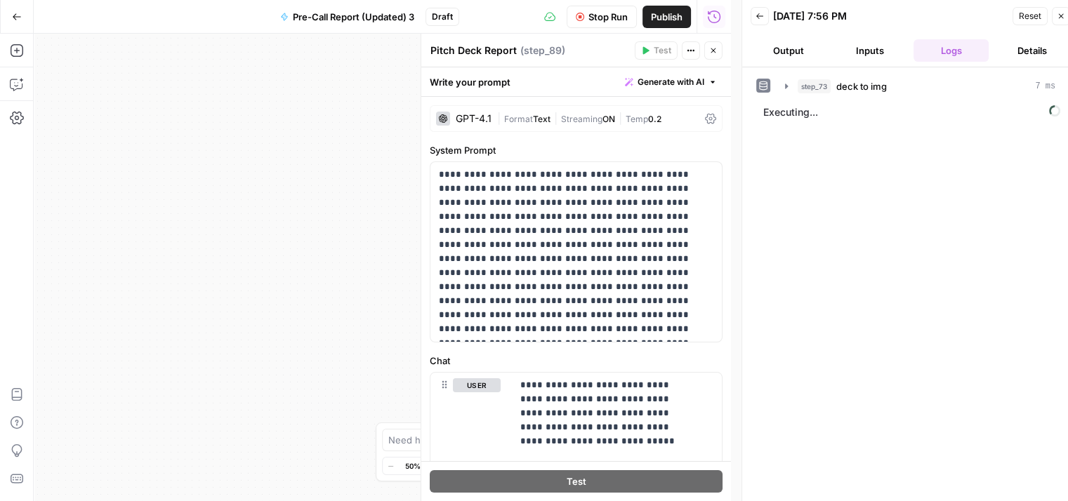
click at [705, 118] on icon at bounding box center [710, 118] width 11 height 11
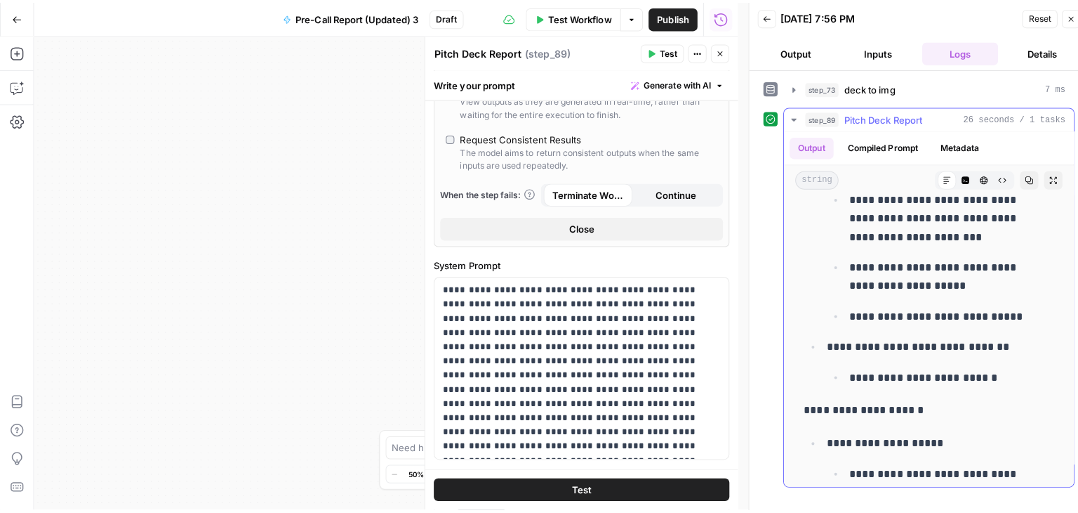
scroll to position [1851, 0]
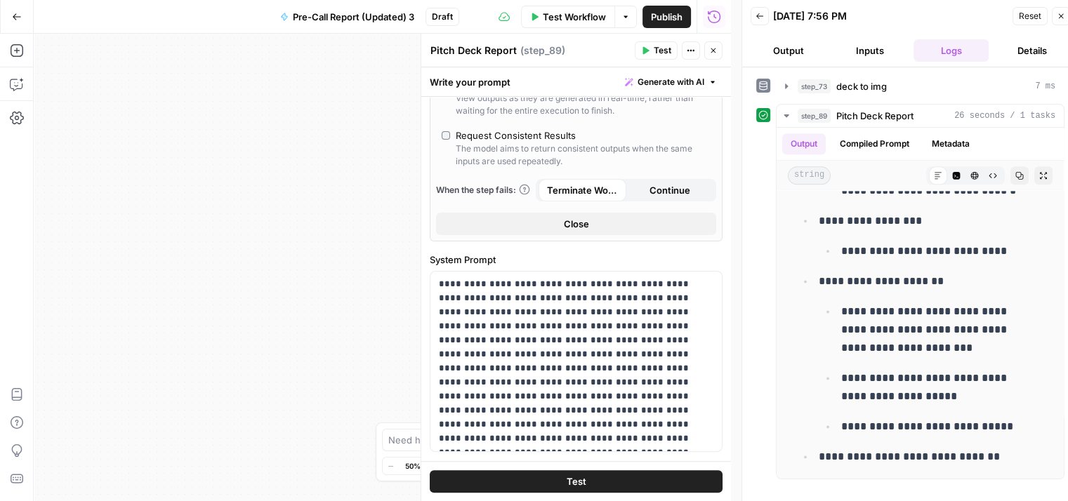
click at [1057, 14] on icon "button" at bounding box center [1061, 16] width 8 height 8
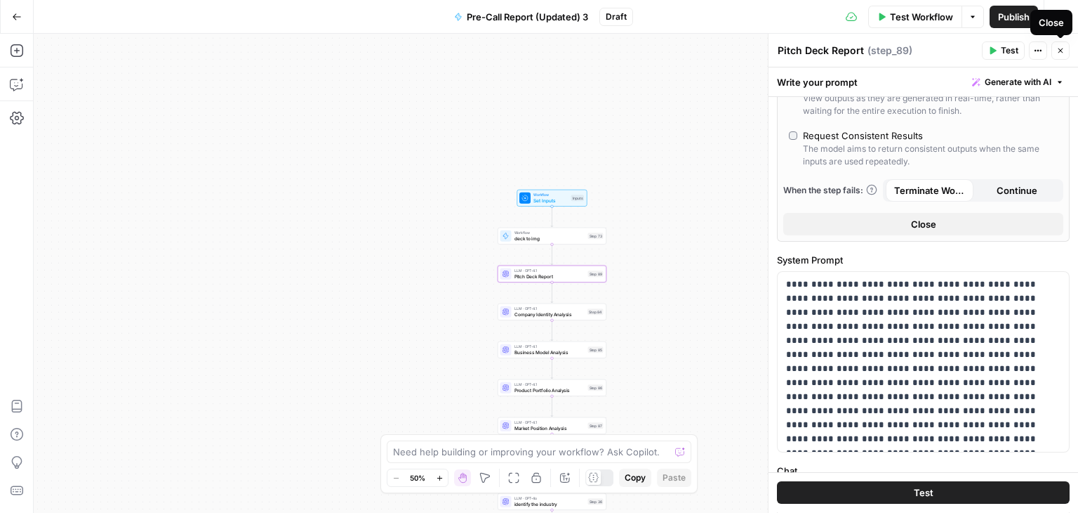
click at [1059, 44] on button "Close" at bounding box center [1061, 50] width 18 height 18
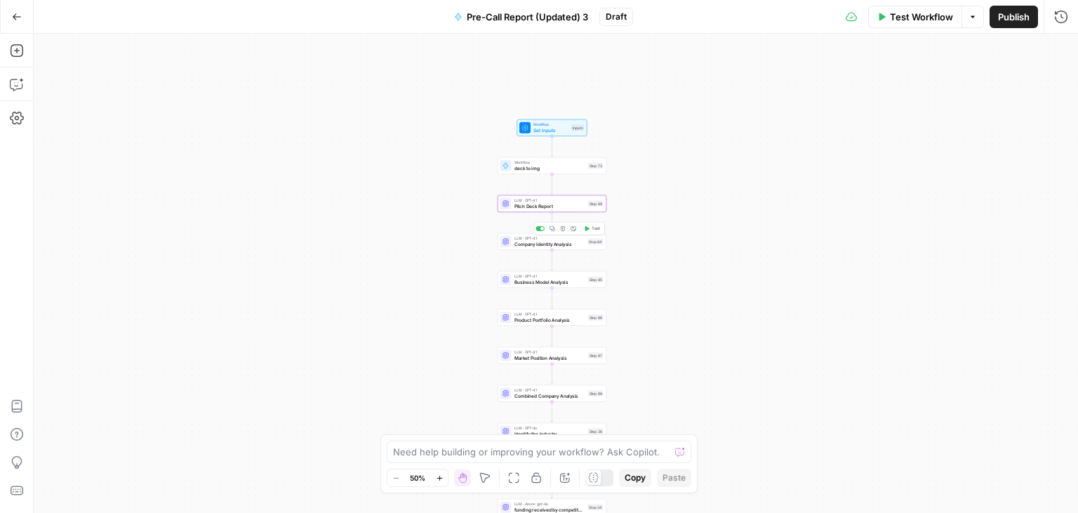
click at [562, 250] on div "true true true false false false Workflow Set Inputs Inputs Workflow deck to im…" at bounding box center [556, 273] width 1045 height 479
click at [542, 247] on div "LLM · GPT-4.1 Company Identity Analysis Step 84 Copy step Delete step Add Note …" at bounding box center [552, 241] width 109 height 17
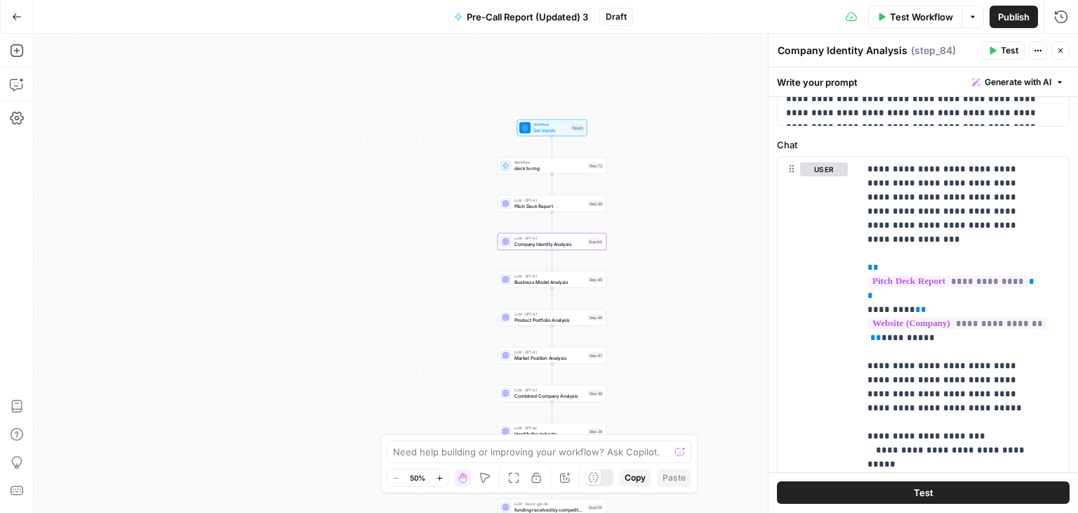
scroll to position [322, 0]
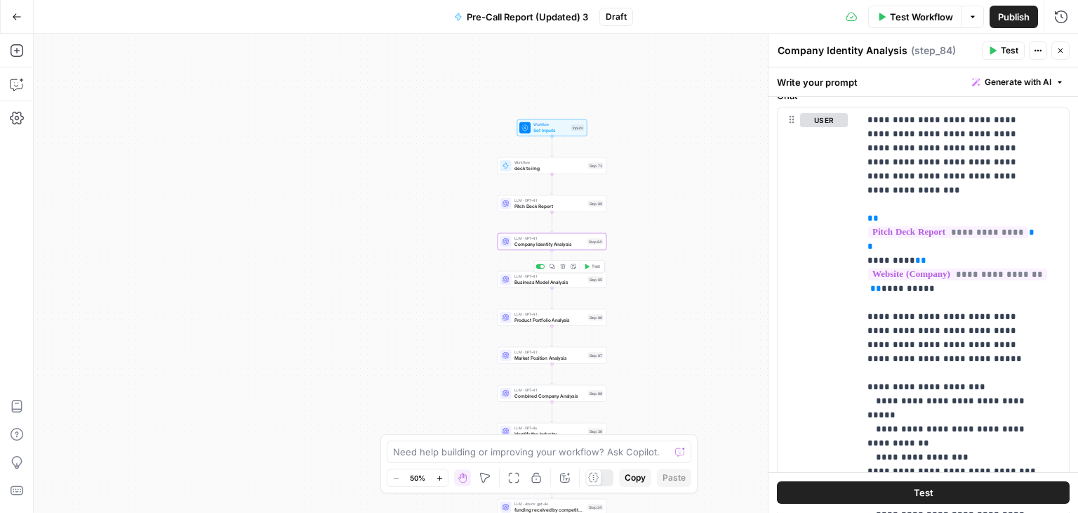
click at [557, 280] on span "Business Model Analysis" at bounding box center [550, 281] width 71 height 7
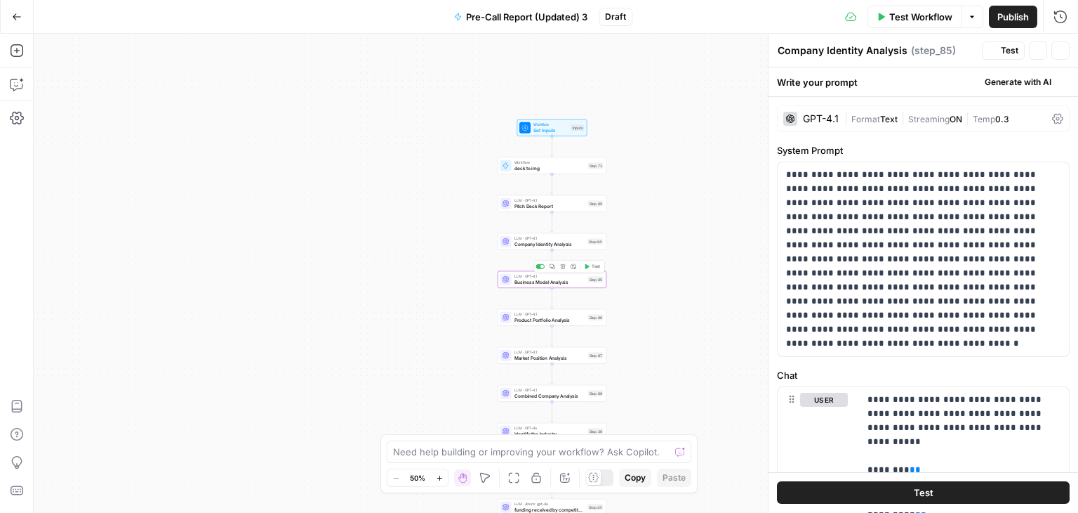
type textarea "Business Model Analysis"
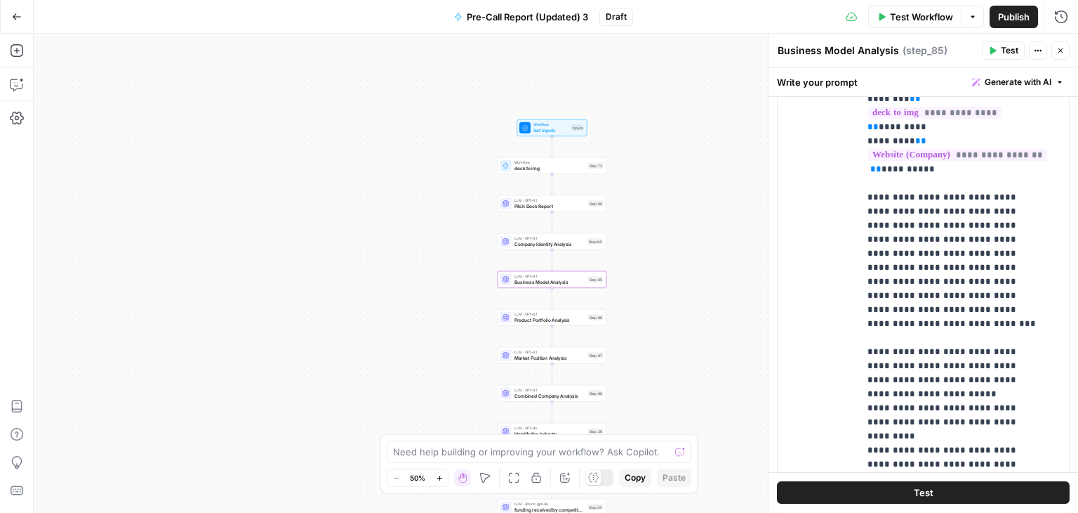
scroll to position [281, 0]
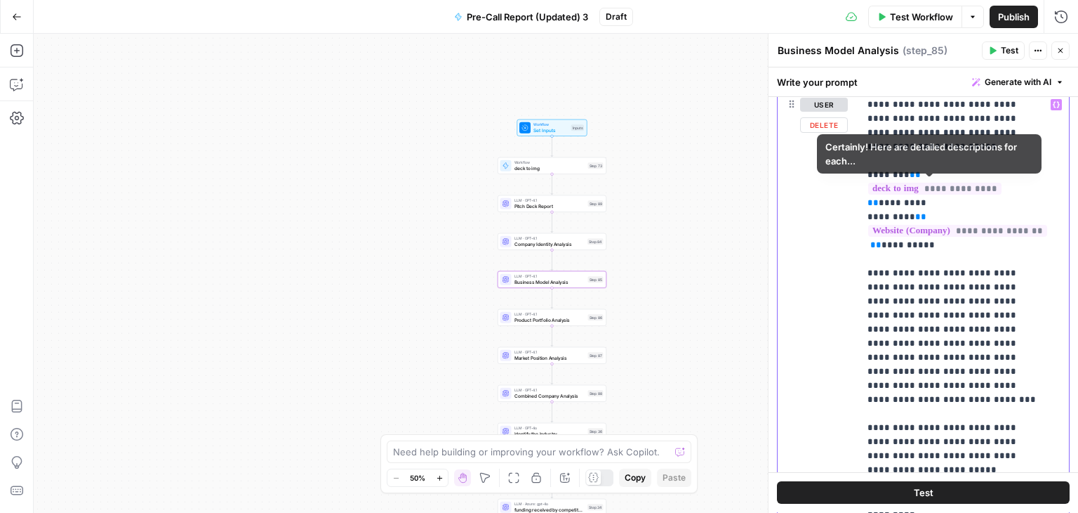
drag, startPoint x: 927, startPoint y: 202, endPoint x: 853, endPoint y: 175, distance: 78.6
click at [853, 175] on div "**********" at bounding box center [923, 394] width 291 height 605
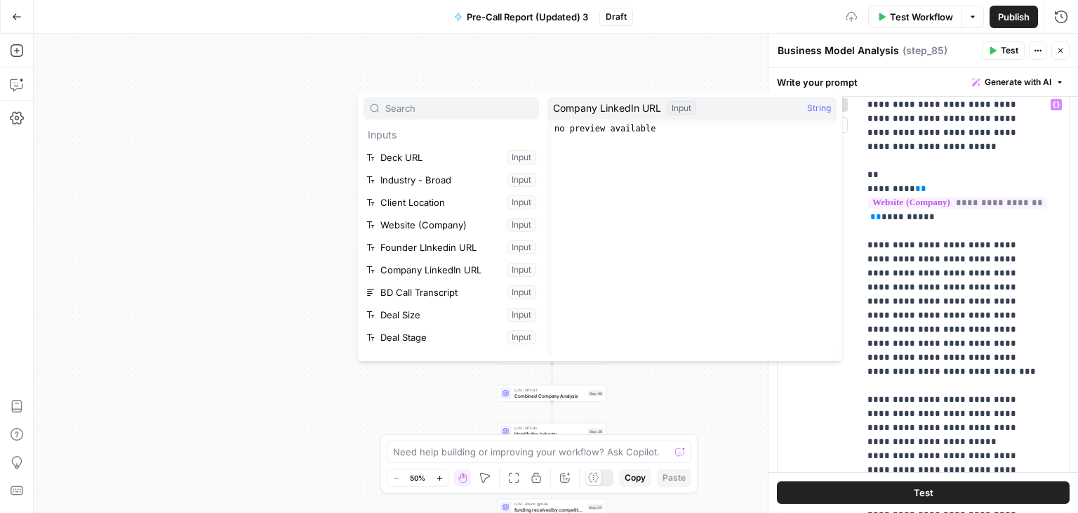
scroll to position [82, 0]
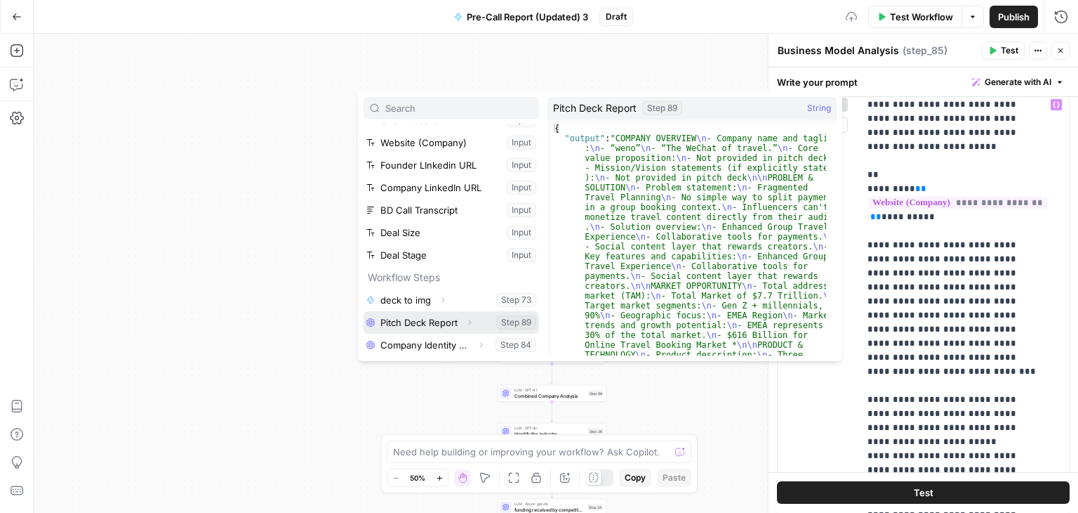
click at [442, 324] on button "Select variable Pitch Deck Report" at bounding box center [452, 322] width 176 height 22
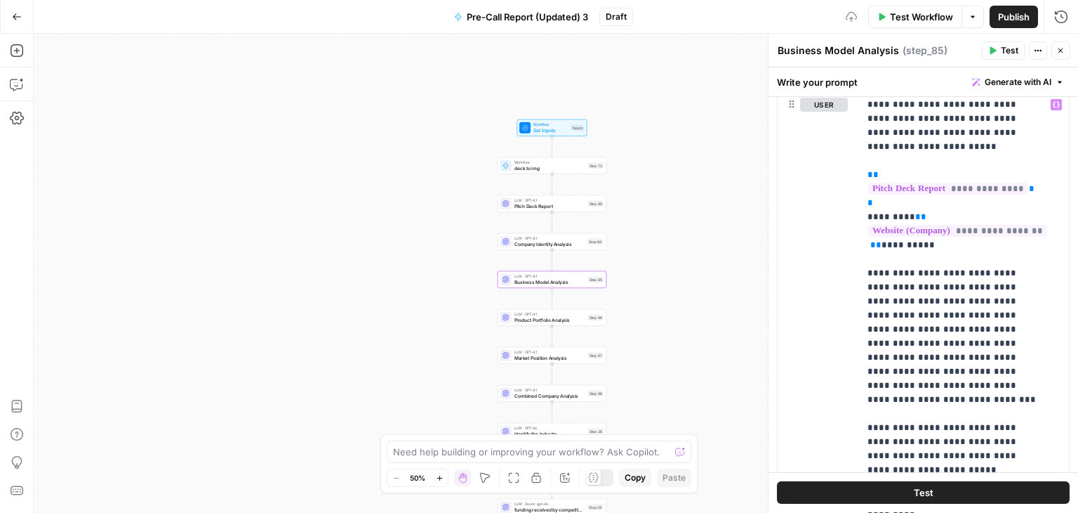
click at [531, 326] on div "true true true false false false Workflow Set Inputs Inputs Workflow deck to im…" at bounding box center [556, 273] width 1045 height 479
click at [543, 323] on div "LLM · GPT-4.1 Product Portfolio Analysis Step 86 Copy step Delete step Add Note…" at bounding box center [552, 317] width 109 height 17
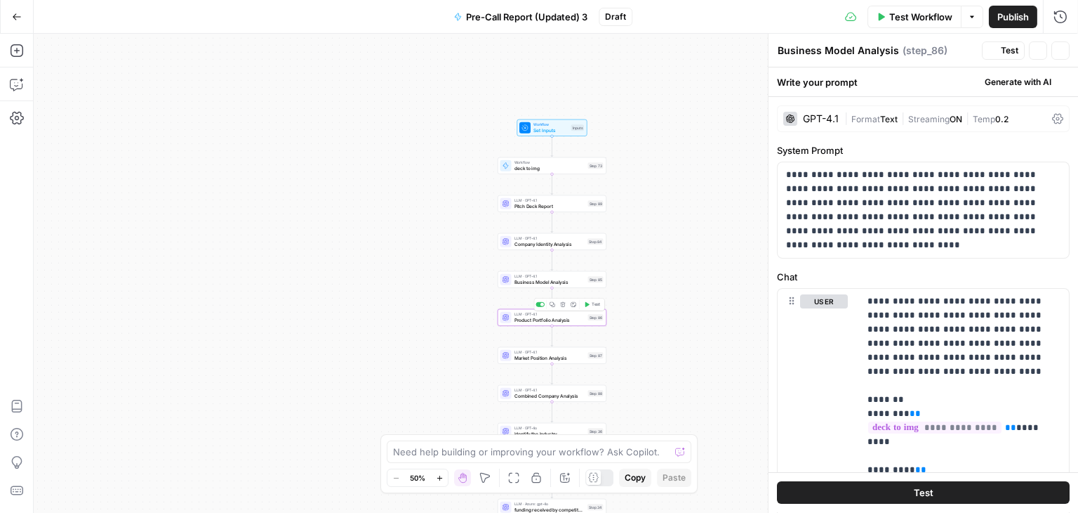
type textarea "Product Portfolio Analysis"
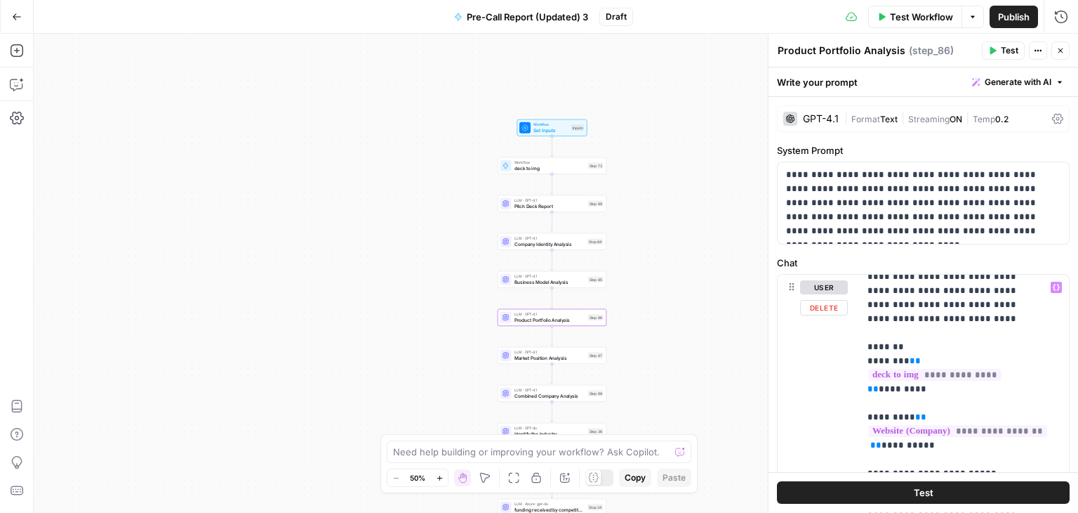
scroll to position [113, 0]
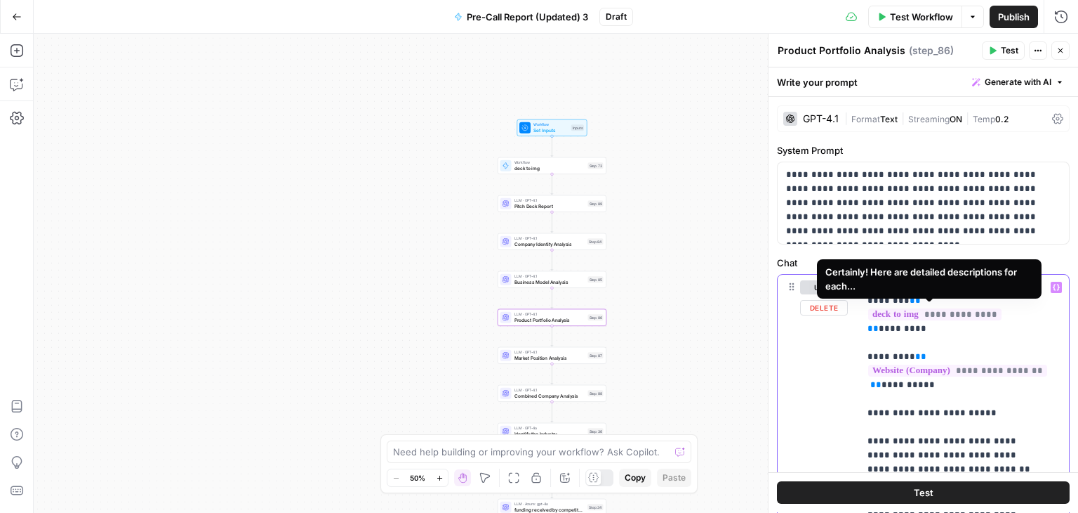
drag, startPoint x: 928, startPoint y: 332, endPoint x: 868, endPoint y: 296, distance: 70.0
click at [868, 296] on p "**********" at bounding box center [954, 504] width 172 height 674
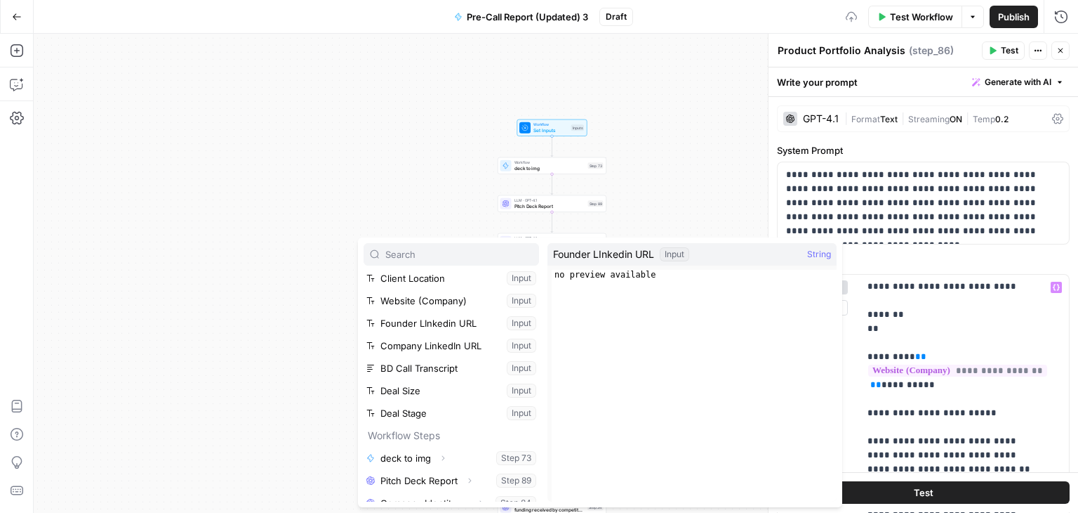
scroll to position [105, 0]
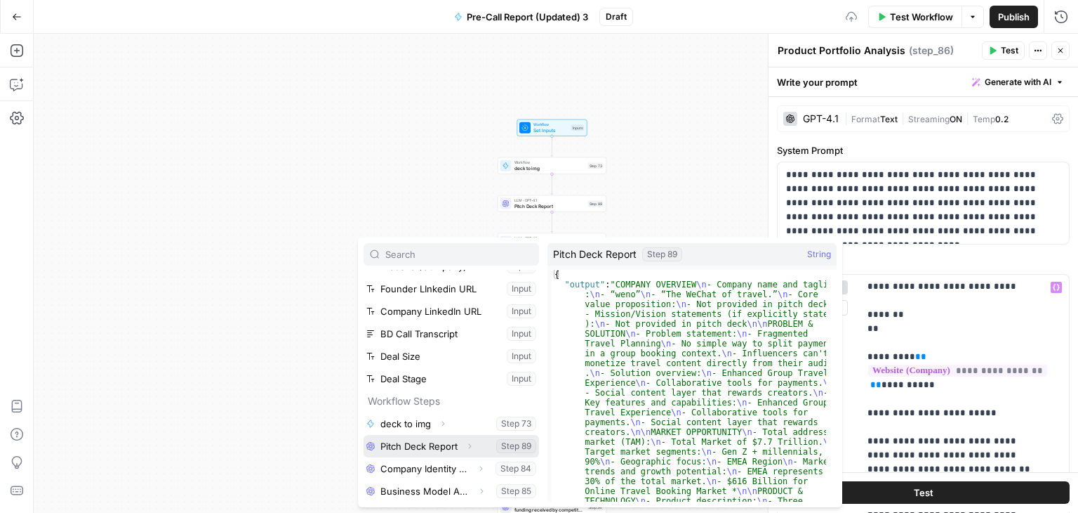
click at [456, 436] on button "Select variable Pitch Deck Report" at bounding box center [452, 446] width 176 height 22
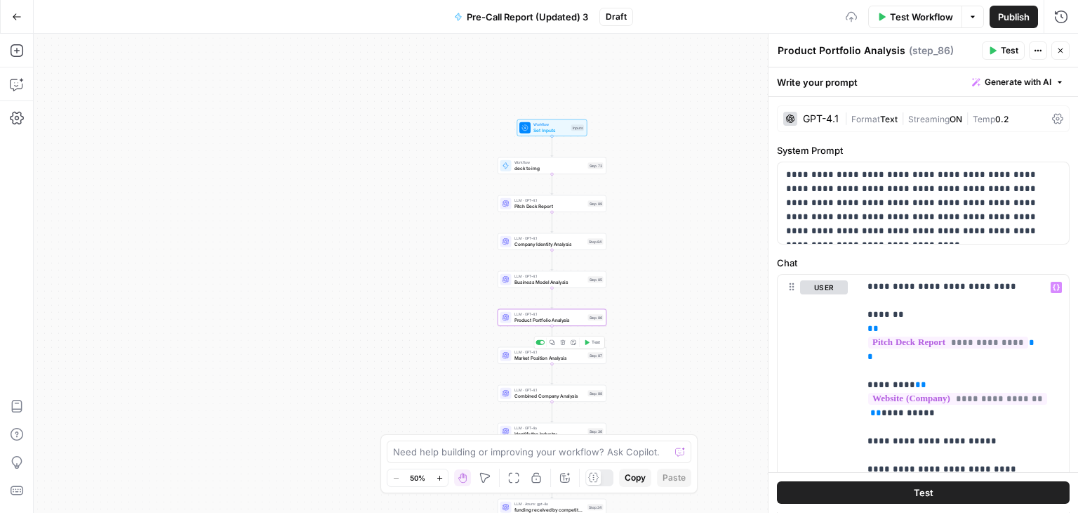
click at [546, 360] on span "Market Position Analysis" at bounding box center [550, 357] width 71 height 7
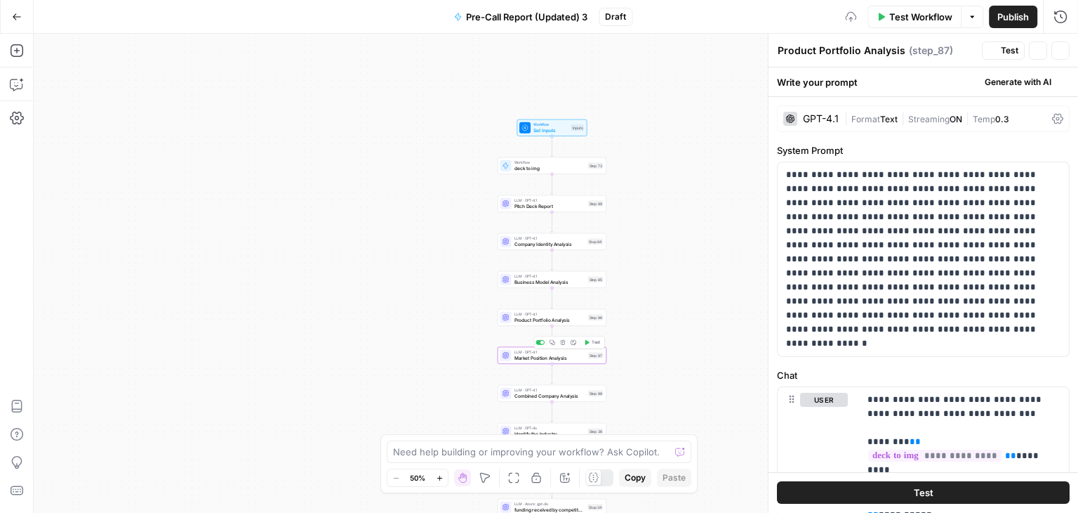
type textarea "Market Position Analysis"
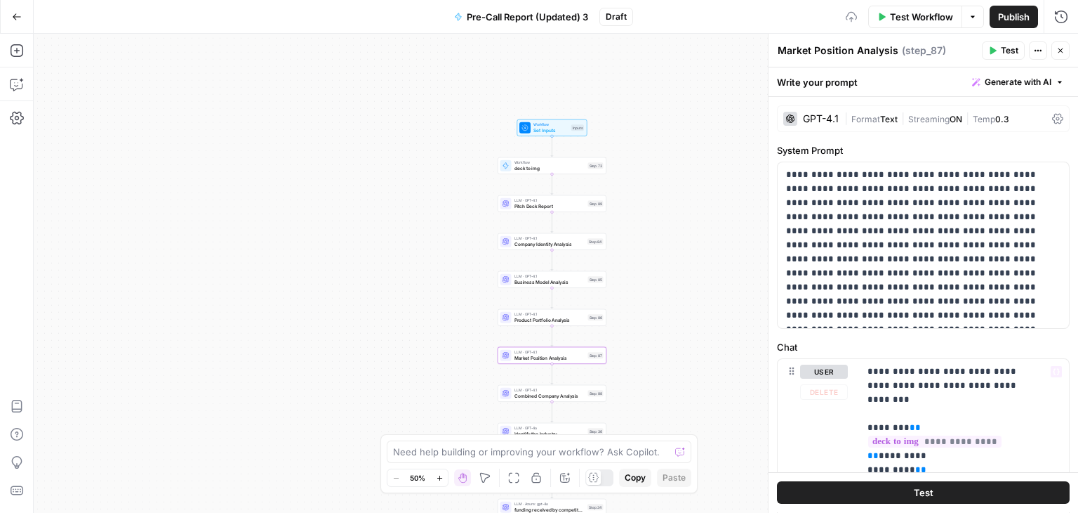
scroll to position [70, 0]
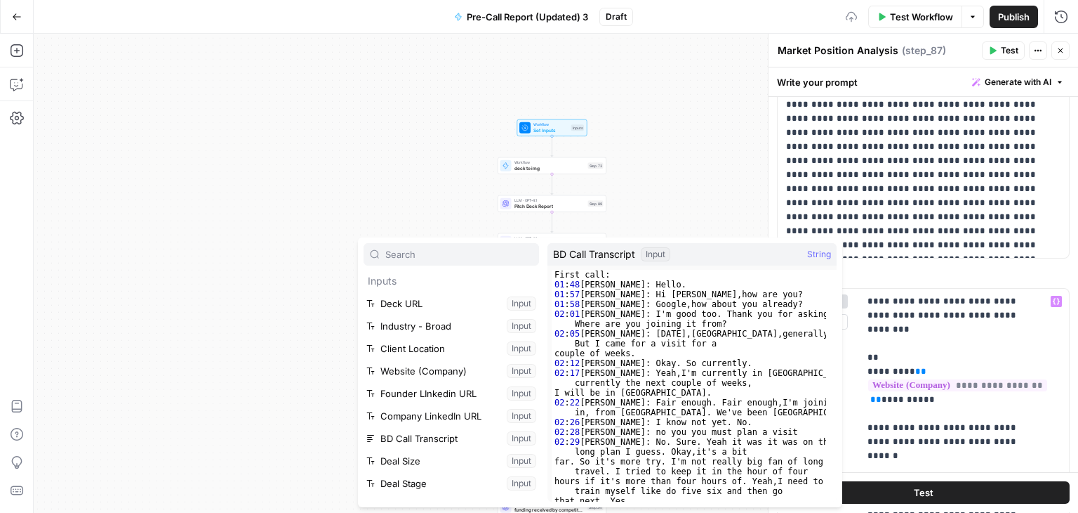
scroll to position [127, 0]
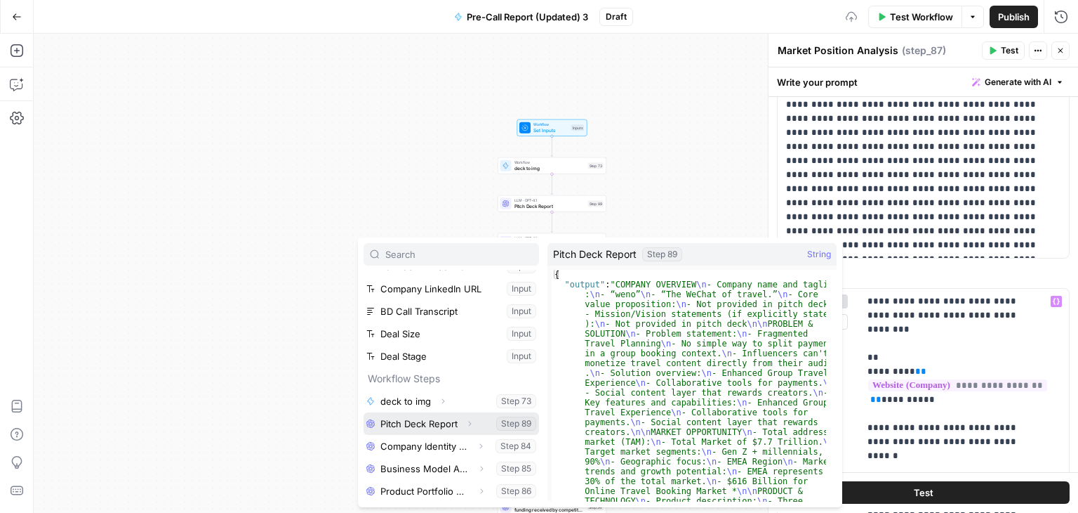
click at [441, 425] on button "Select variable Pitch Deck Report" at bounding box center [452, 423] width 176 height 22
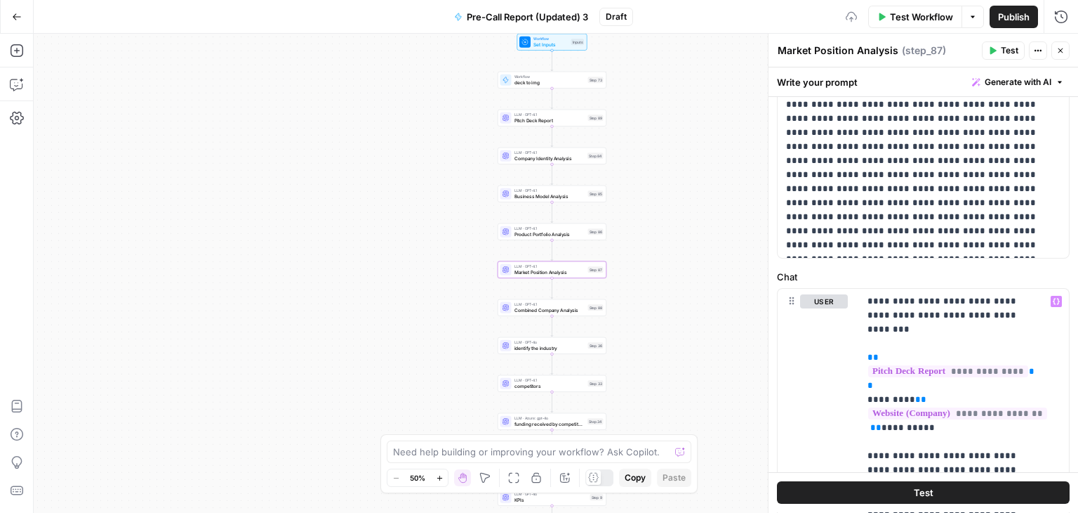
click at [545, 314] on div "LLM · GPT-4.1 Combined Company Analysis Step 88 Copy step Delete step Add Note …" at bounding box center [552, 307] width 109 height 17
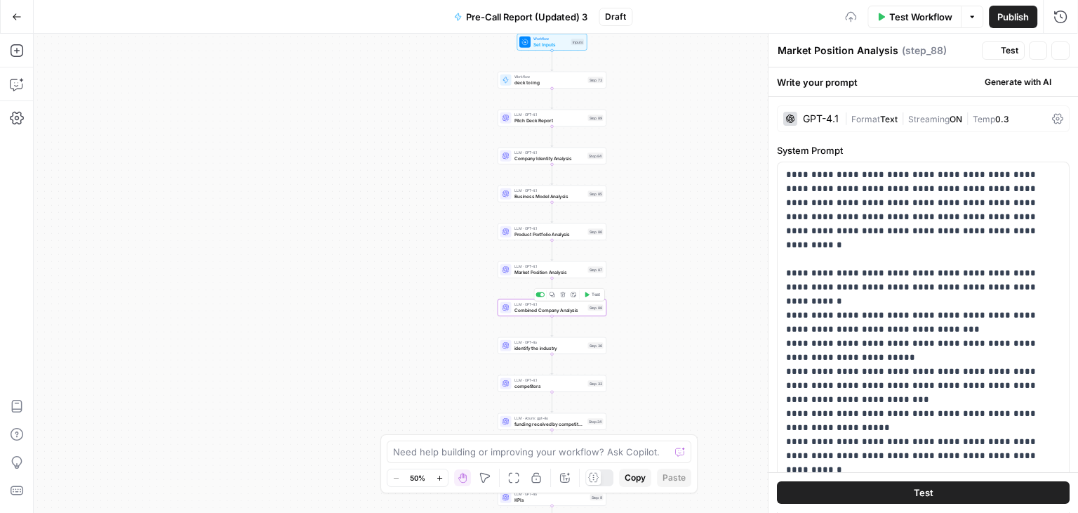
type textarea "Combined Company Analysis"
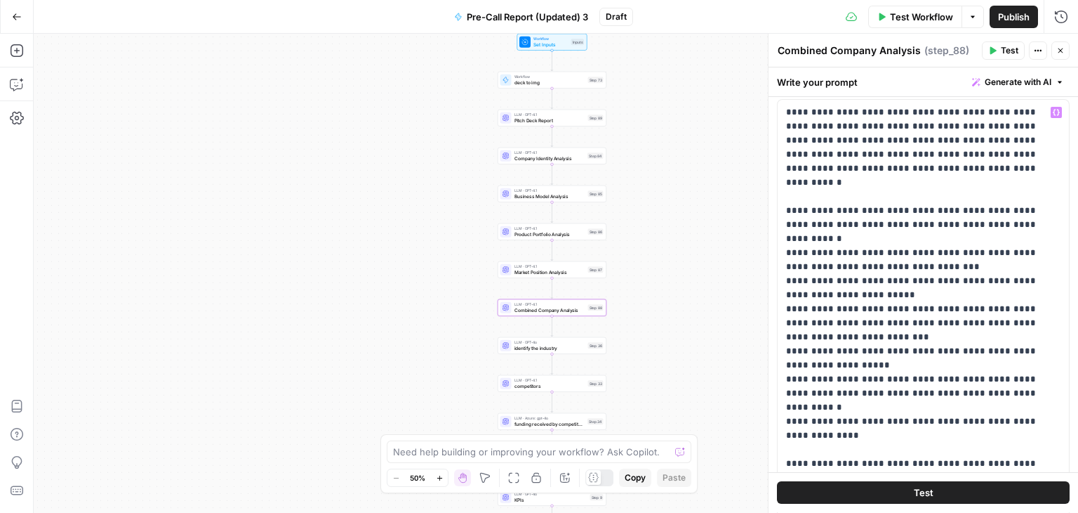
scroll to position [0, 0]
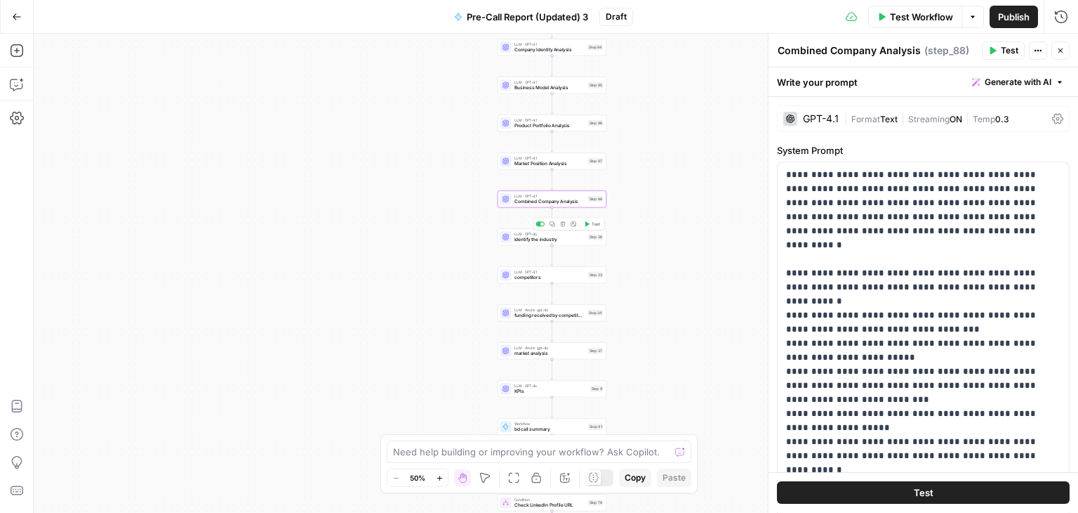
click at [555, 244] on div "LLM · GPT-4o identify the industry Step 36 Copy step Delete step Add Note Test" at bounding box center [552, 236] width 109 height 17
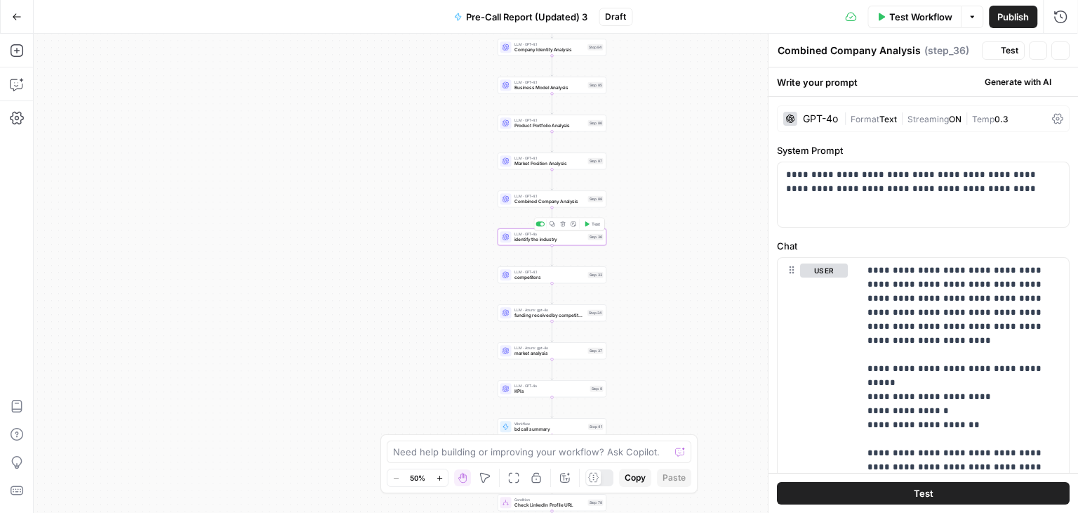
type textarea "identify the industry"
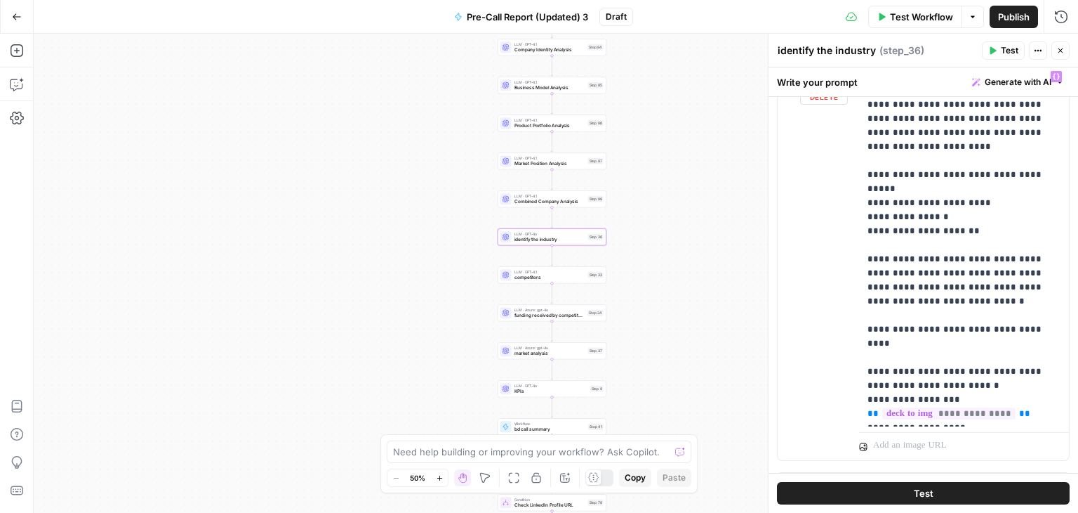
scroll to position [222, 0]
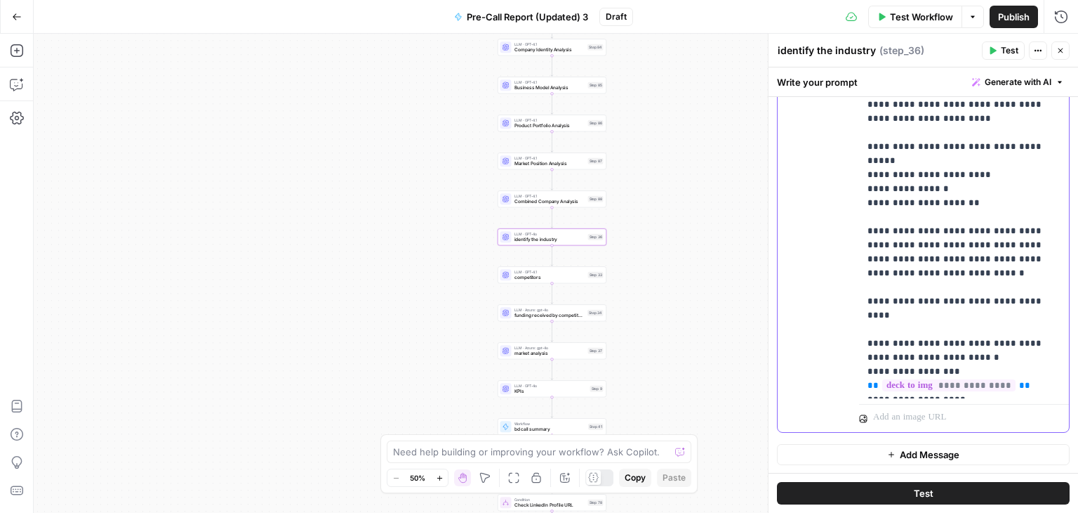
drag, startPoint x: 1017, startPoint y: 355, endPoint x: 855, endPoint y: 356, distance: 162.2
click at [855, 356] on div "**********" at bounding box center [923, 234] width 291 height 396
click at [974, 366] on p "**********" at bounding box center [959, 216] width 183 height 351
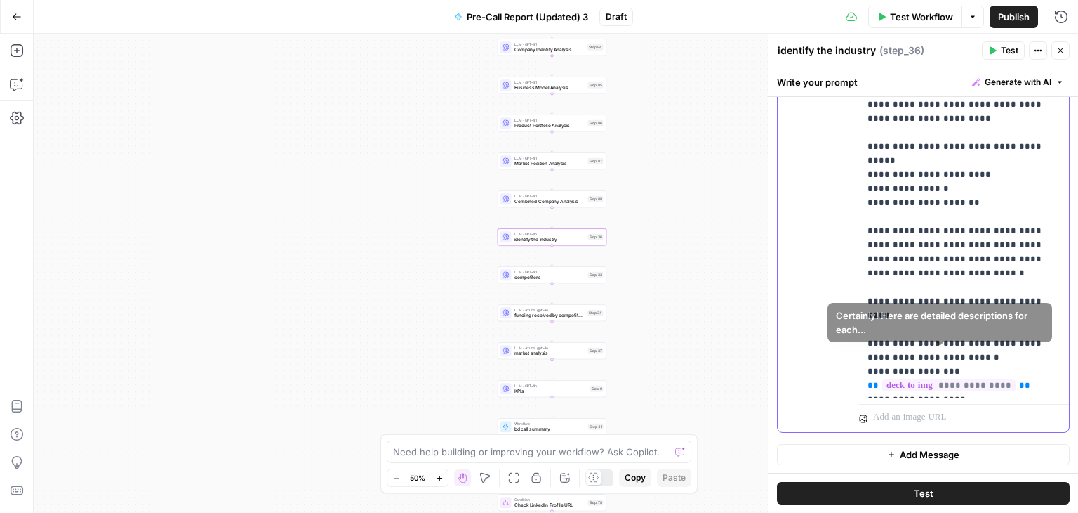
drag, startPoint x: 972, startPoint y: 367, endPoint x: 857, endPoint y: 338, distance: 119.5
click at [857, 338] on div "**********" at bounding box center [923, 234] width 291 height 396
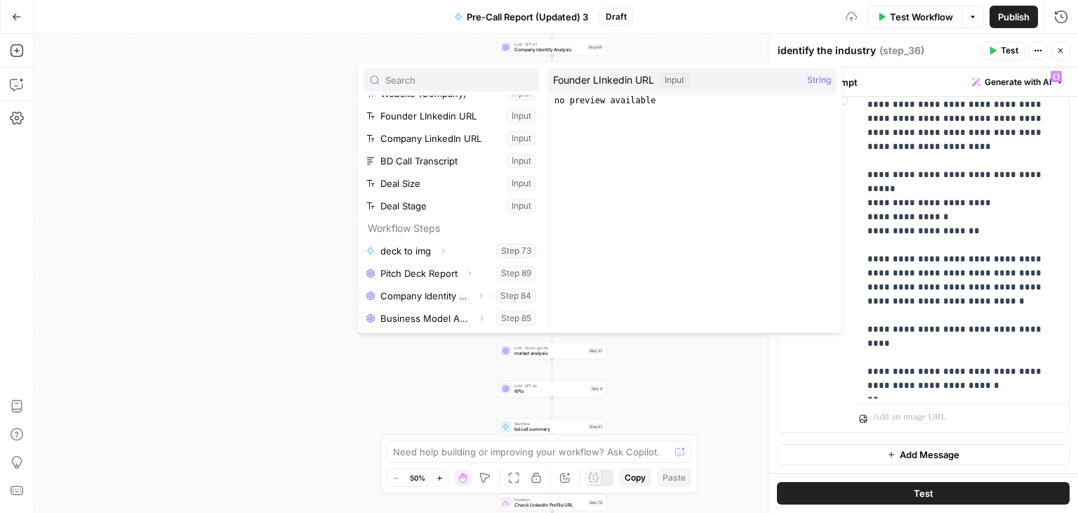
scroll to position [112, 0]
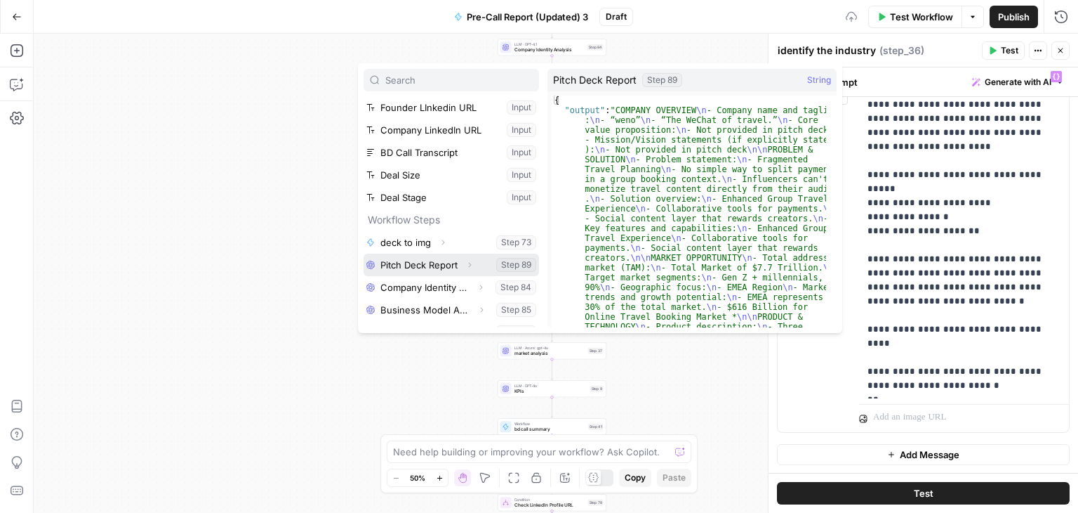
click at [447, 270] on button "Select variable Pitch Deck Report" at bounding box center [452, 264] width 176 height 22
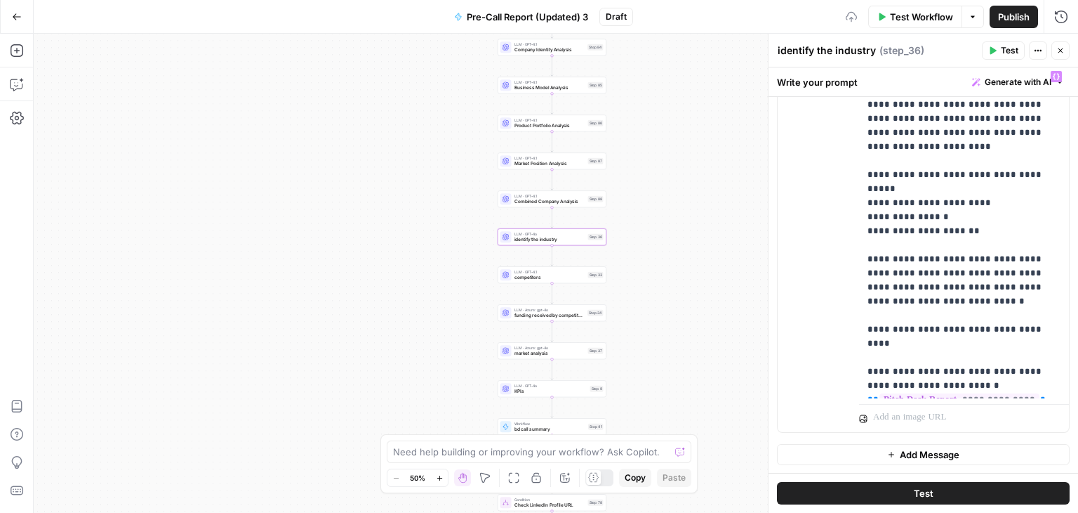
click at [522, 282] on div "LLM · GPT-4.1 competitors Step 33 Copy step Delete step Add Note Test" at bounding box center [552, 274] width 109 height 17
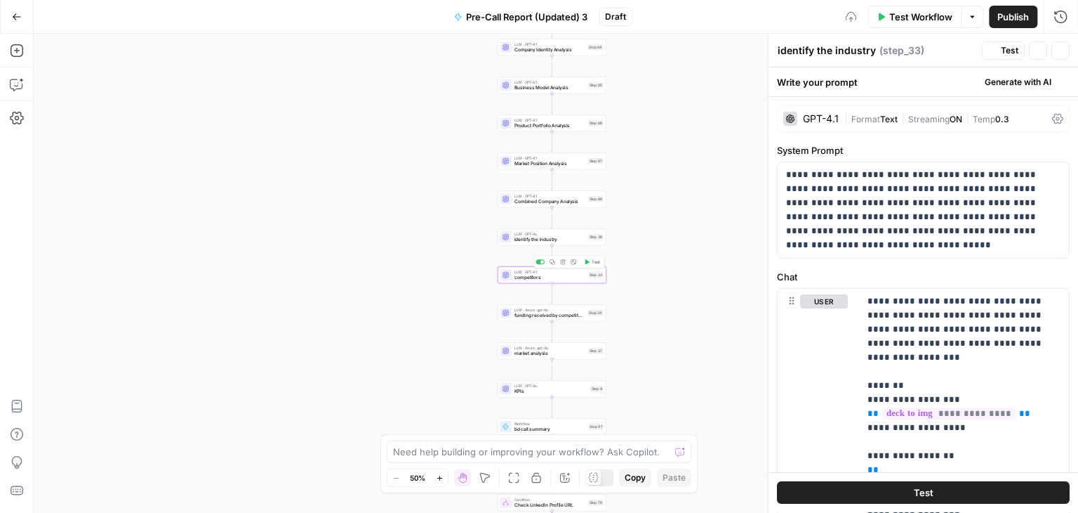
type textarea "competitors"
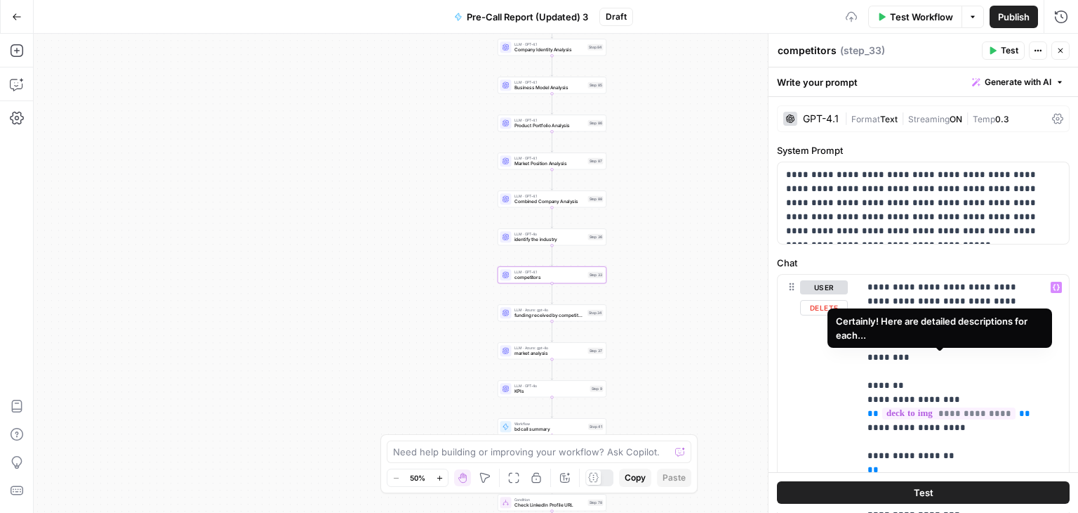
scroll to position [80, 0]
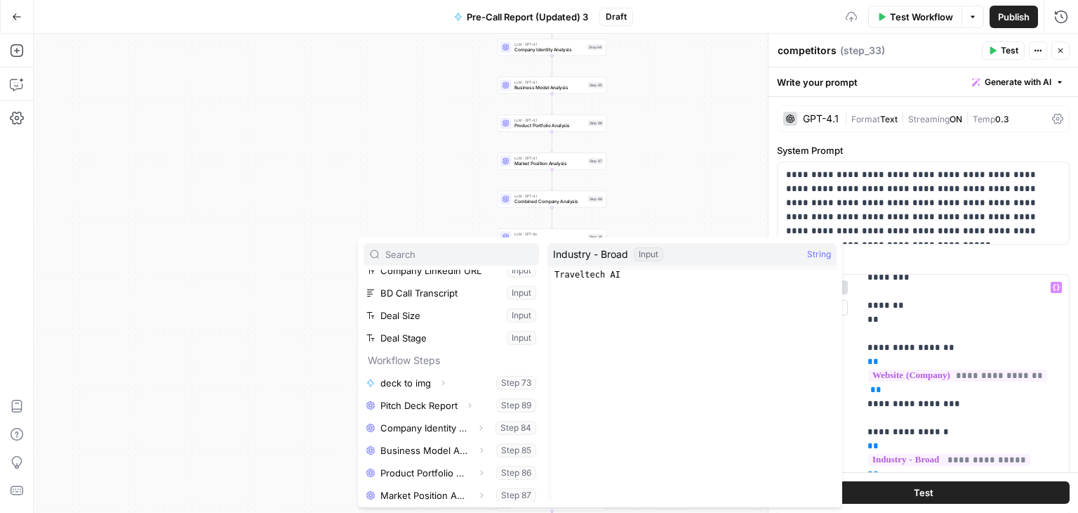
scroll to position [163, 0]
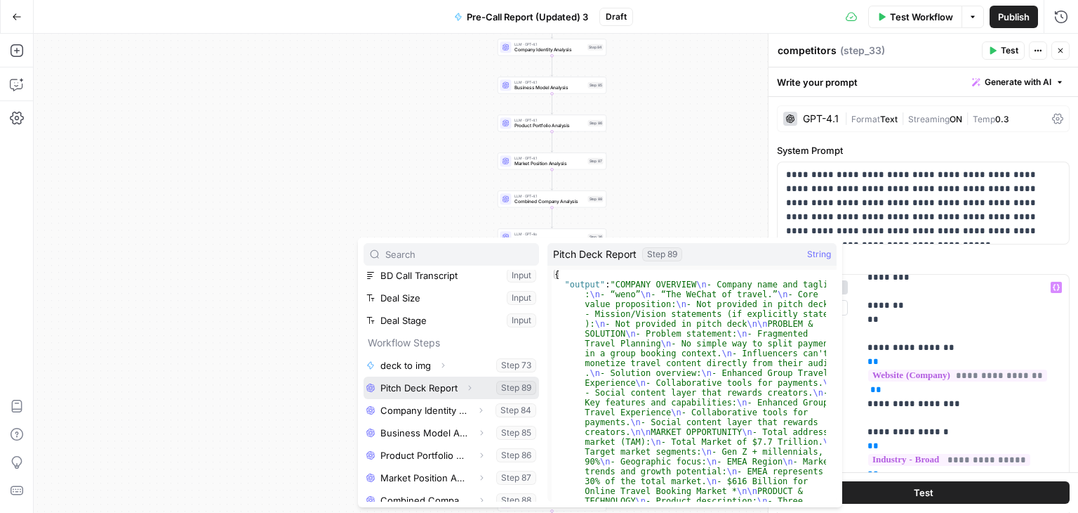
click at [442, 383] on button "Select variable Pitch Deck Report" at bounding box center [452, 387] width 176 height 22
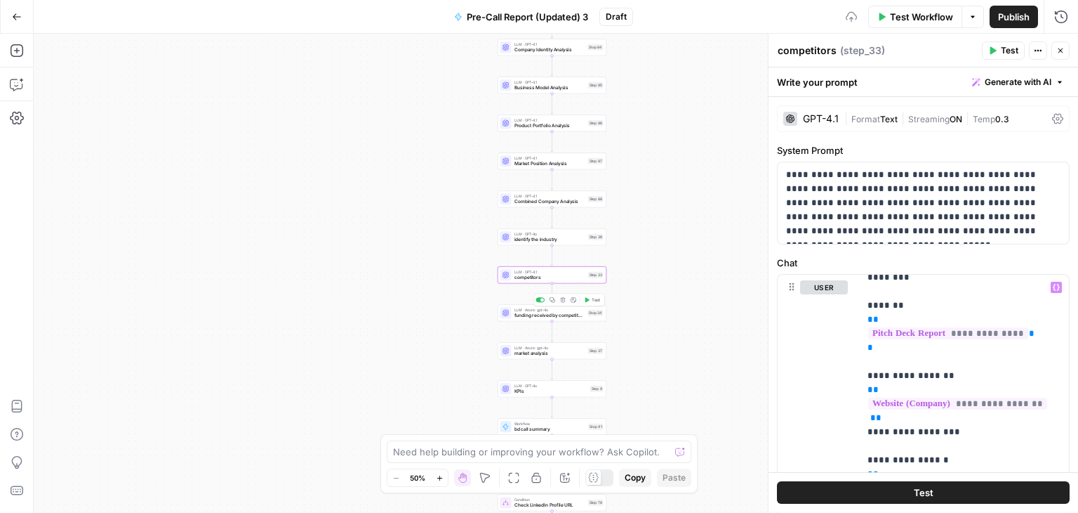
click at [567, 317] on span "funding received by competitors" at bounding box center [550, 315] width 71 height 7
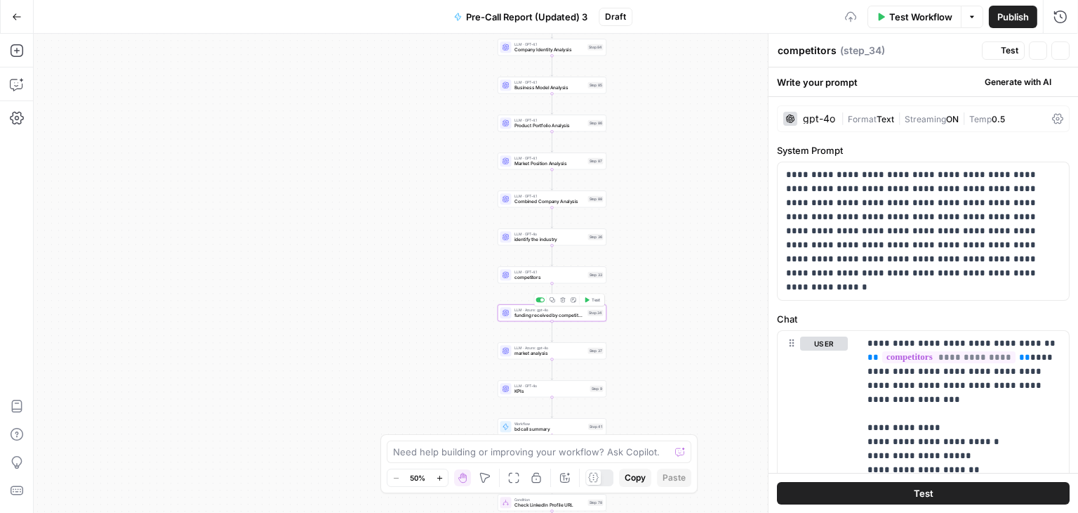
type textarea "funding received by competitors"
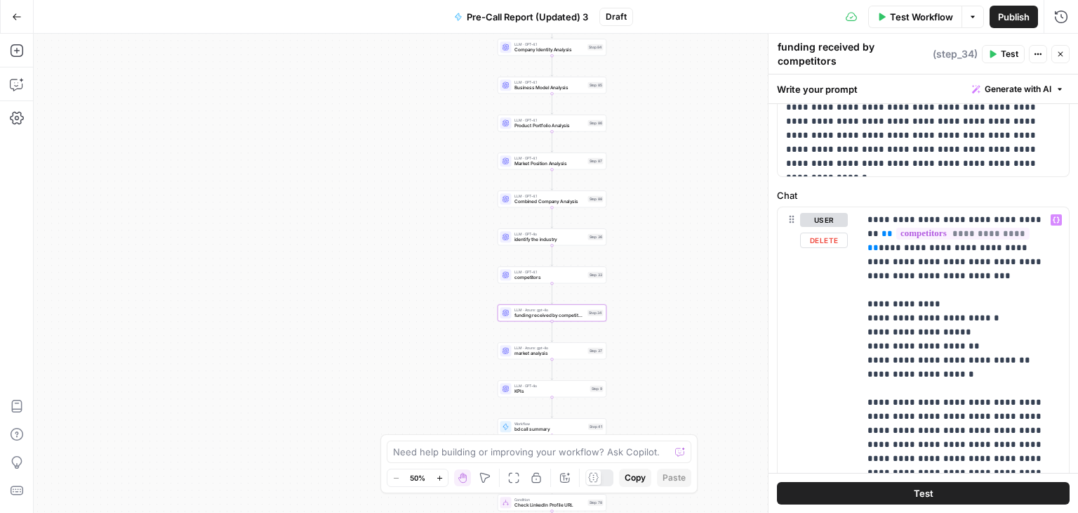
scroll to position [197, 0]
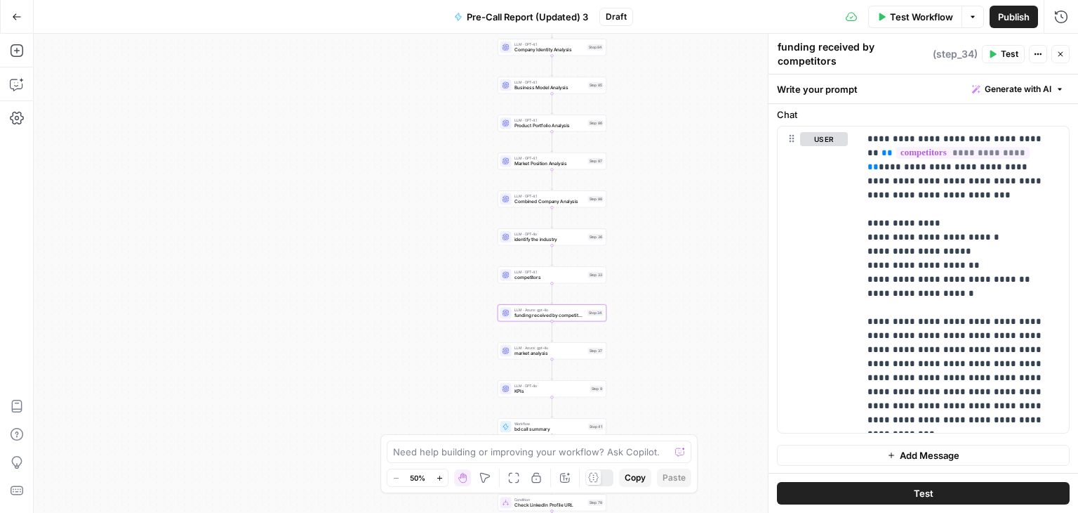
click at [553, 357] on div "LLM · Azure: gpt-4o market analysis Step 37 Copy step Delete step Add Note Test" at bounding box center [552, 350] width 109 height 17
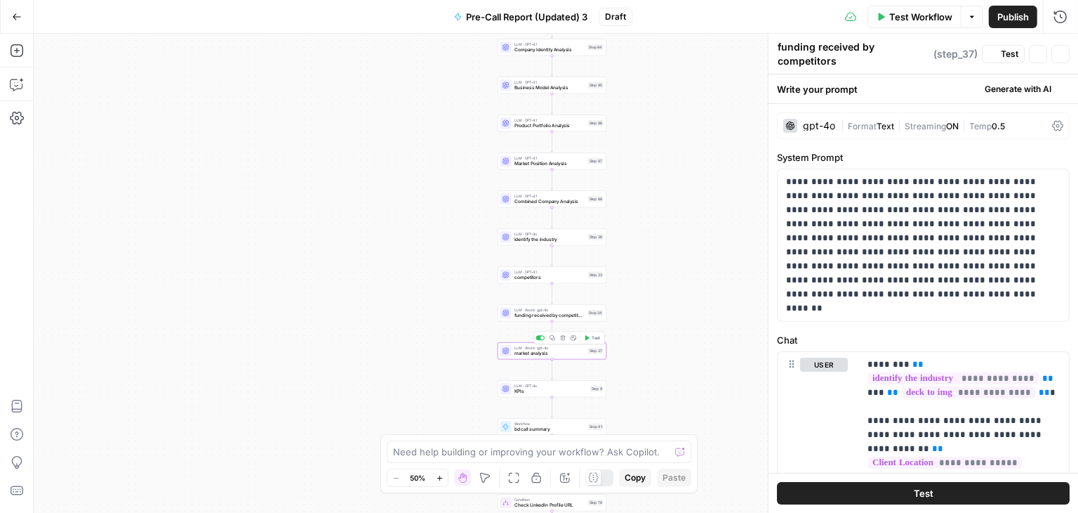
type textarea "market analysis"
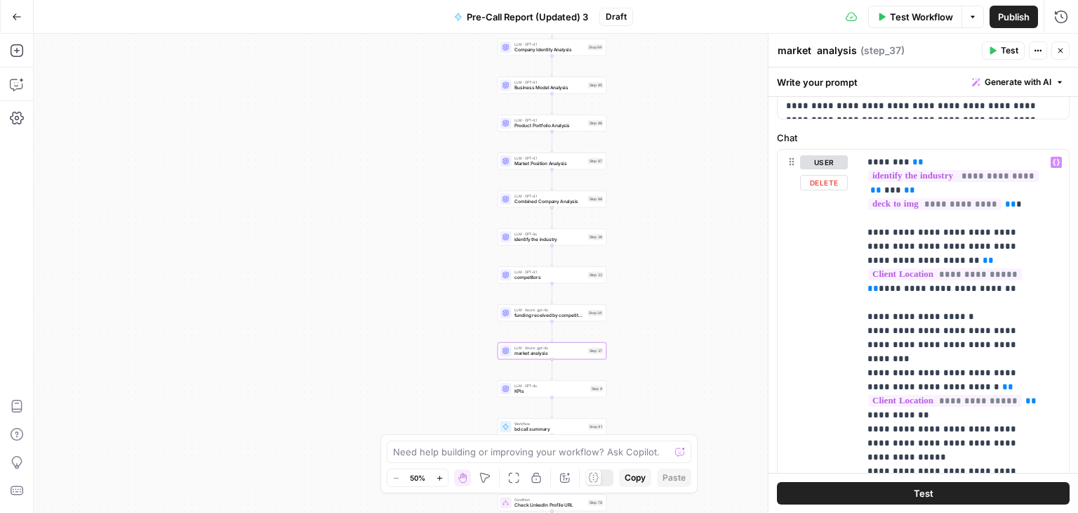
scroll to position [152, 0]
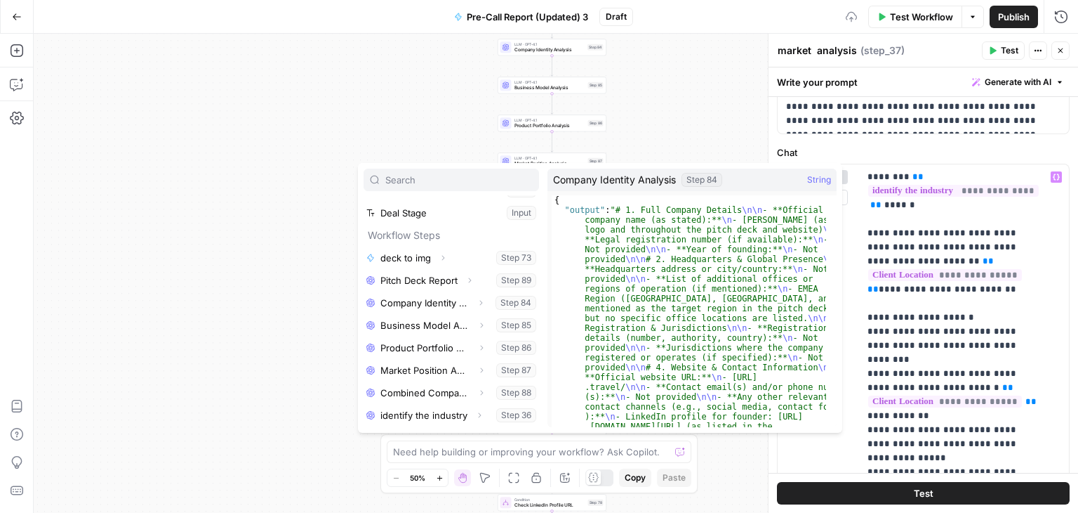
scroll to position [197, 0]
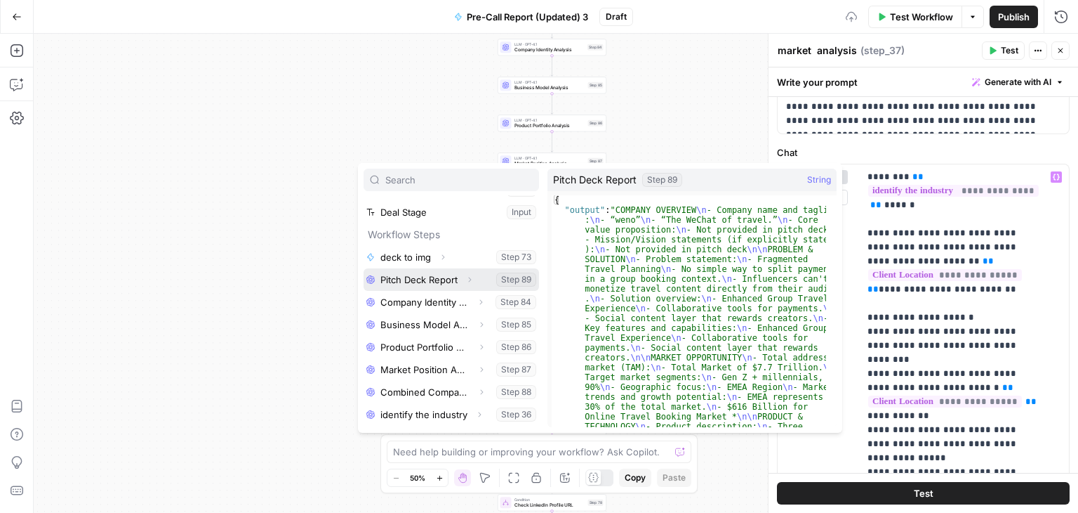
click at [447, 286] on button "Select variable Pitch Deck Report" at bounding box center [452, 279] width 176 height 22
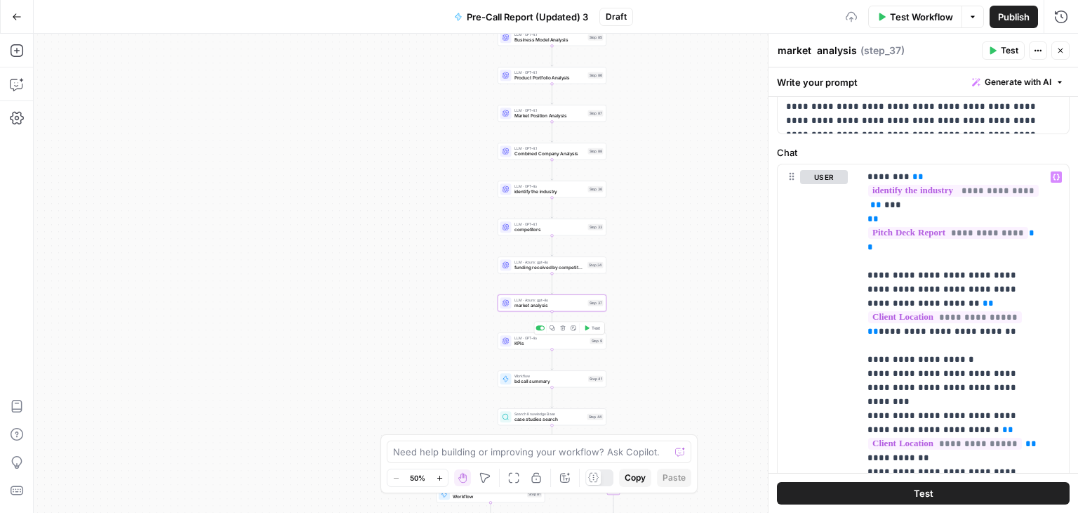
click at [524, 343] on span "KPIs" at bounding box center [551, 343] width 73 height 7
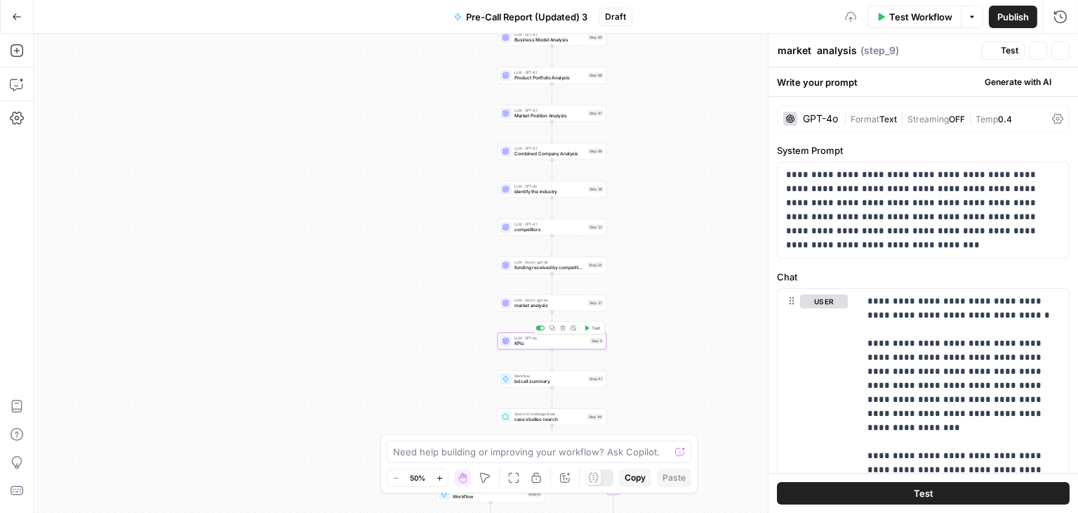
type textarea "KPIs"
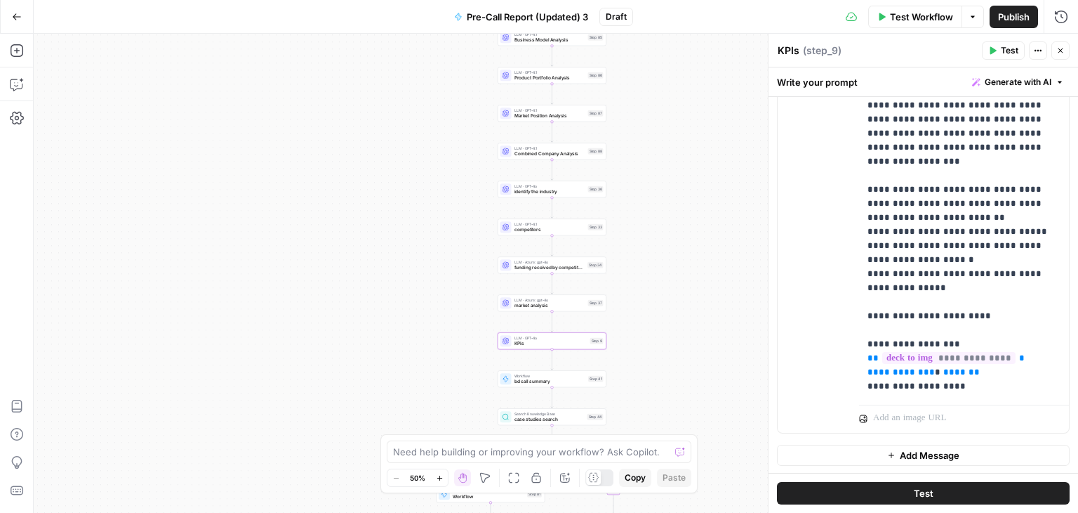
scroll to position [91, 0]
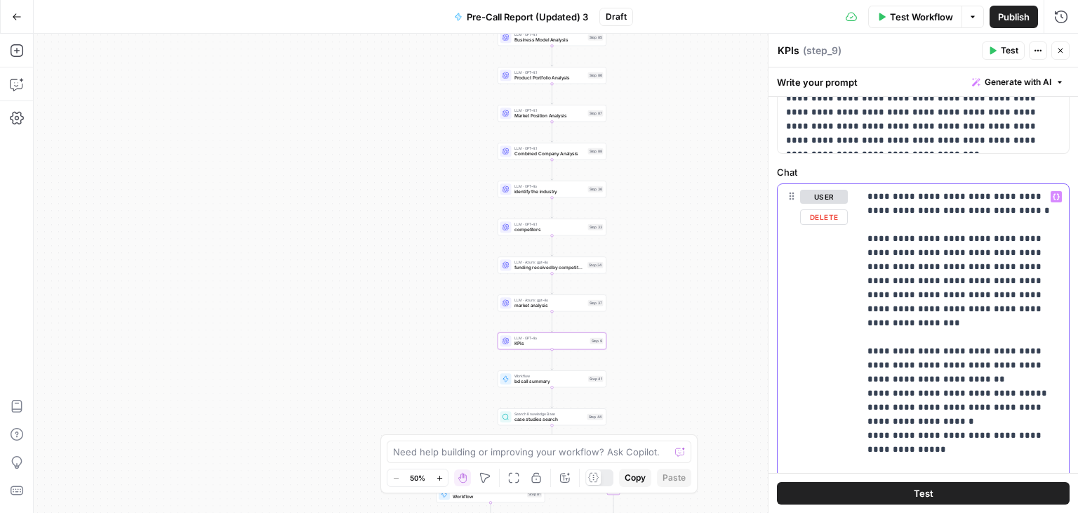
click at [955, 197] on p "**********" at bounding box center [959, 372] width 183 height 365
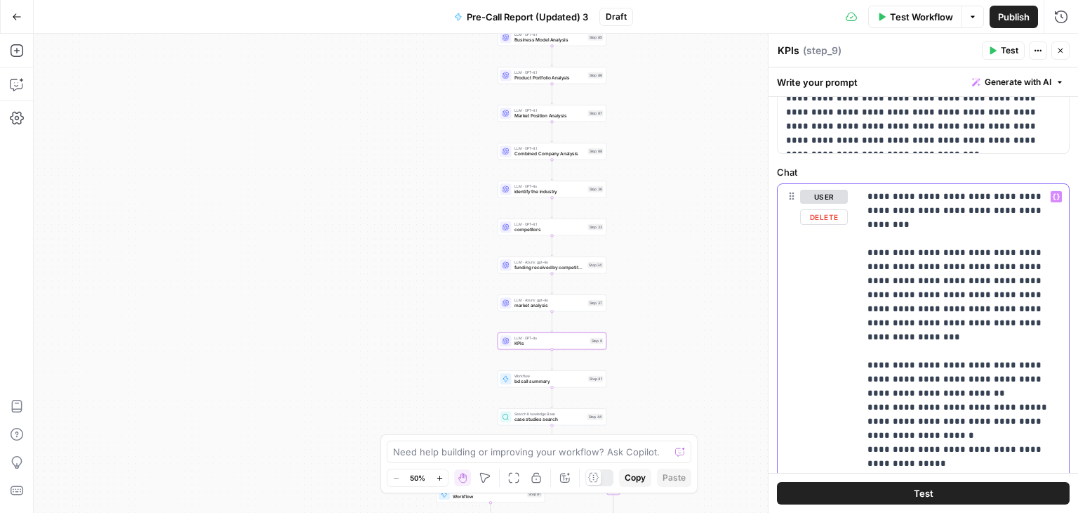
scroll to position [0, 0]
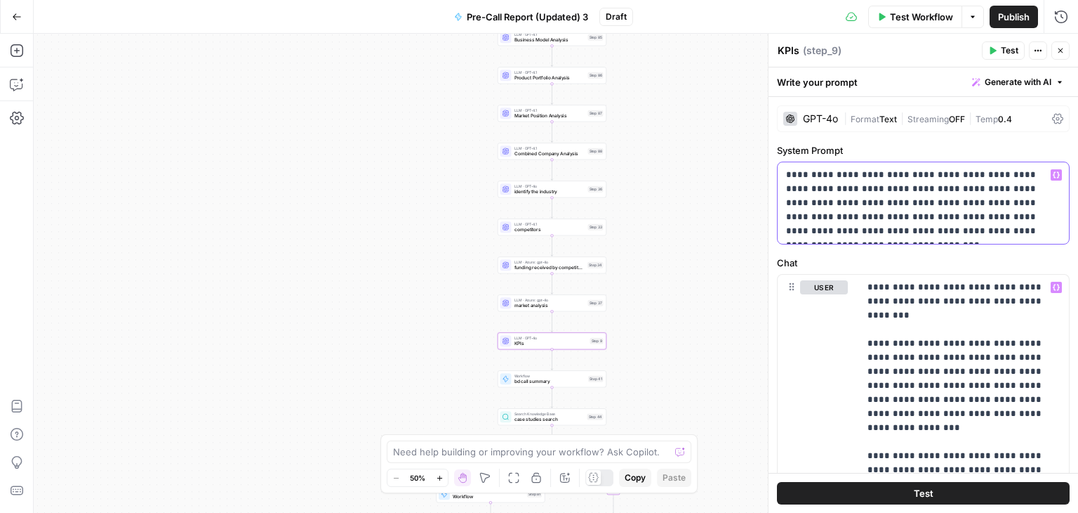
click at [832, 192] on p "**********" at bounding box center [918, 203] width 264 height 70
click at [904, 248] on div "**********" at bounding box center [924, 411] width 310 height 629
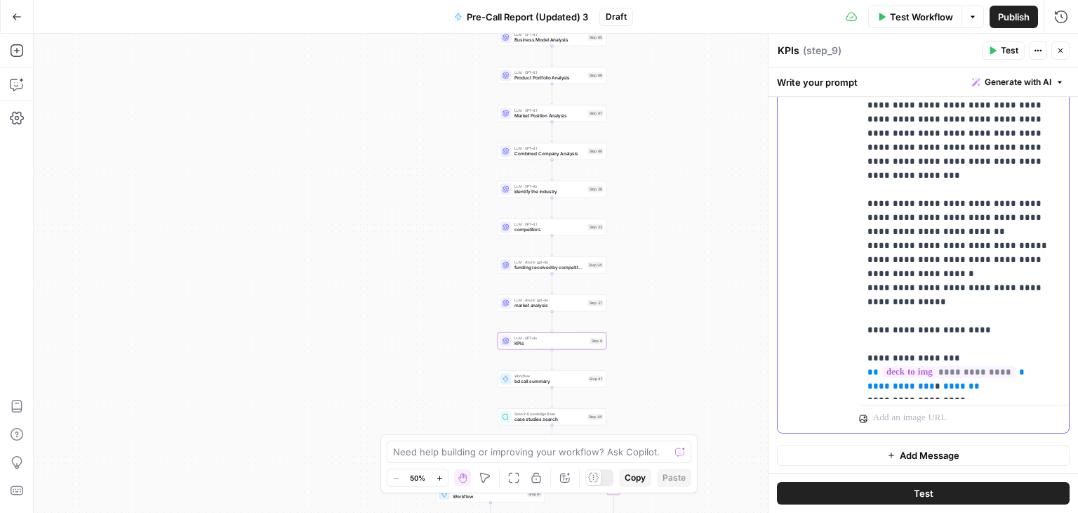
click at [980, 374] on p "**********" at bounding box center [959, 210] width 183 height 365
drag, startPoint x: 967, startPoint y: 393, endPoint x: 854, endPoint y: 341, distance: 125.3
click at [854, 341] on div "**********" at bounding box center [923, 227] width 291 height 410
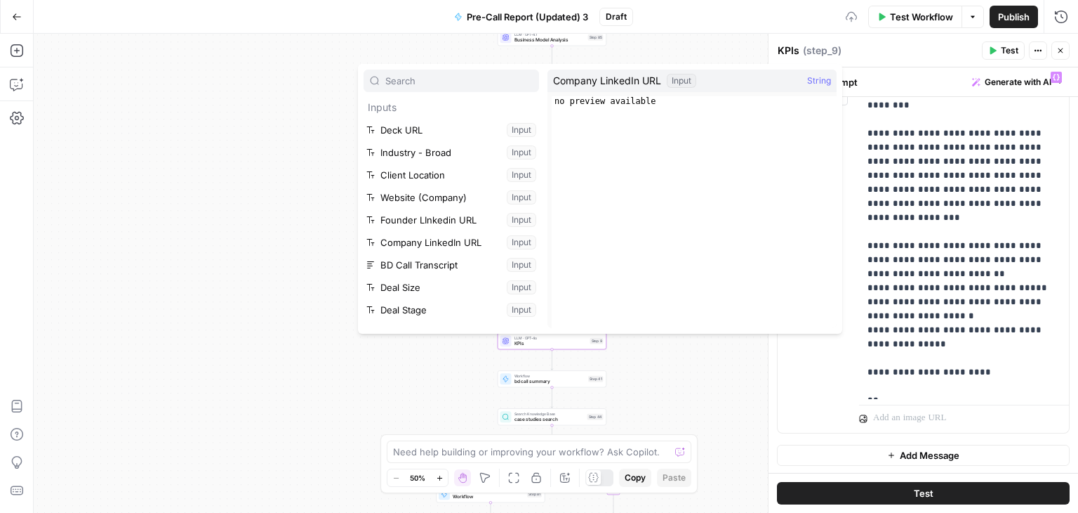
scroll to position [115, 0]
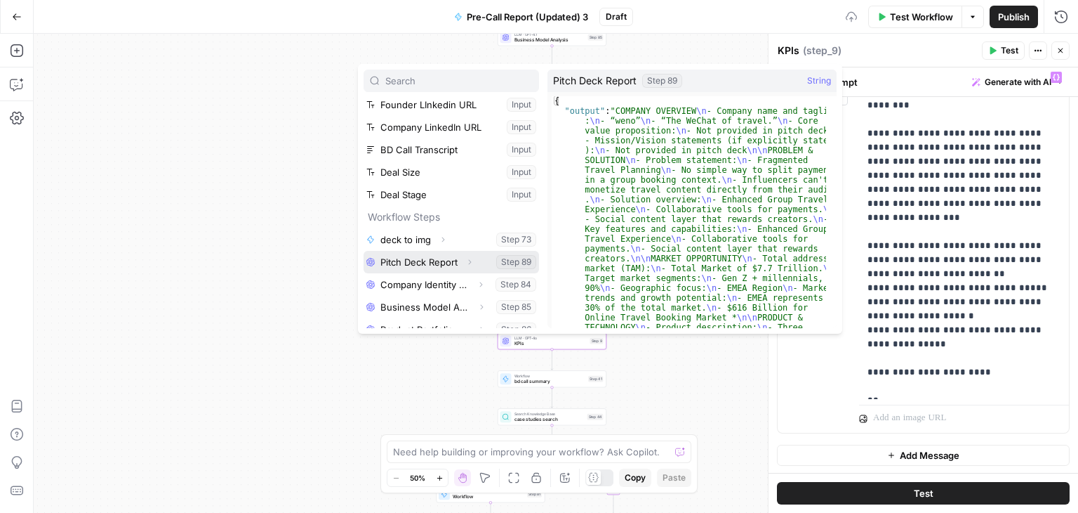
click at [430, 253] on button "Select variable Pitch Deck Report" at bounding box center [452, 262] width 176 height 22
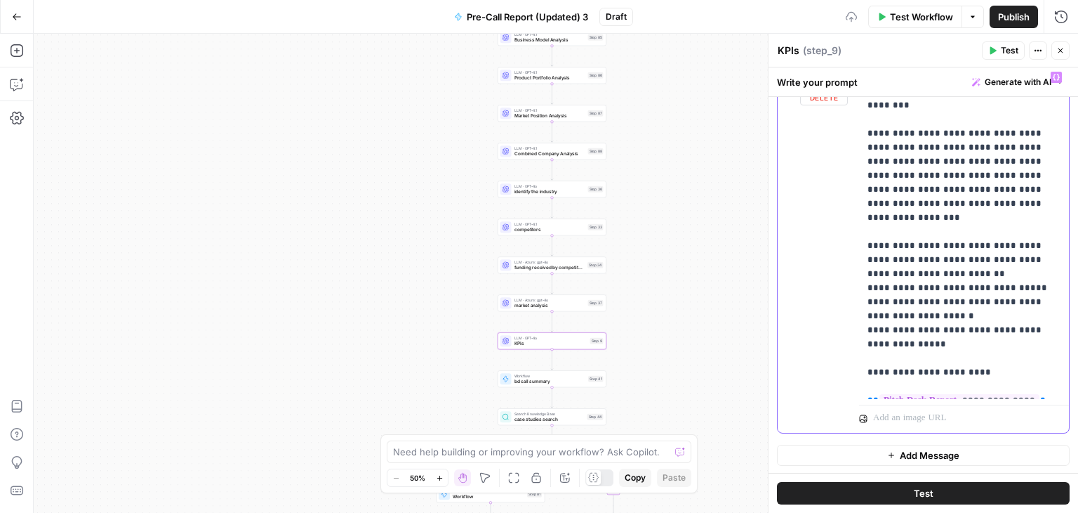
click at [989, 357] on p "**********" at bounding box center [959, 231] width 183 height 323
click at [947, 357] on p "**********" at bounding box center [959, 231] width 183 height 323
click at [945, 360] on p "**********" at bounding box center [959, 231] width 183 height 323
click at [720, 326] on div "true true true false false false Workflow Set Inputs Inputs Workflow deck to im…" at bounding box center [556, 273] width 1045 height 479
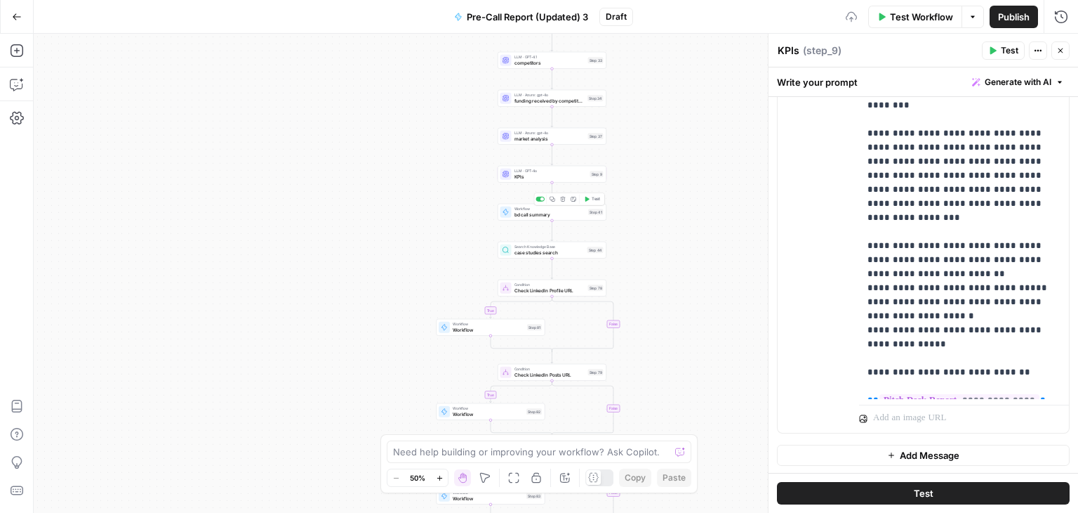
click at [544, 218] on div "Workflow bd call summary Step 41 Copy step Delete step Add Note Test" at bounding box center [552, 212] width 109 height 17
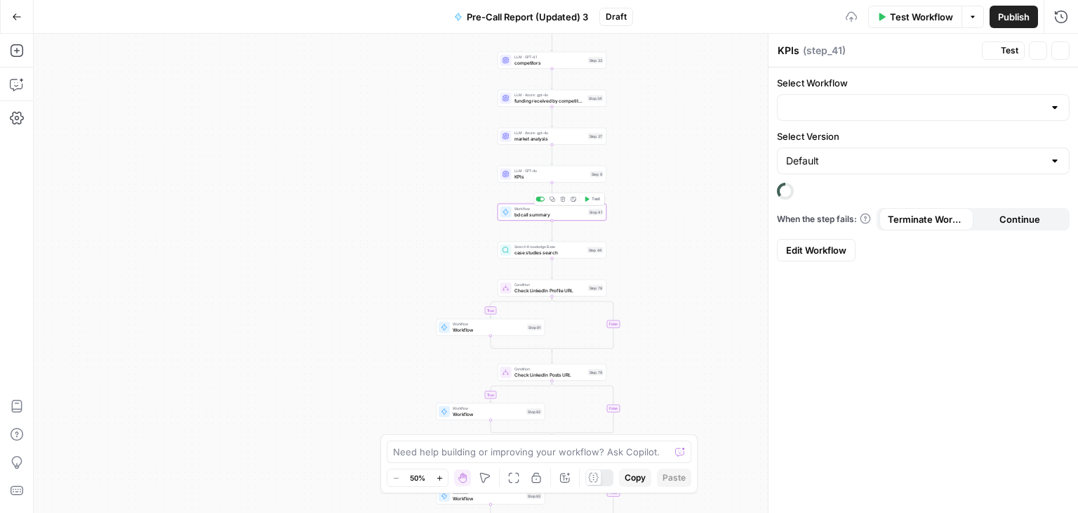
type textarea "bd call summary"
type input "BD Call Summarising"
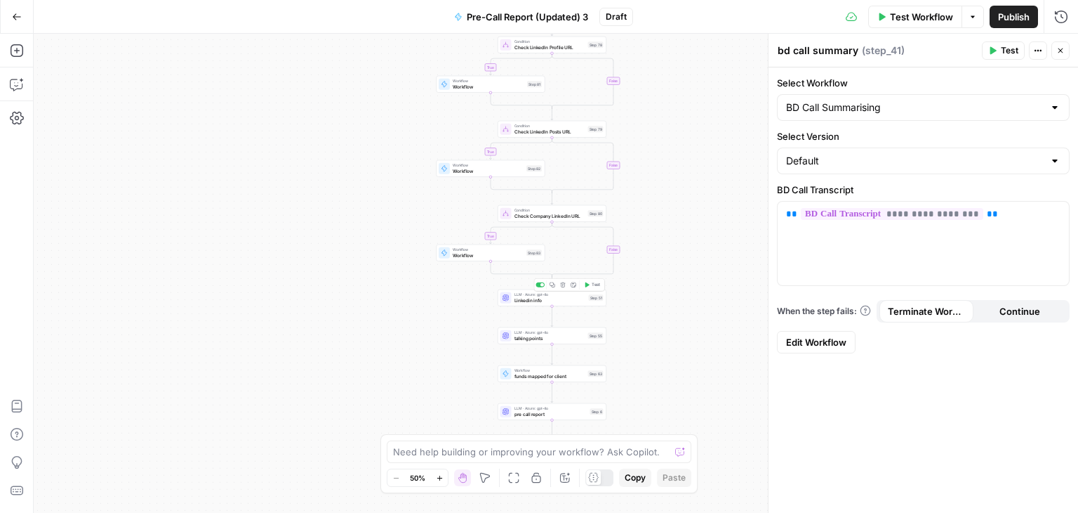
click at [522, 296] on span "Linkedin info" at bounding box center [551, 299] width 72 height 7
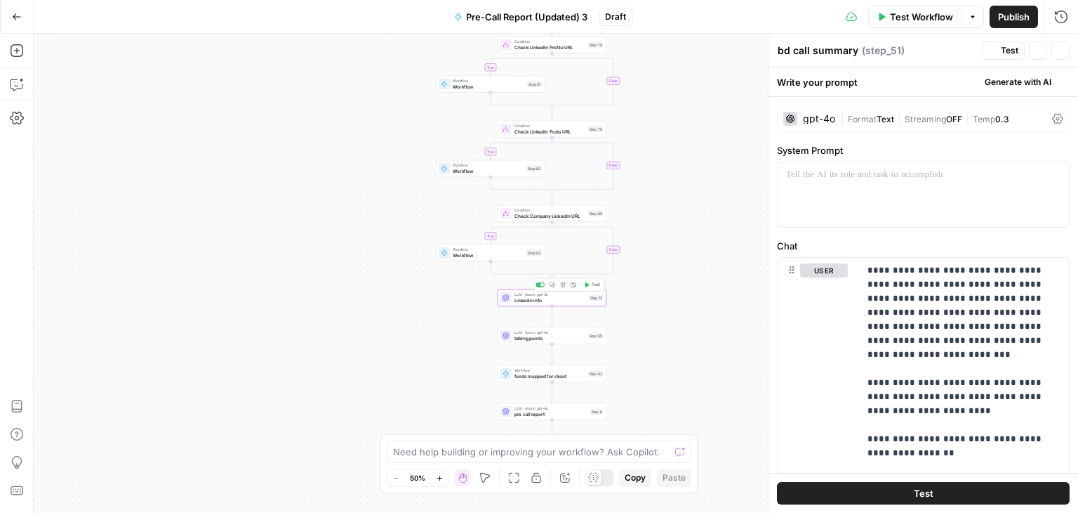
type textarea "Linkedin info"
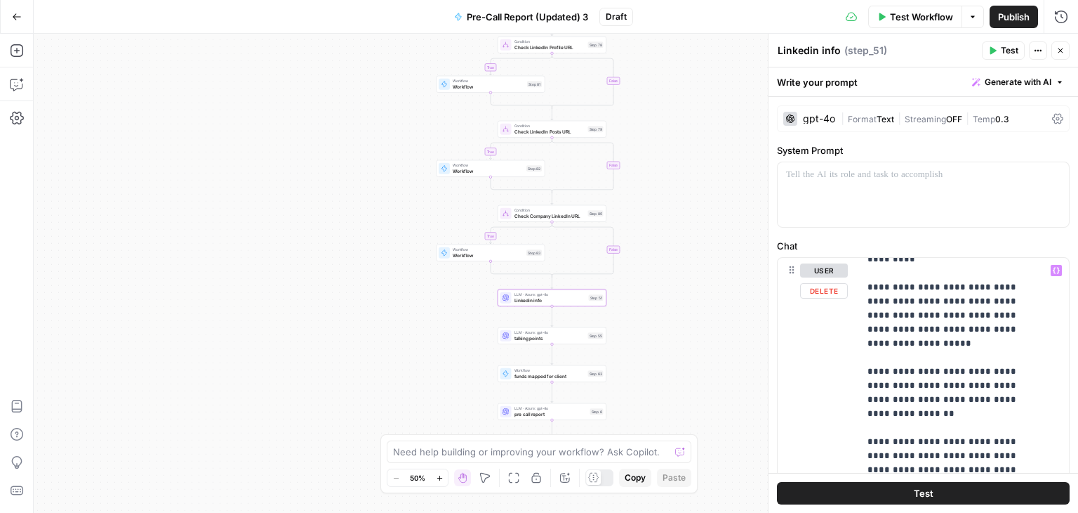
scroll to position [0, 0]
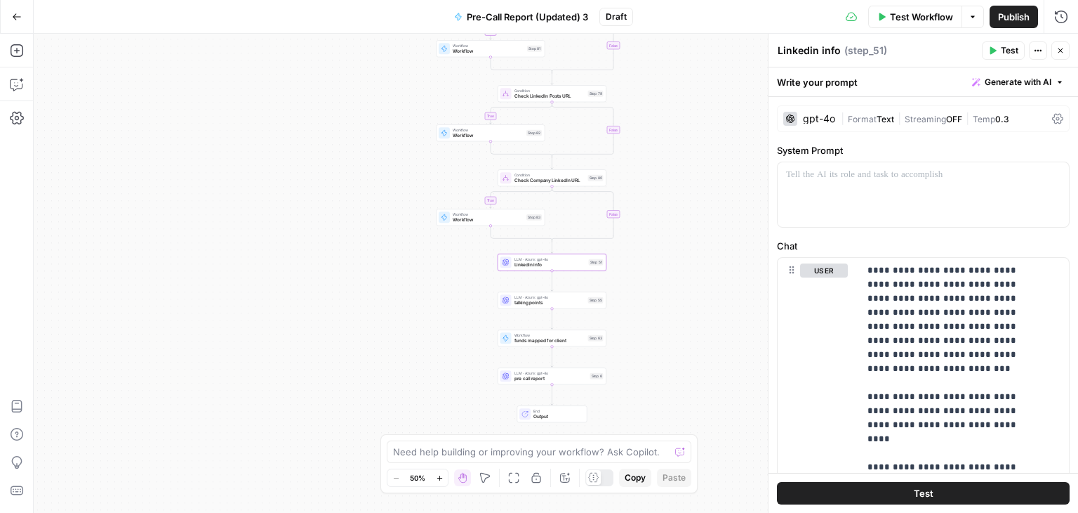
click at [547, 308] on div "true true true false false false Workflow Set Inputs Inputs Workflow deck to im…" at bounding box center [556, 273] width 1045 height 479
click at [525, 307] on div "LLM · Azure: gpt-4o talking points Step 55 Copy step Delete step Add Note Test" at bounding box center [552, 299] width 109 height 17
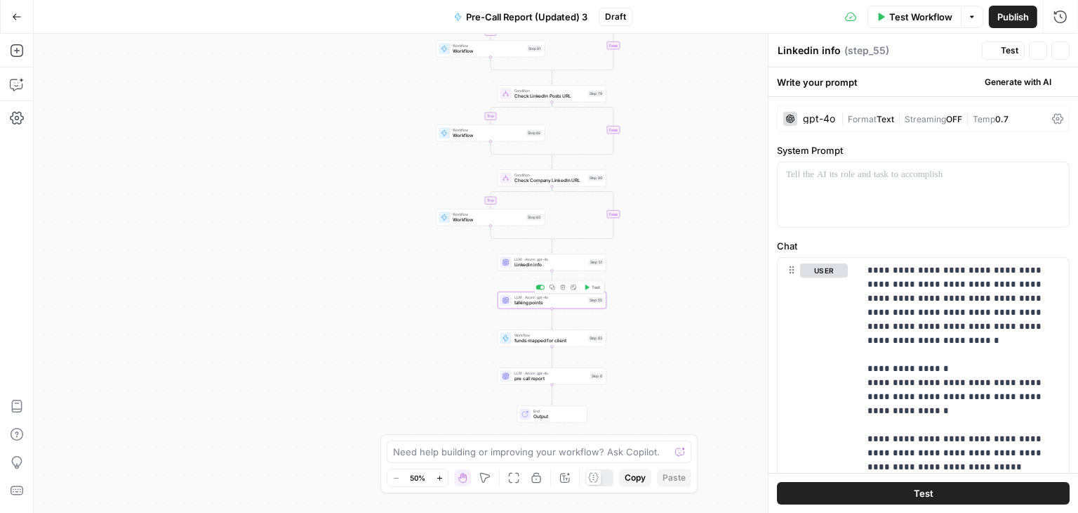
type textarea "talking points"
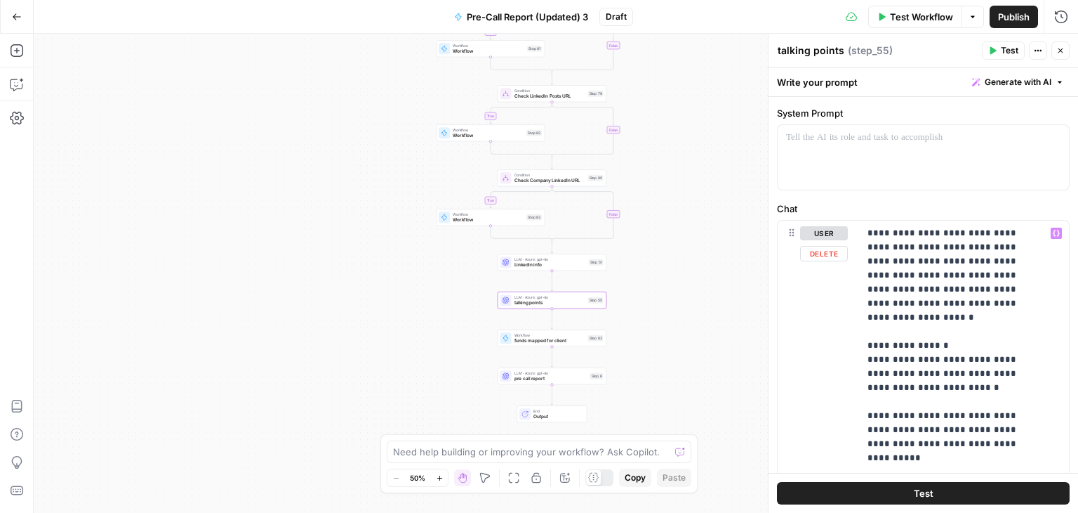
scroll to position [16, 0]
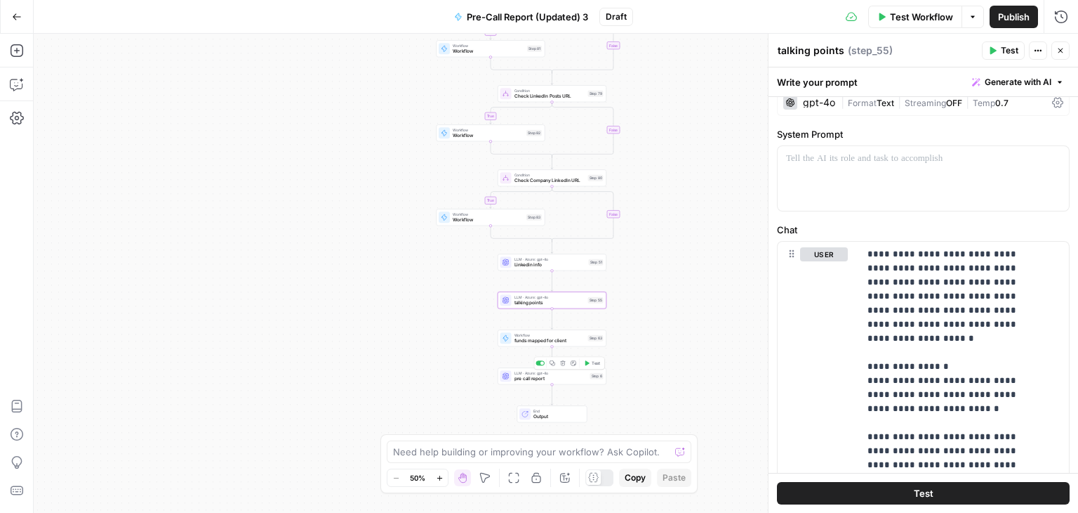
click at [554, 380] on span "pre call report" at bounding box center [551, 378] width 73 height 7
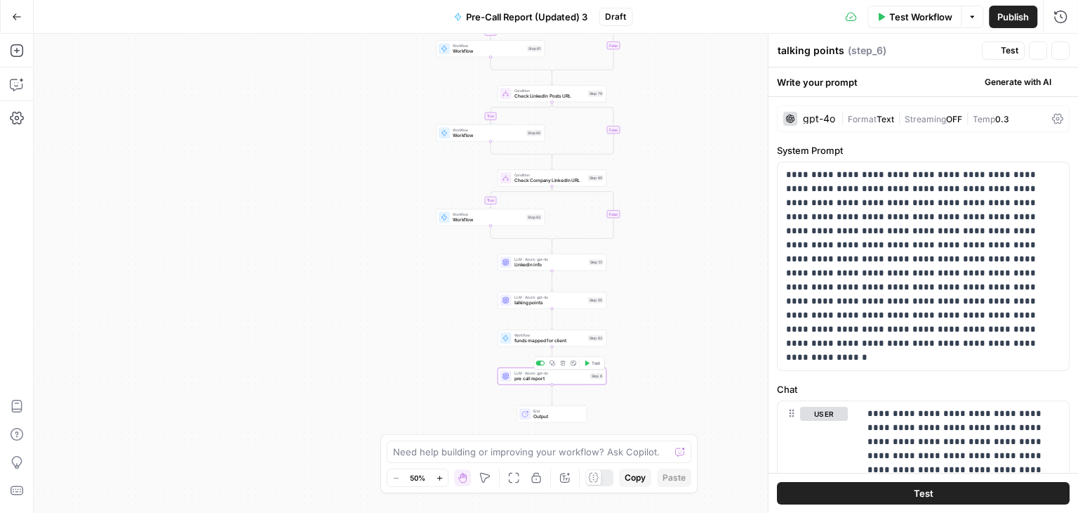
type textarea "pre call report"
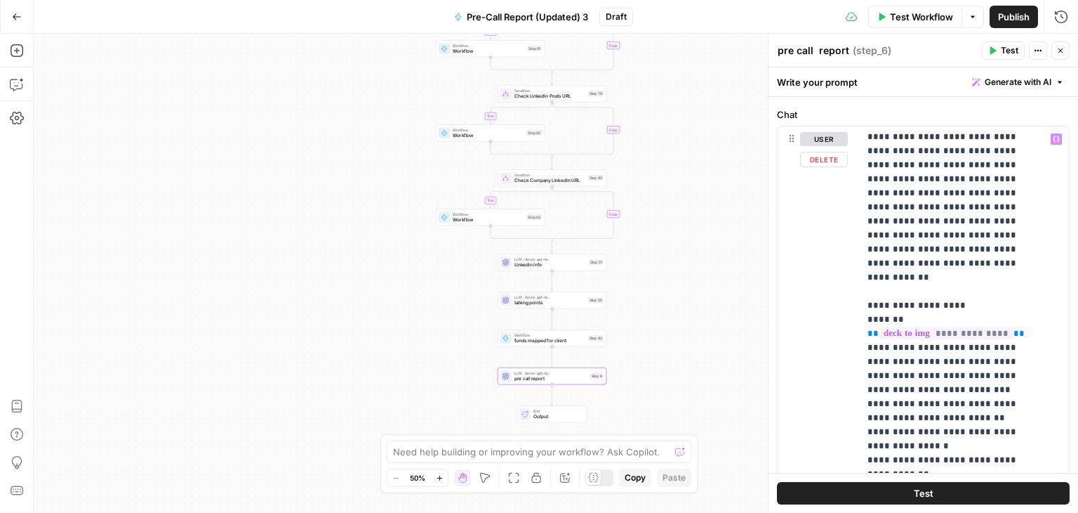
scroll to position [129, 0]
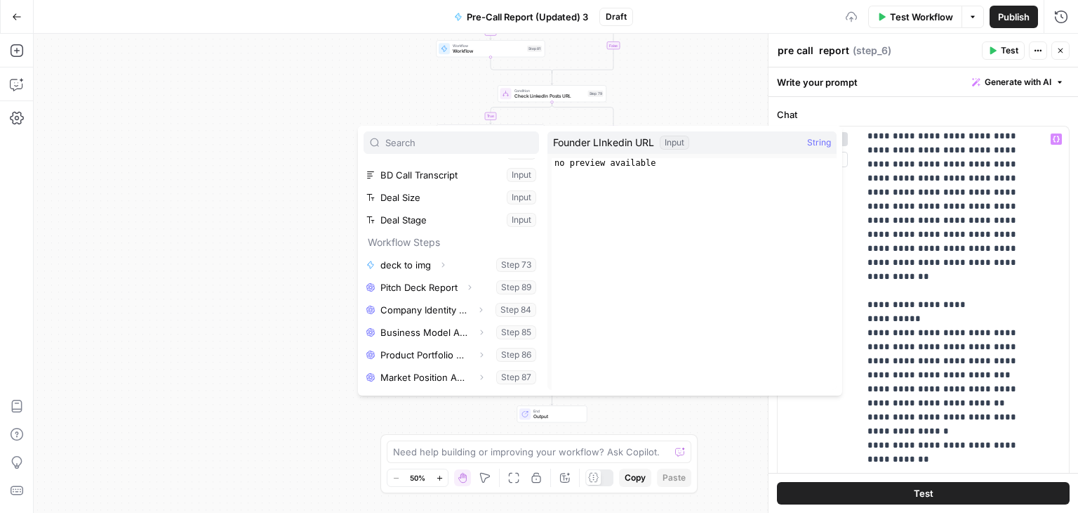
scroll to position [187, 0]
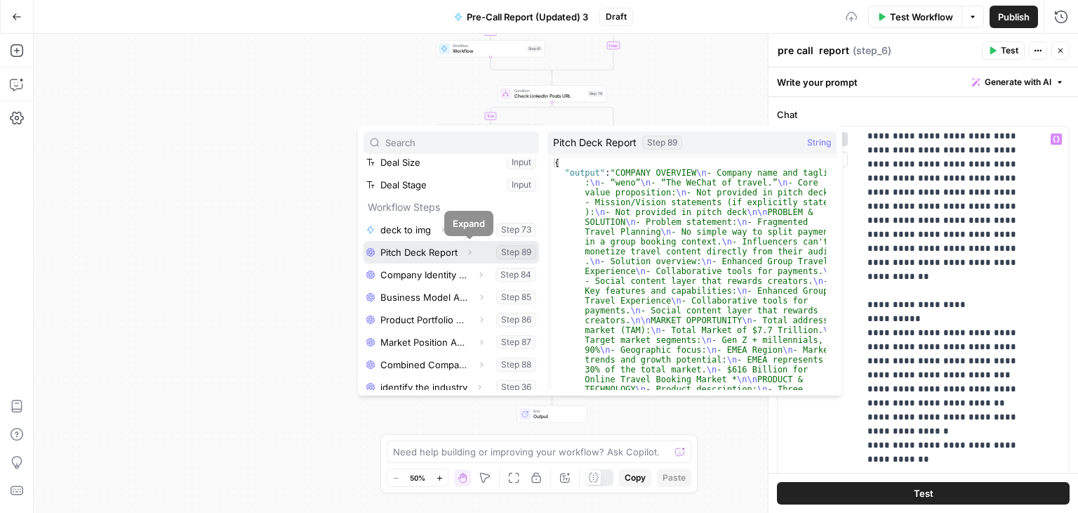
click at [461, 248] on button "Expand" at bounding box center [470, 252] width 18 height 18
click at [431, 248] on button "Select variable Pitch Deck Report" at bounding box center [452, 252] width 176 height 22
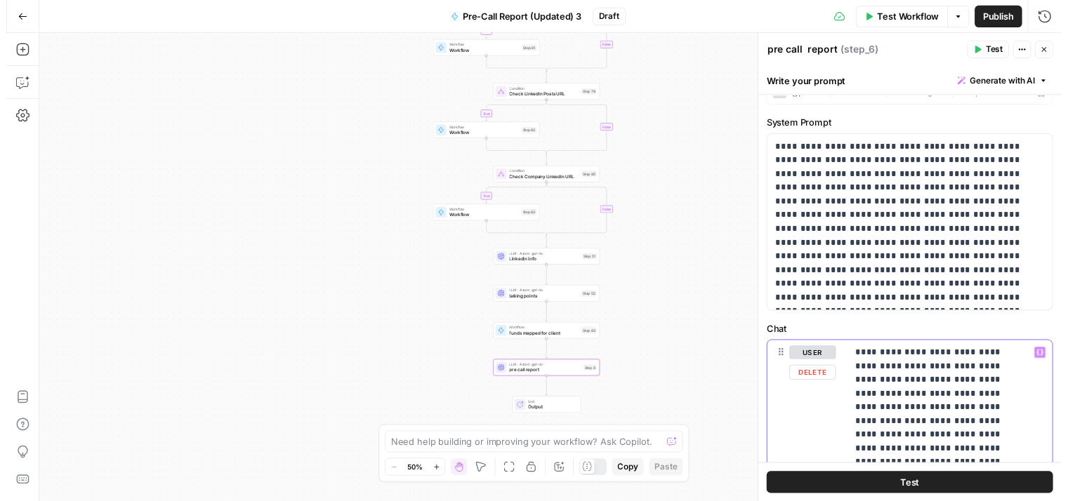
scroll to position [0, 0]
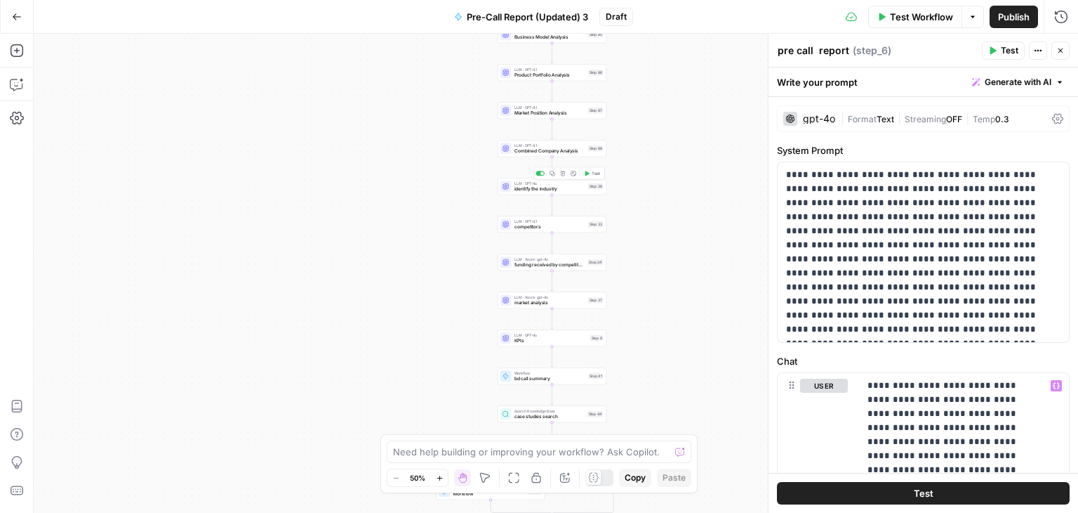
click at [557, 190] on span "identify the industry" at bounding box center [550, 188] width 71 height 7
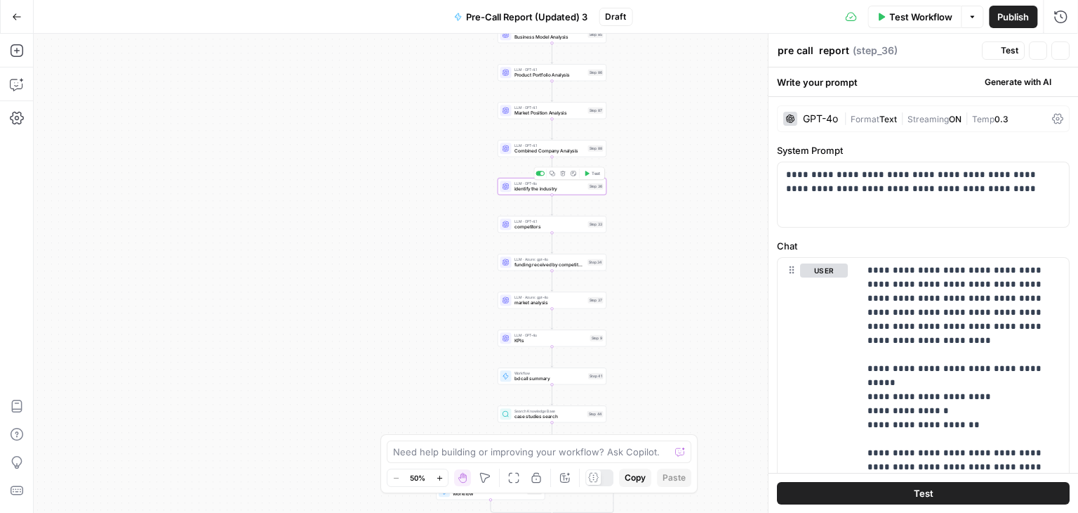
type textarea "identify the industry"
click at [523, 156] on div "LLM · GPT-4.1 Combined Company Analysis Step 88 Copy step Delete step Add Note …" at bounding box center [552, 148] width 109 height 17
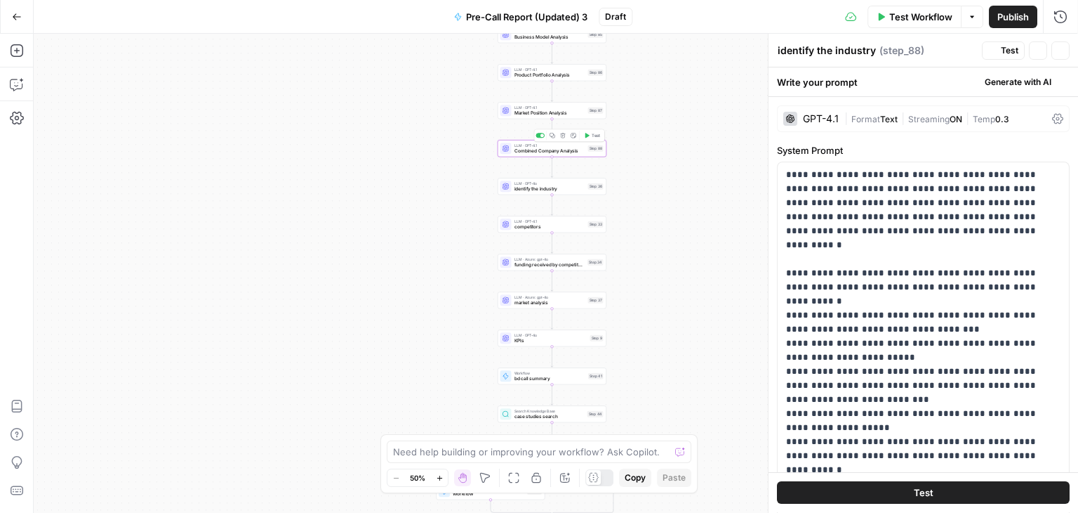
type textarea "Combined Company Analysis"
click at [564, 139] on button "Delete step" at bounding box center [563, 135] width 9 height 9
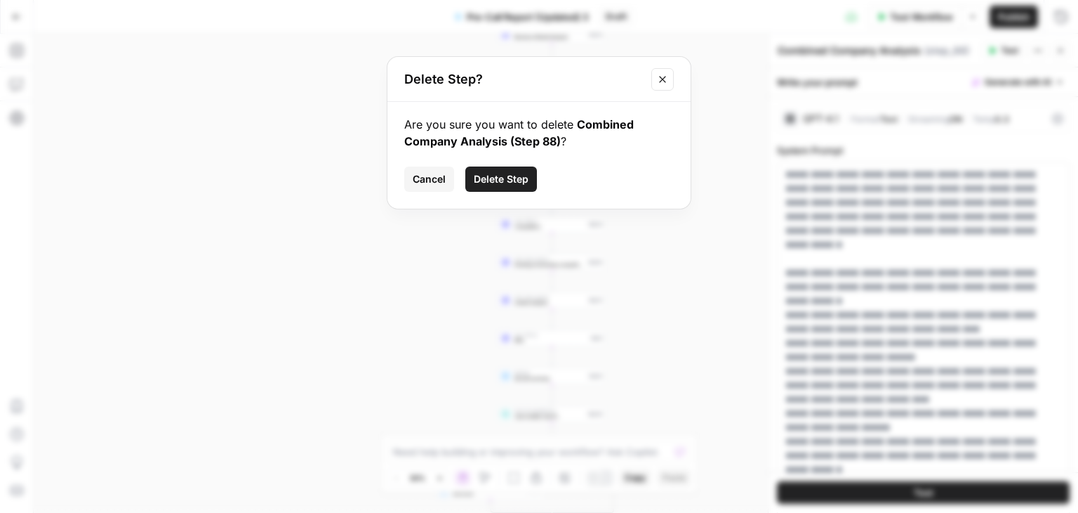
click at [508, 172] on span "Delete Step" at bounding box center [501, 179] width 55 height 14
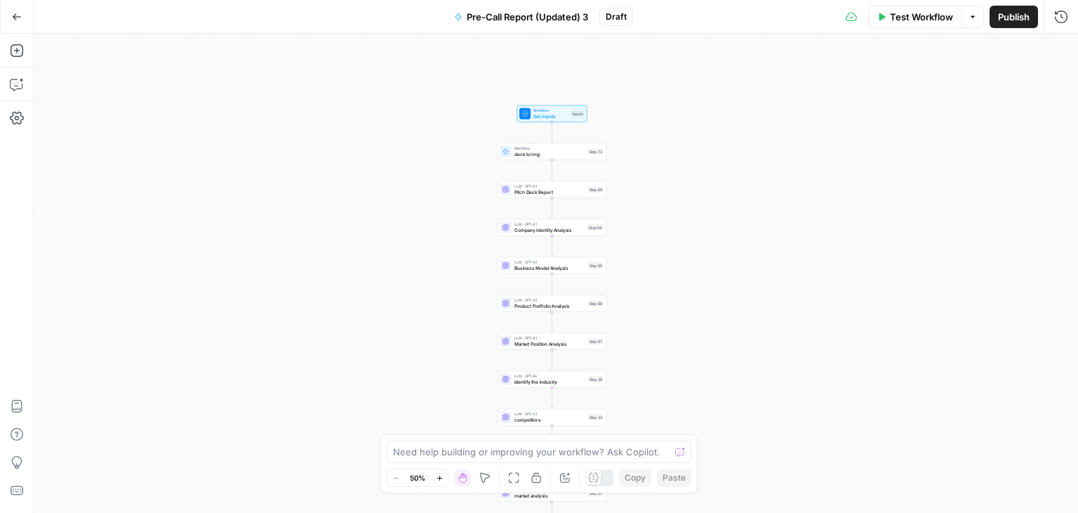
click at [524, 194] on span "Pitch Deck Report" at bounding box center [550, 191] width 71 height 7
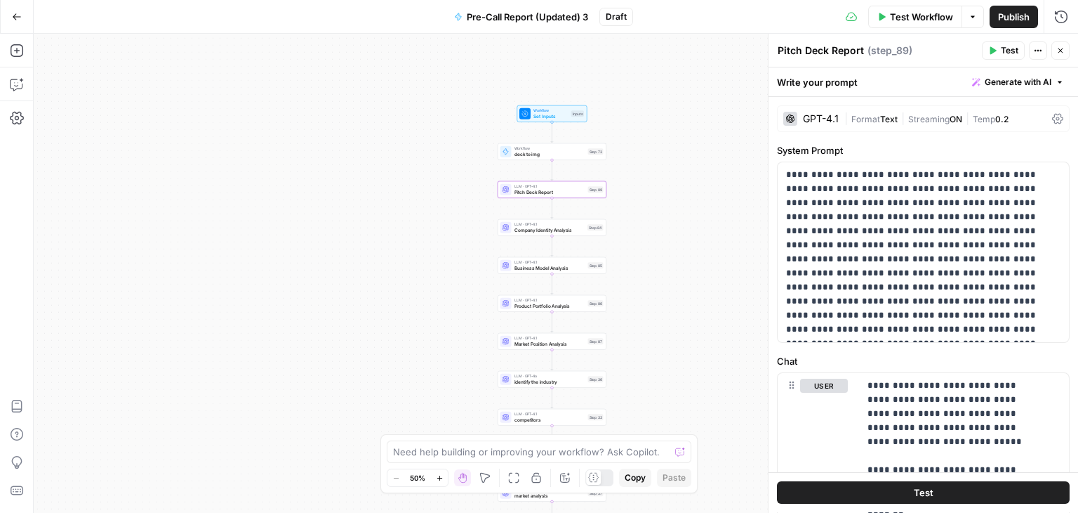
click at [1052, 119] on icon at bounding box center [1057, 118] width 11 height 11
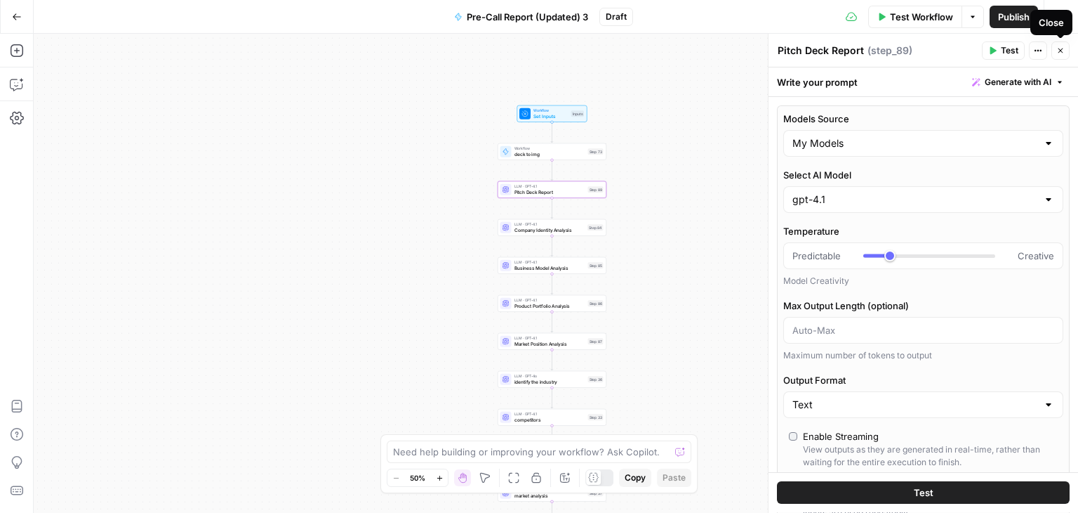
click at [1062, 51] on icon "button" at bounding box center [1061, 50] width 8 height 8
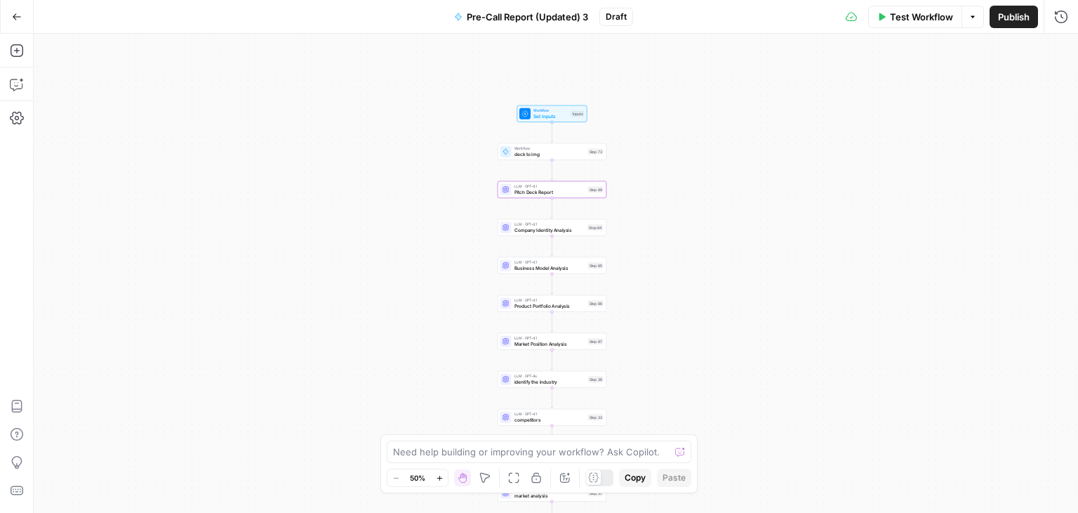
click at [918, 20] on span "Test Workflow" at bounding box center [921, 17] width 63 height 14
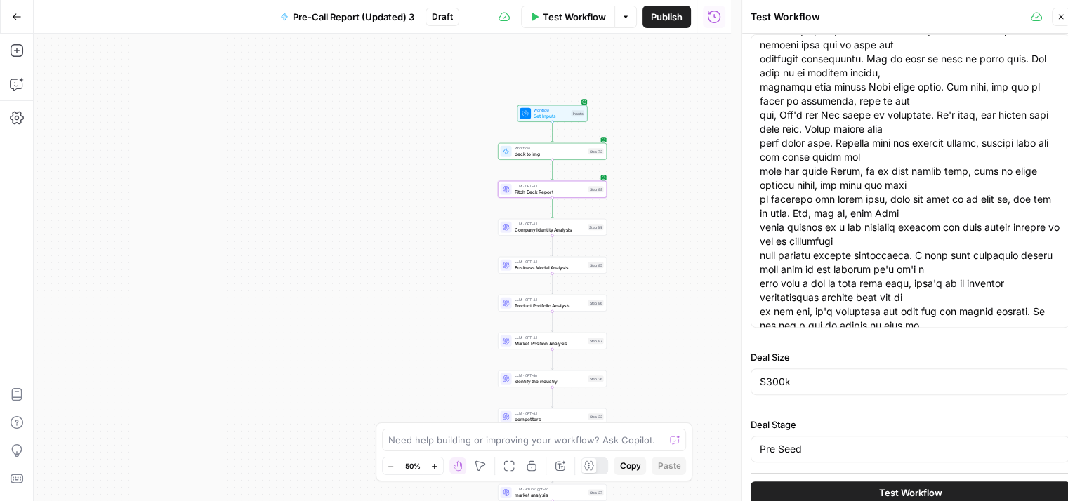
scroll to position [11, 0]
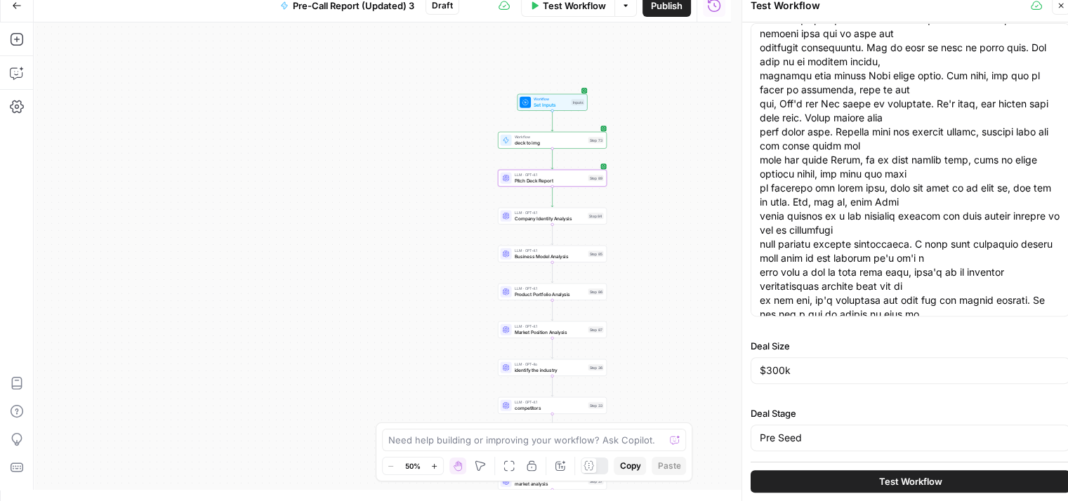
click at [812, 475] on button "Test Workflow" at bounding box center [910, 481] width 319 height 22
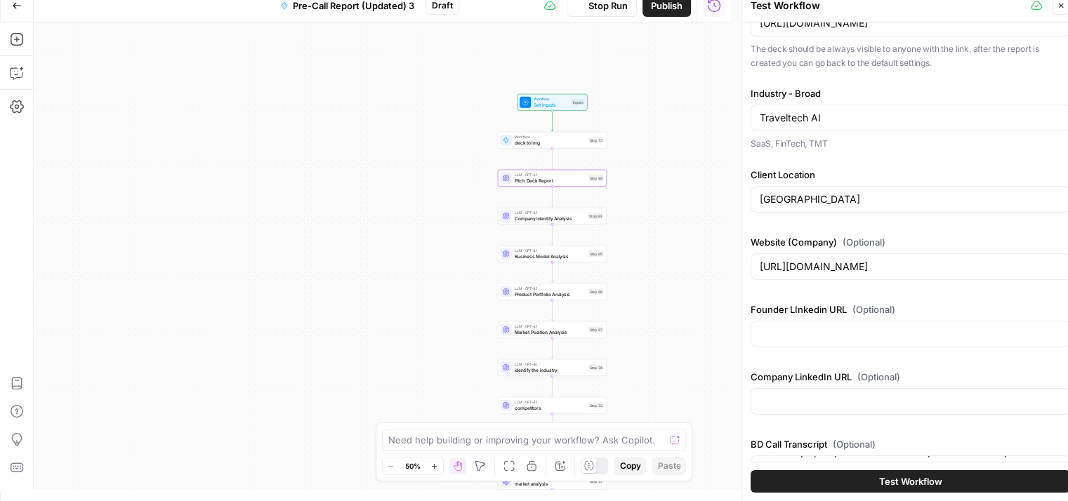
scroll to position [0, 0]
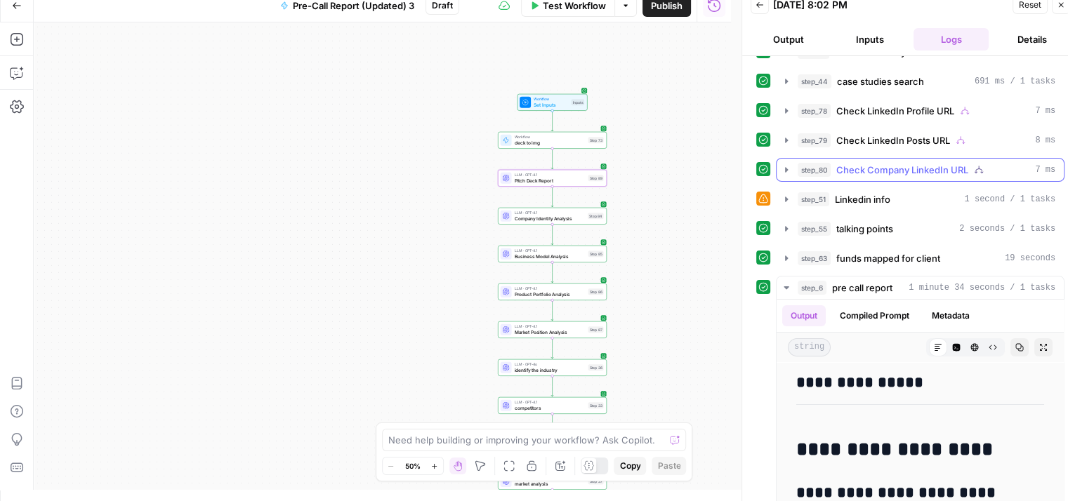
scroll to position [431, 0]
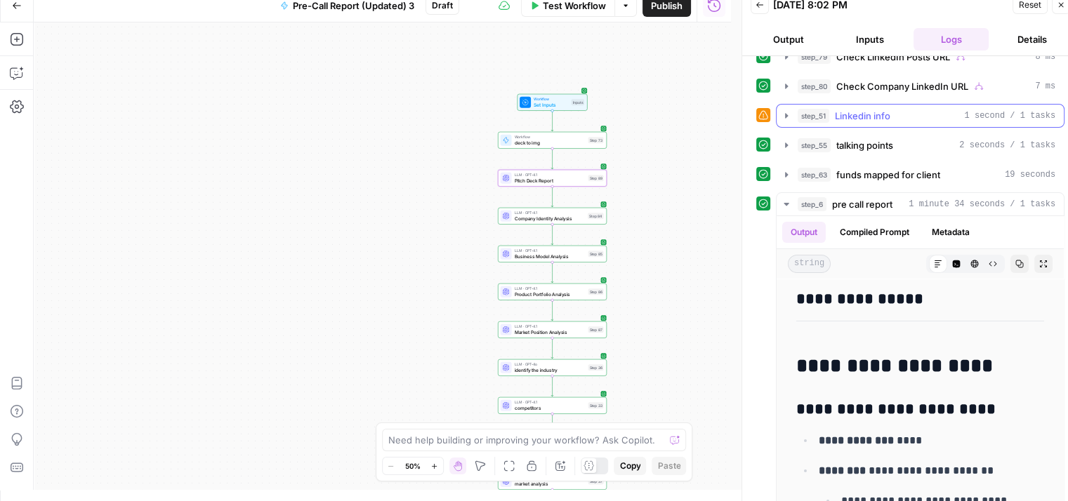
click at [892, 117] on div "step_51 Linkedin info 1 second / 1 tasks" at bounding box center [927, 116] width 258 height 14
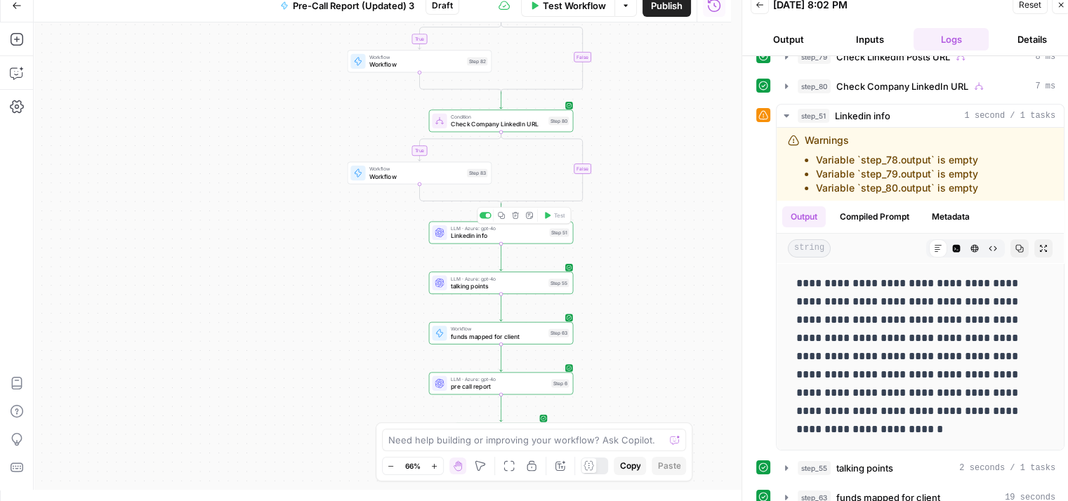
click at [502, 237] on span "Linkedin info" at bounding box center [498, 235] width 95 height 9
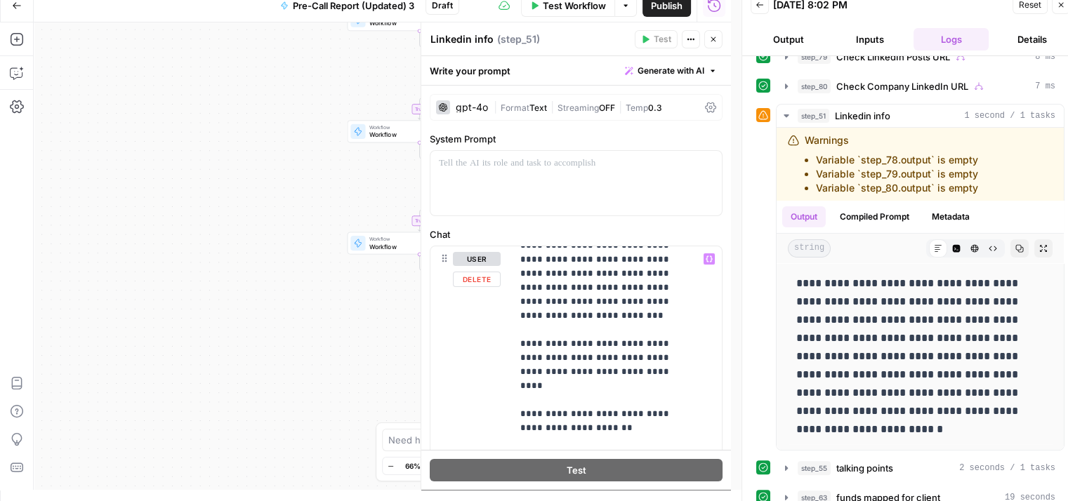
scroll to position [0, 0]
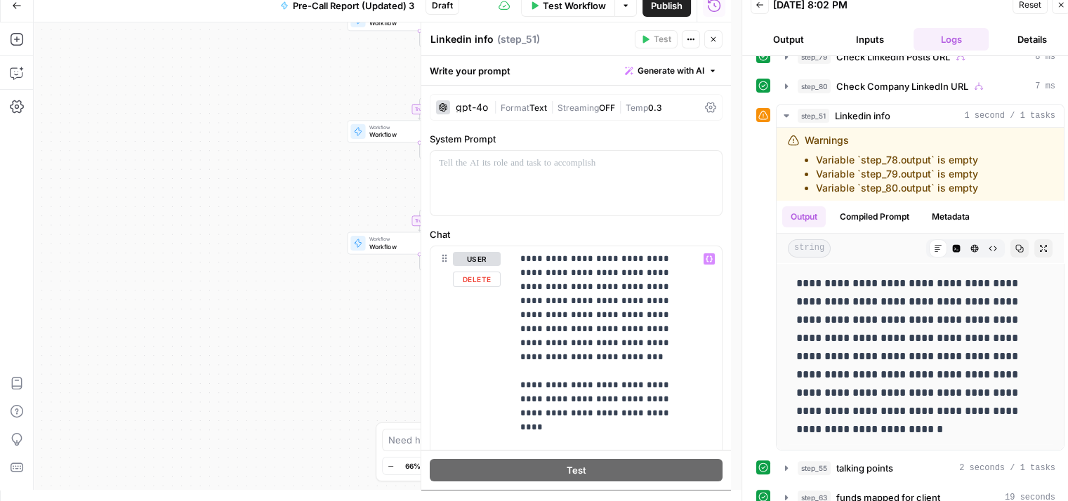
click at [298, 346] on div "true true true false false false Workflow Set Inputs Inputs Workflow deck to im…" at bounding box center [382, 256] width 697 height 468
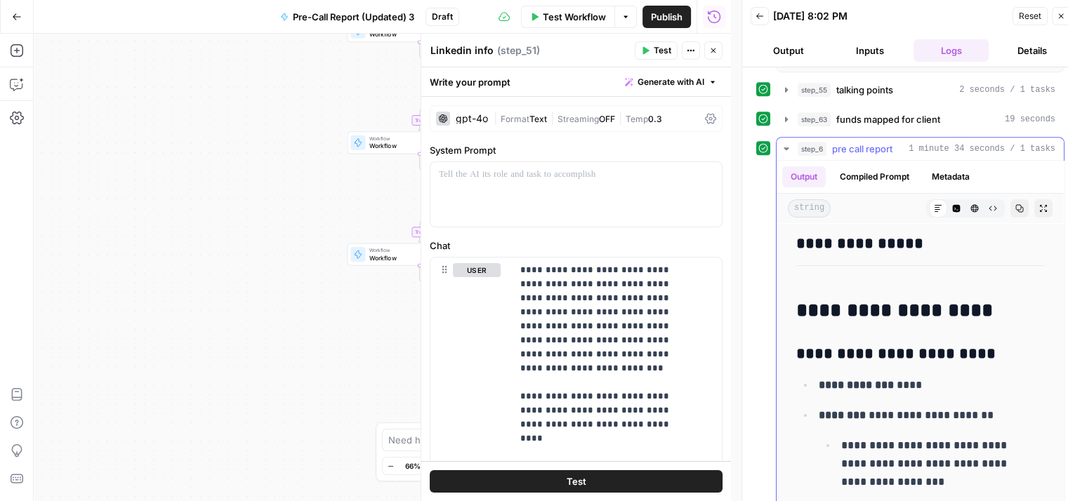
click at [1010, 208] on button "Copy" at bounding box center [1019, 208] width 18 height 18
click at [287, 356] on div "true true true false false false Workflow Set Inputs Inputs Workflow deck to im…" at bounding box center [382, 268] width 697 height 468
click at [713, 48] on icon "button" at bounding box center [713, 50] width 8 height 8
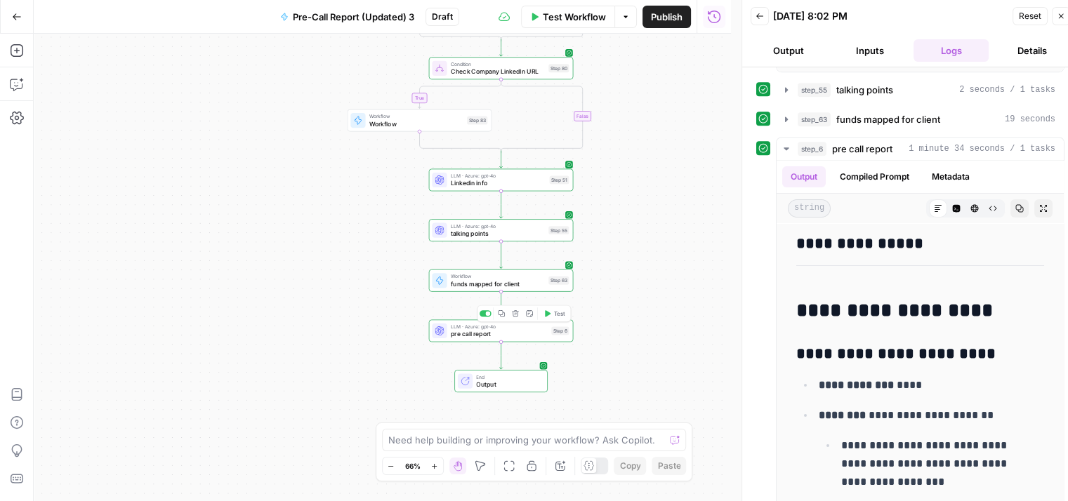
click at [463, 335] on span "pre call report" at bounding box center [499, 333] width 97 height 9
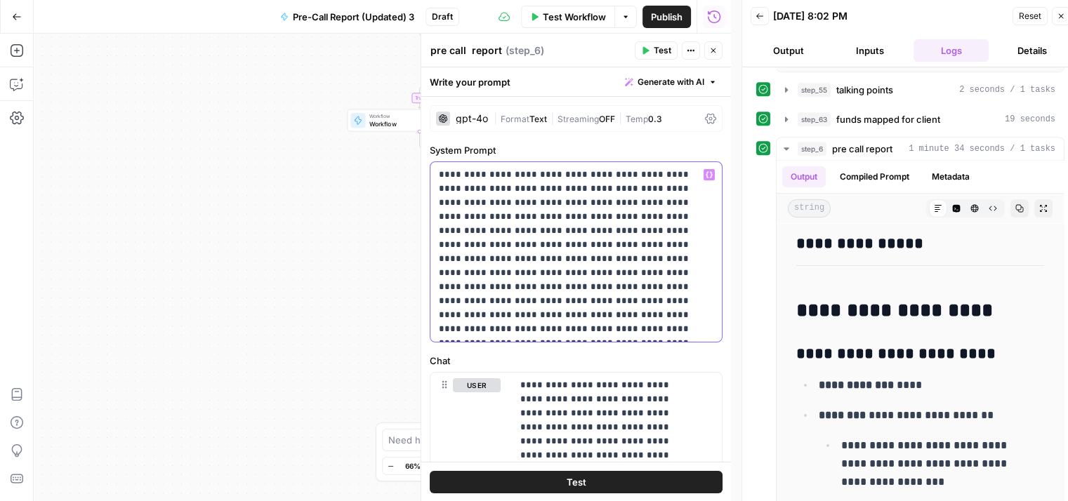
click at [590, 284] on p "**********" at bounding box center [571, 252] width 264 height 169
click at [530, 251] on p "**********" at bounding box center [571, 252] width 264 height 169
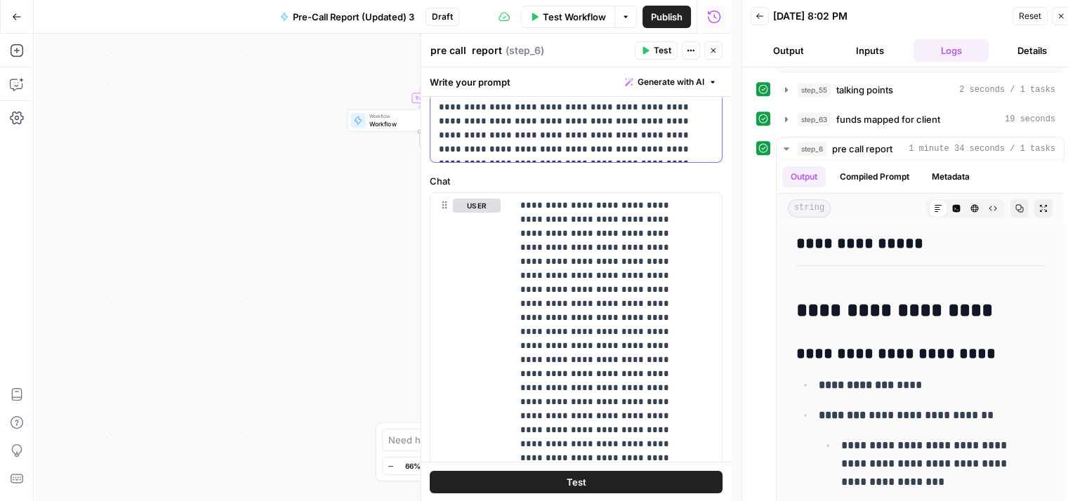
scroll to position [185, 0]
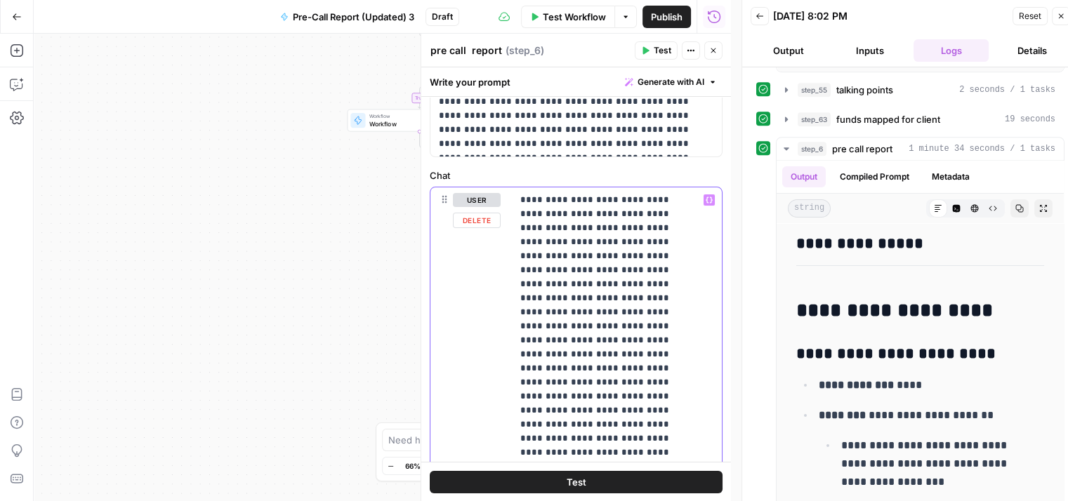
click at [715, 52] on icon "button" at bounding box center [713, 50] width 8 height 8
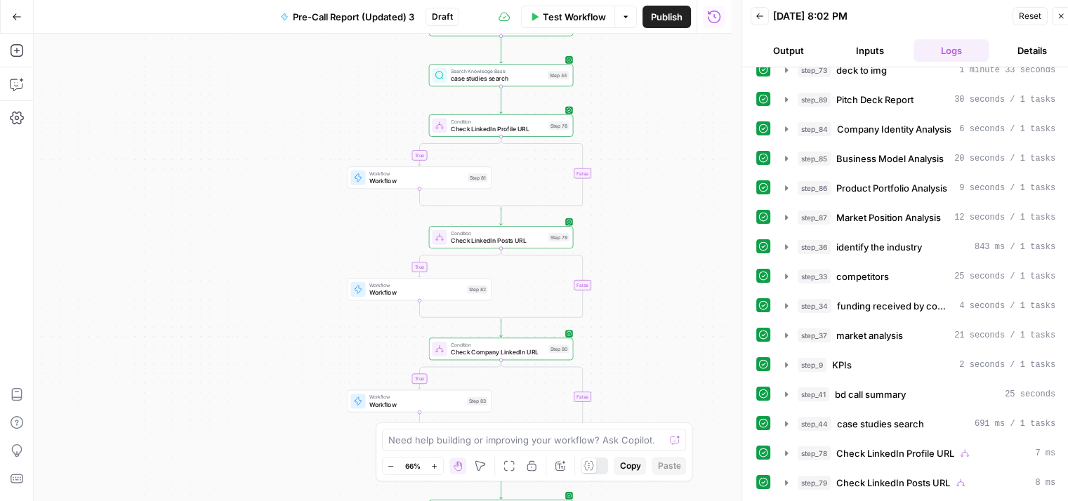
scroll to position [0, 0]
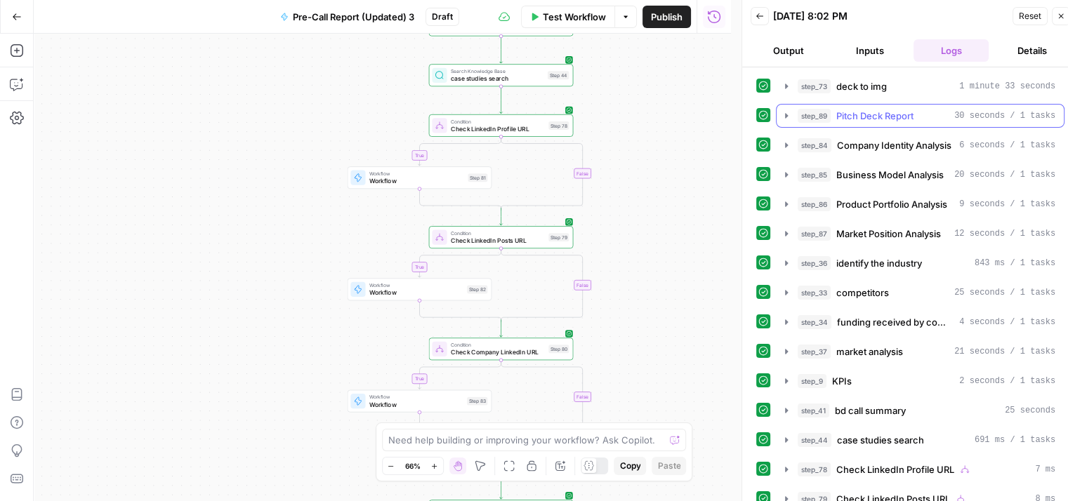
click at [926, 115] on div "step_89 Pitch Deck Report 30 seconds / 1 tasks" at bounding box center [927, 116] width 258 height 14
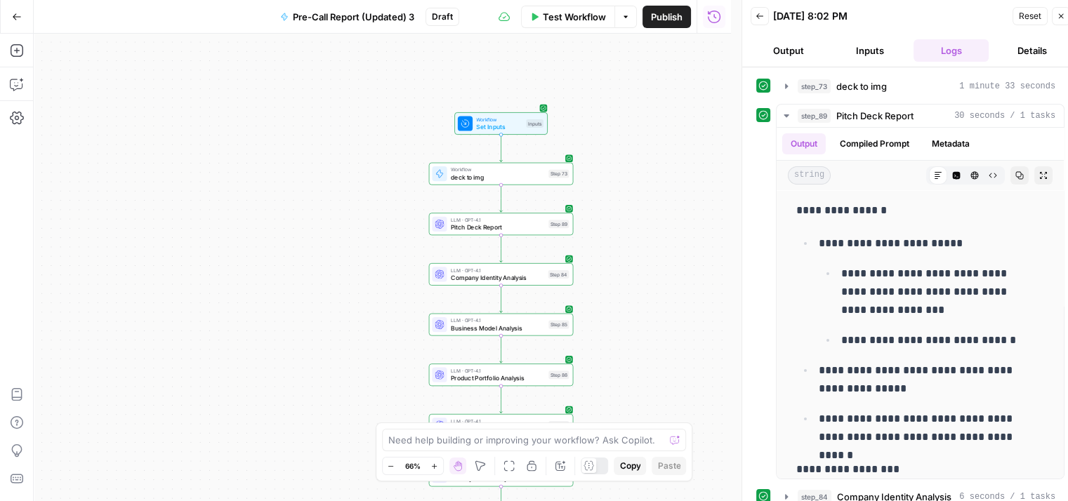
click at [441, 227] on icon at bounding box center [439, 224] width 9 height 9
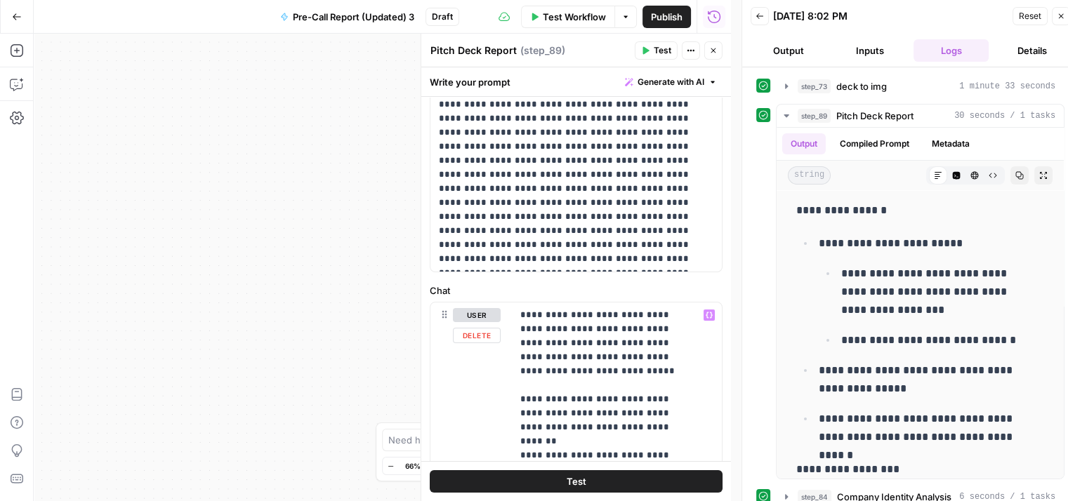
scroll to position [34, 0]
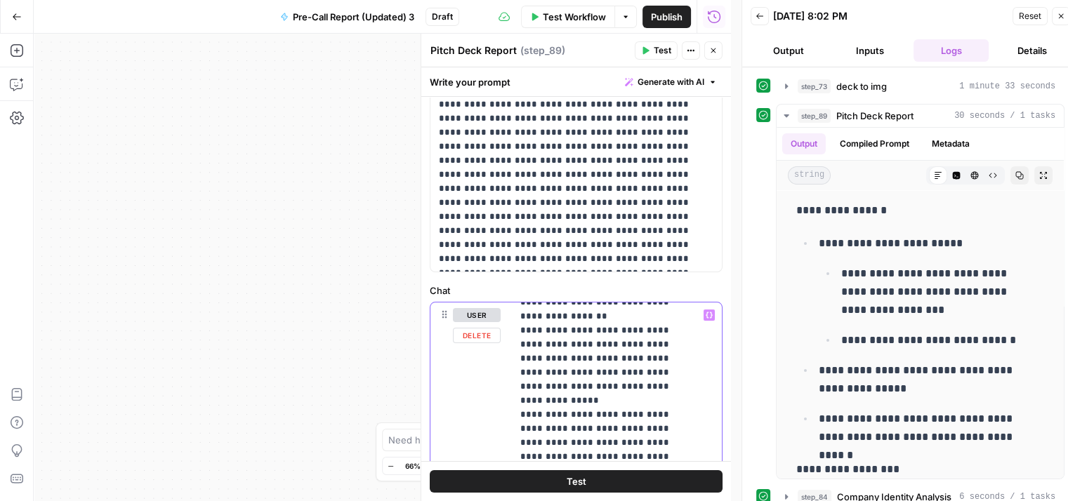
drag, startPoint x: 624, startPoint y: 384, endPoint x: 520, endPoint y: 346, distance: 111.3
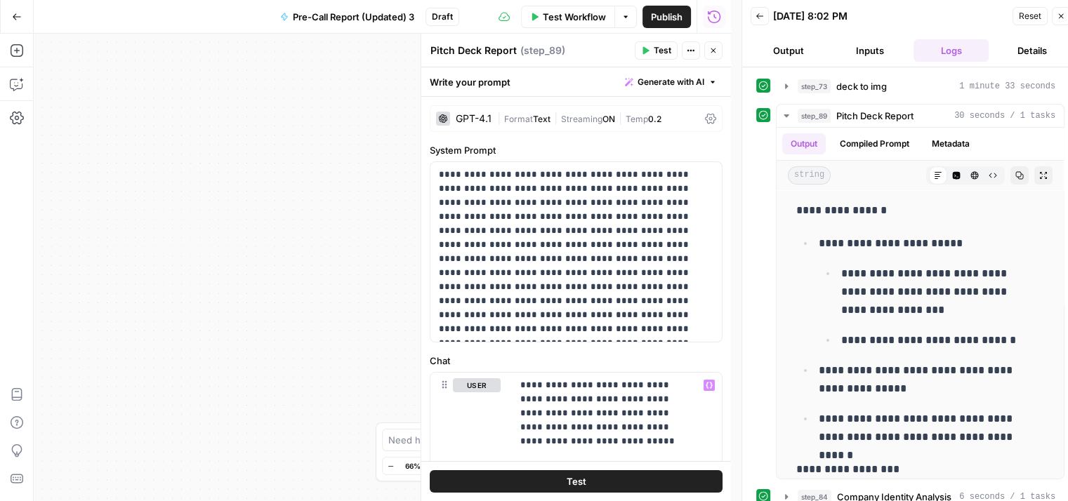
click at [654, 51] on span "Test" at bounding box center [663, 50] width 18 height 13
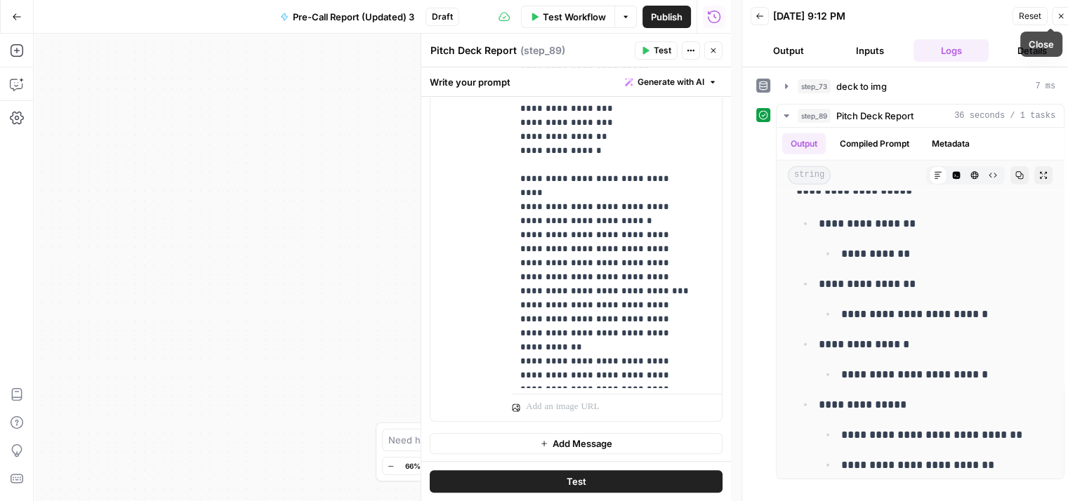
click at [1057, 12] on icon "button" at bounding box center [1061, 16] width 8 height 8
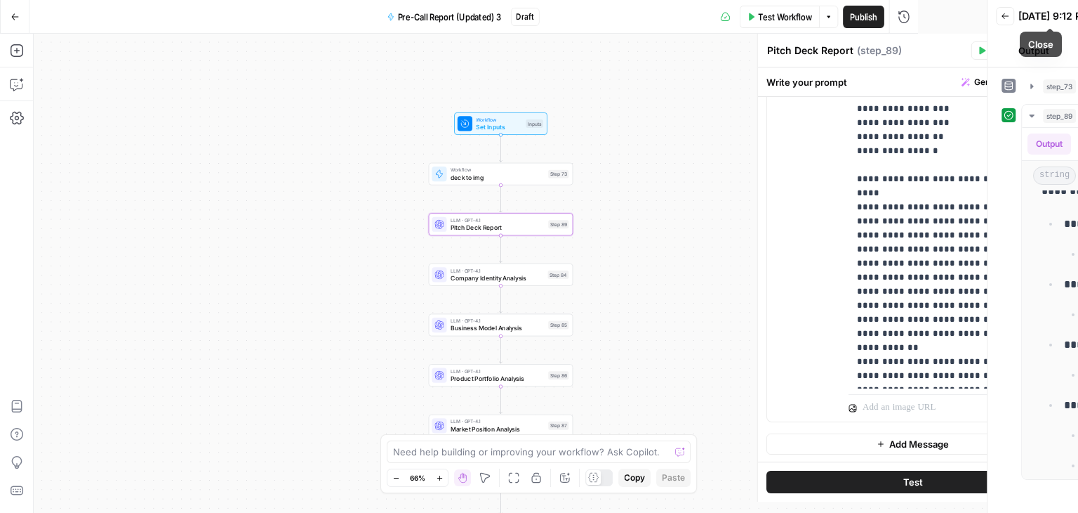
scroll to position [546, 0]
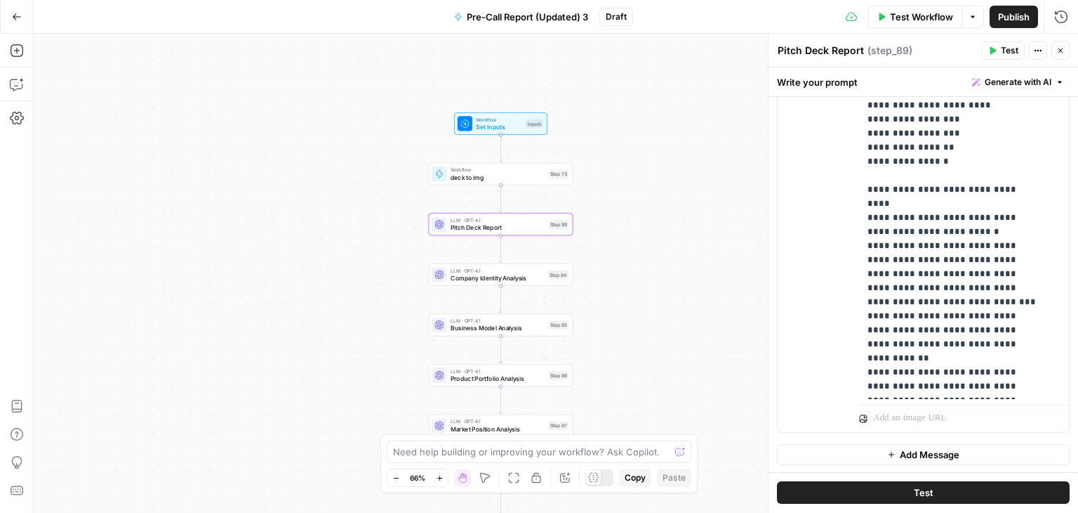
click at [1035, 55] on button "Actions" at bounding box center [1038, 50] width 18 height 18
click at [888, 79] on div "Write your prompt Generate with AI" at bounding box center [924, 81] width 310 height 29
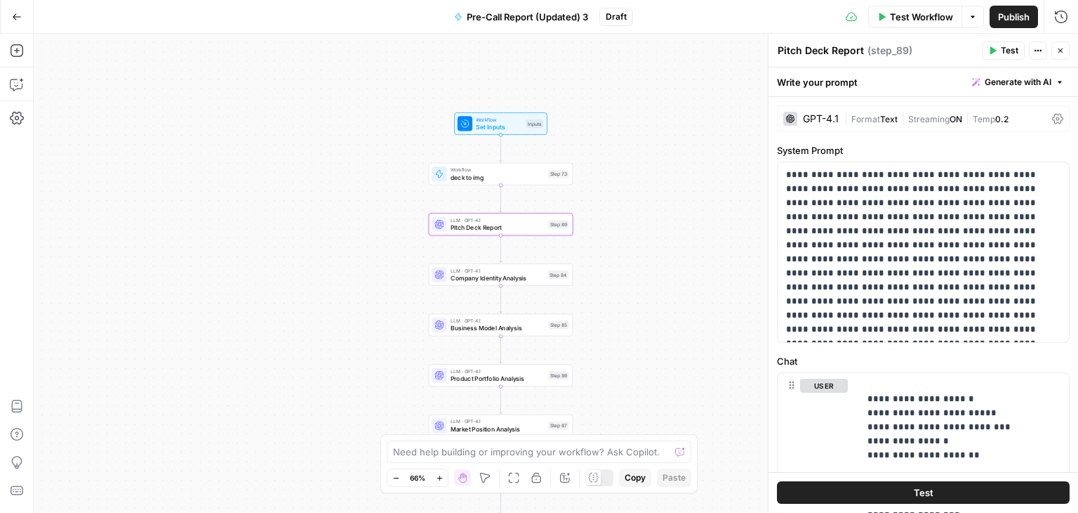
click at [1052, 119] on icon at bounding box center [1057, 118] width 11 height 11
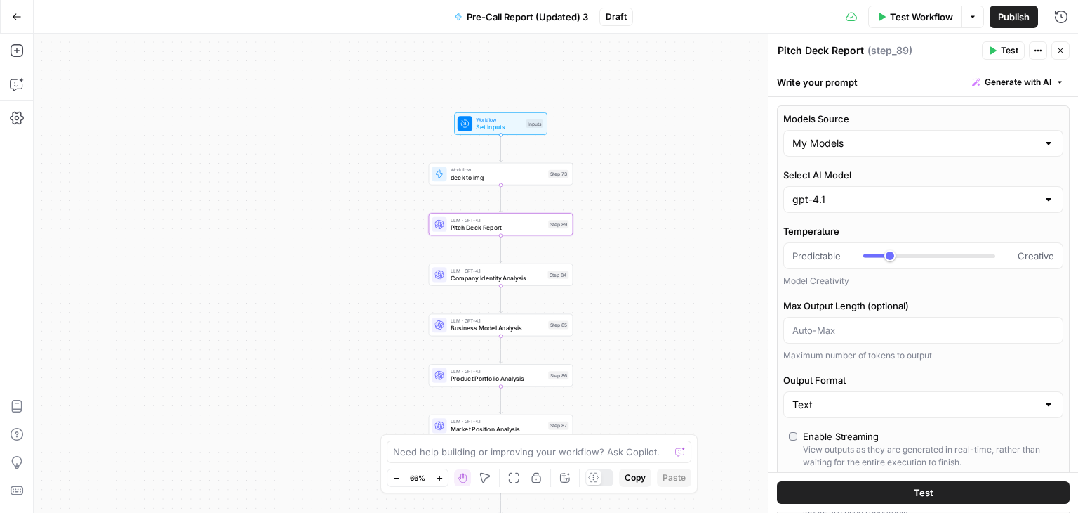
click at [1059, 54] on icon "button" at bounding box center [1061, 50] width 8 height 8
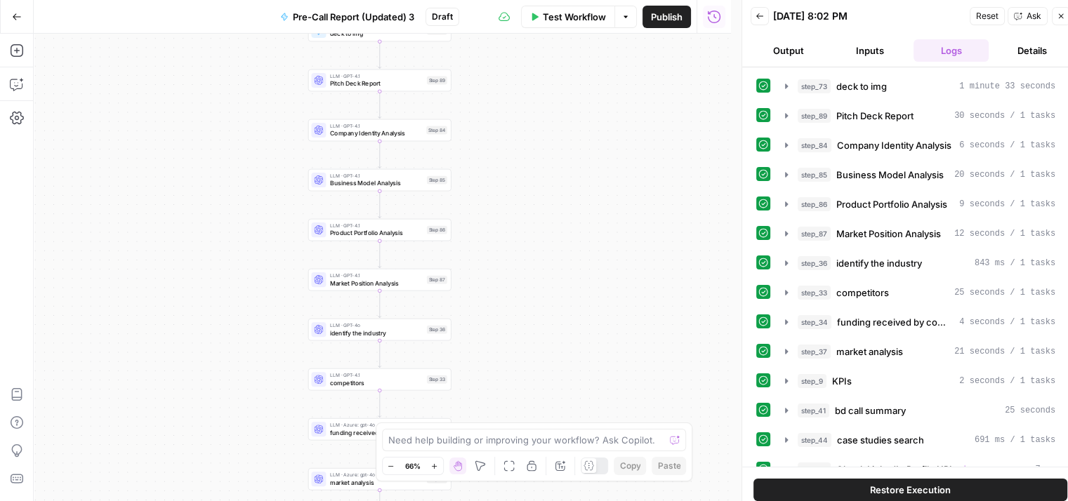
drag, startPoint x: 537, startPoint y: 276, endPoint x: 573, endPoint y: 291, distance: 38.7
click at [573, 291] on div "true false true false true false Workflow Set Inputs Inputs Workflow deck to im…" at bounding box center [382, 268] width 697 height 468
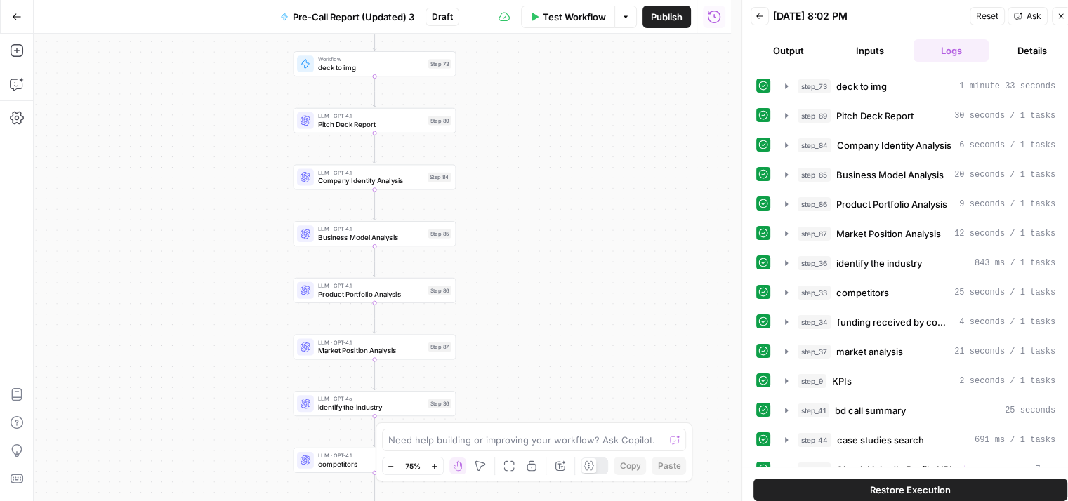
drag, startPoint x: 601, startPoint y: 312, endPoint x: 604, endPoint y: 388, distance: 75.9
click at [604, 388] on div "true false true false true false Workflow Set Inputs Inputs Workflow deck to im…" at bounding box center [382, 268] width 697 height 468
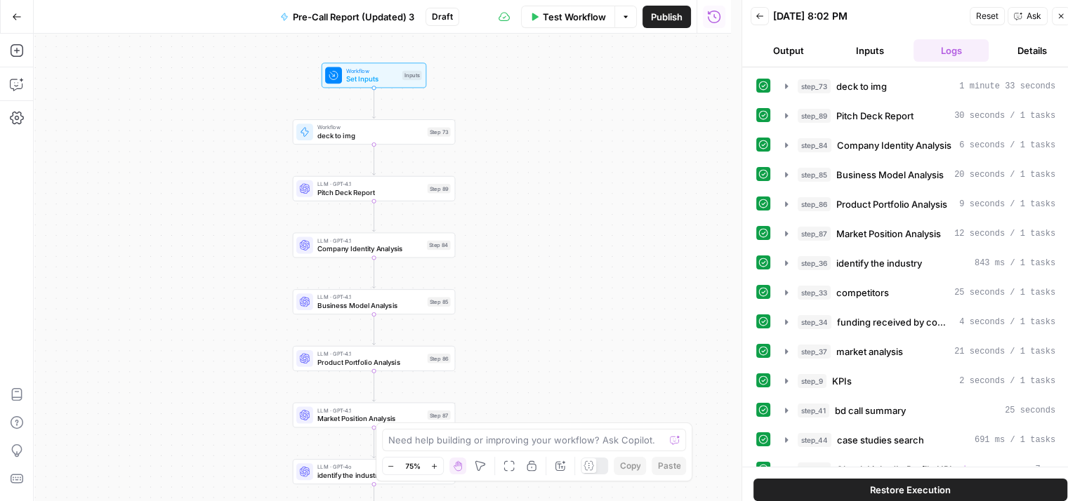
drag, startPoint x: 607, startPoint y: 313, endPoint x: 612, endPoint y: 369, distance: 55.7
click at [612, 369] on div "true false true false true false Workflow Set Inputs Inputs Workflow deck to im…" at bounding box center [382, 268] width 697 height 468
click at [788, 114] on icon "button" at bounding box center [786, 115] width 11 height 11
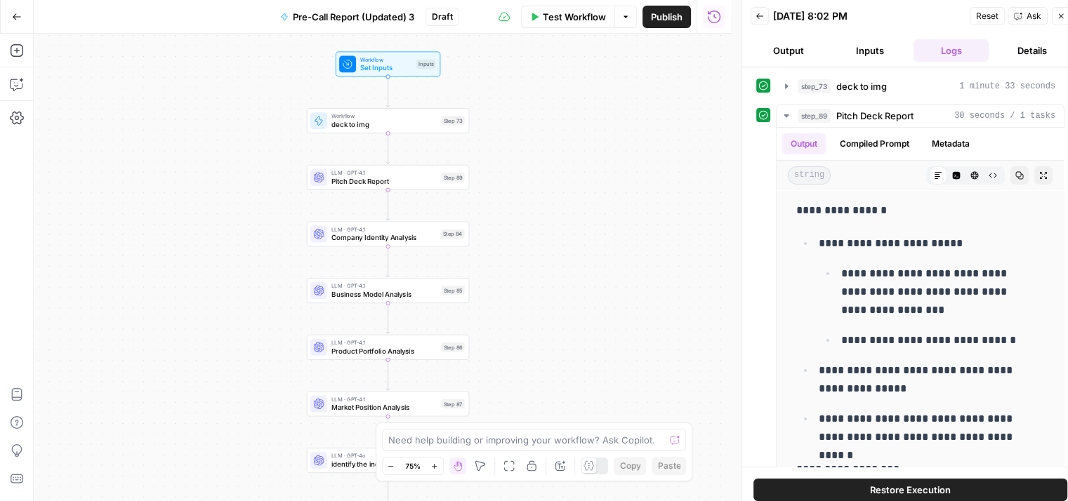
drag, startPoint x: 581, startPoint y: 242, endPoint x: 597, endPoint y: 232, distance: 18.3
click at [597, 232] on div "true false true false true false Workflow Set Inputs Inputs Workflow deck to im…" at bounding box center [382, 268] width 697 height 468
